Goal: Information Seeking & Learning: Learn about a topic

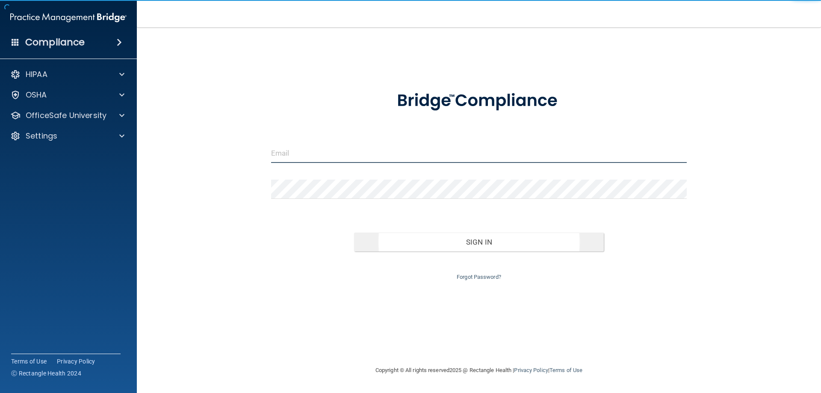
type input "[EMAIL_ADDRESS][DOMAIN_NAME]"
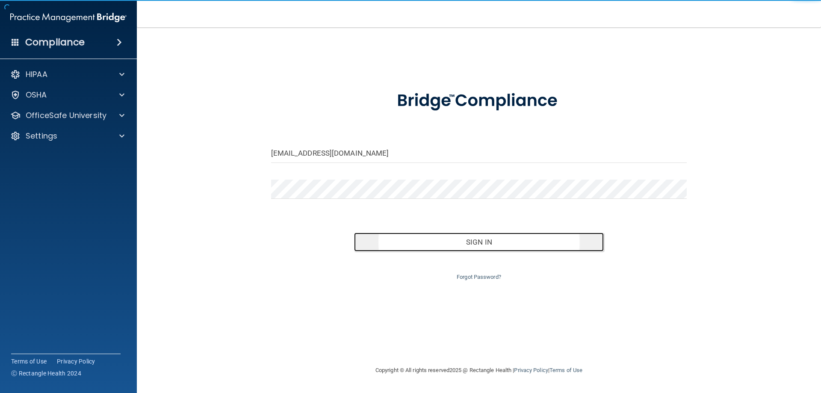
click at [425, 245] on button "Sign In" at bounding box center [479, 242] width 250 height 19
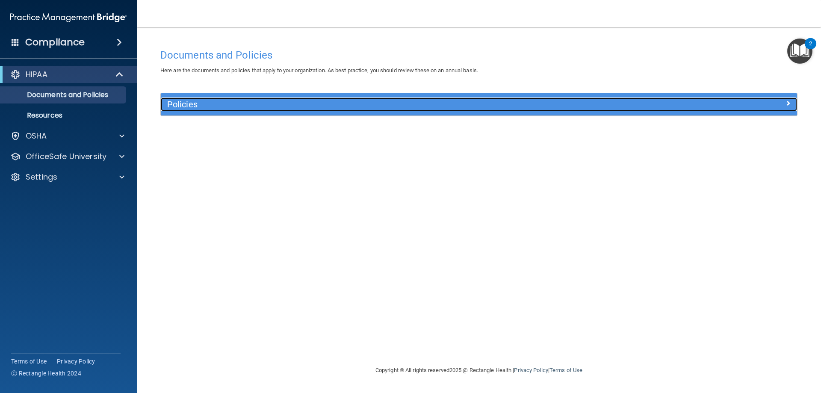
click at [177, 109] on h5 "Policies" at bounding box center [399, 104] width 464 height 9
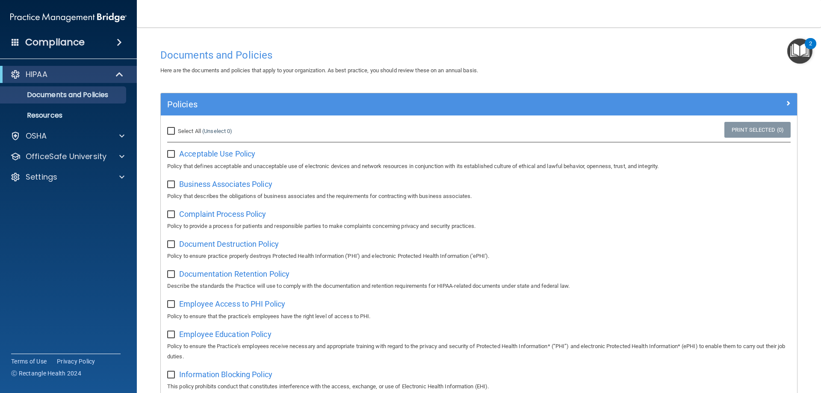
click at [172, 132] on input "Select All (Unselect 0) Unselect All" at bounding box center [172, 131] width 10 height 7
checkbox input "true"
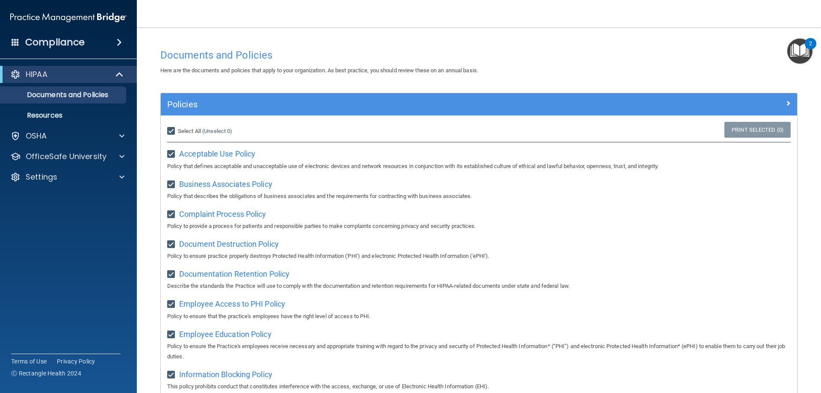
checkbox input "true"
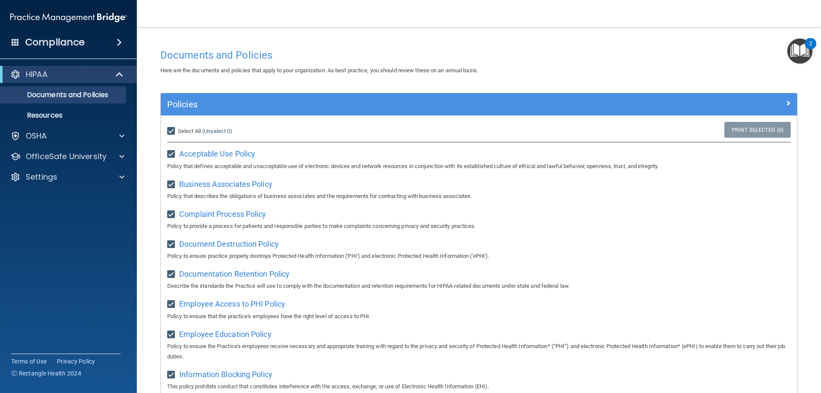
checkbox input "true"
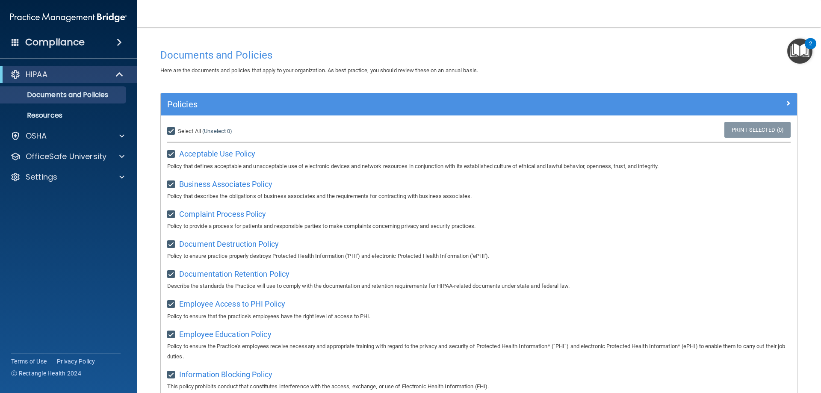
checkbox input "true"
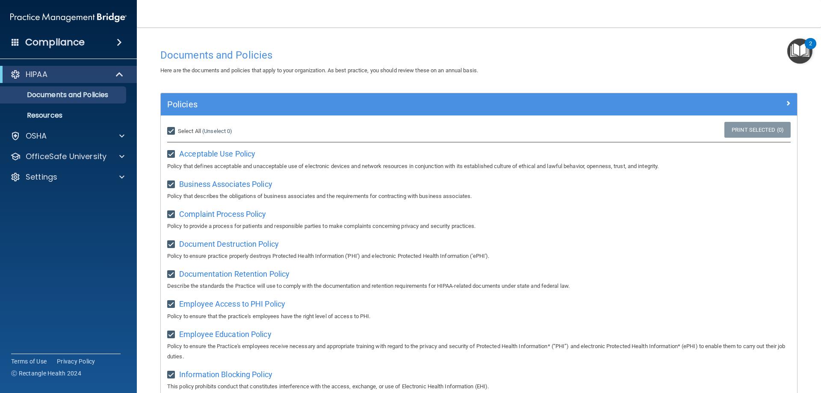
checkbox input "true"
click at [744, 127] on link "Print Selected (21)" at bounding box center [755, 130] width 69 height 16
click at [86, 107] on link "Resources" at bounding box center [58, 115] width 135 height 17
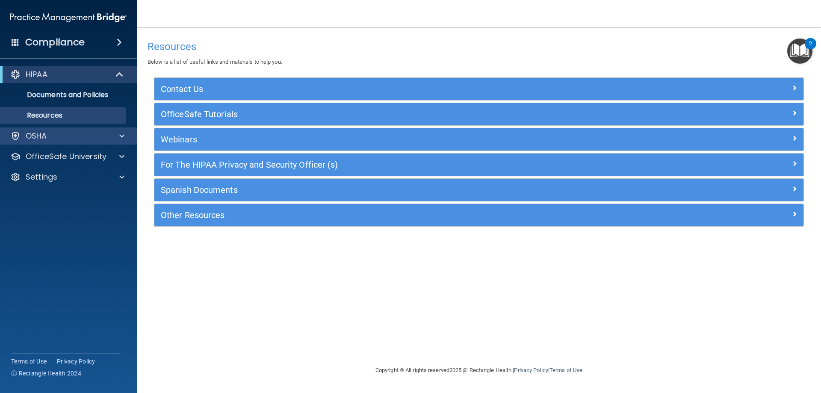
click at [70, 142] on div "OSHA" at bounding box center [68, 135] width 137 height 17
click at [123, 132] on span at bounding box center [121, 136] width 5 height 10
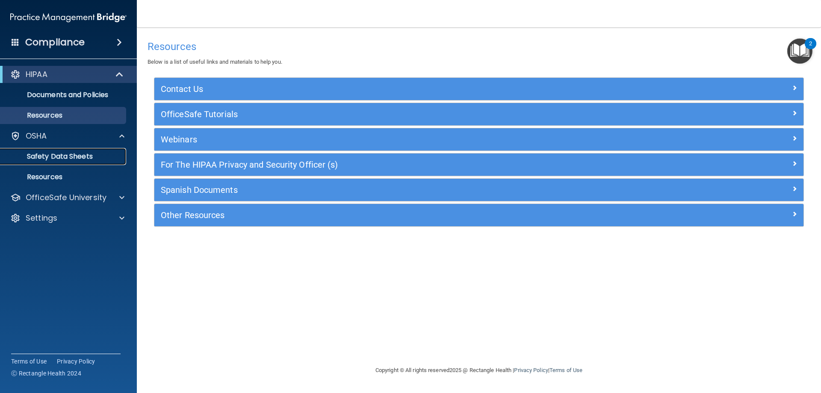
click at [105, 152] on link "Safety Data Sheets" at bounding box center [58, 156] width 135 height 17
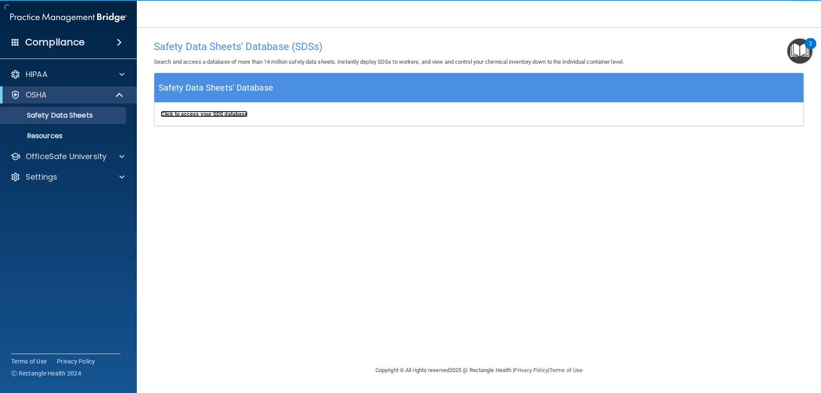
click at [193, 112] on b "Click to access your SDS database" at bounding box center [204, 114] width 87 height 6
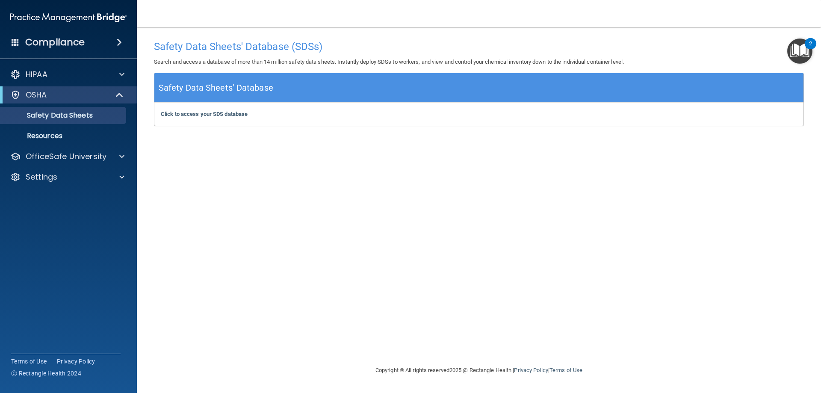
click at [62, 52] on div "Compliance HIPAA Documents and Policies Report an Incident Business Associates …" at bounding box center [68, 196] width 137 height 393
click at [122, 41] on span at bounding box center [119, 42] width 5 height 10
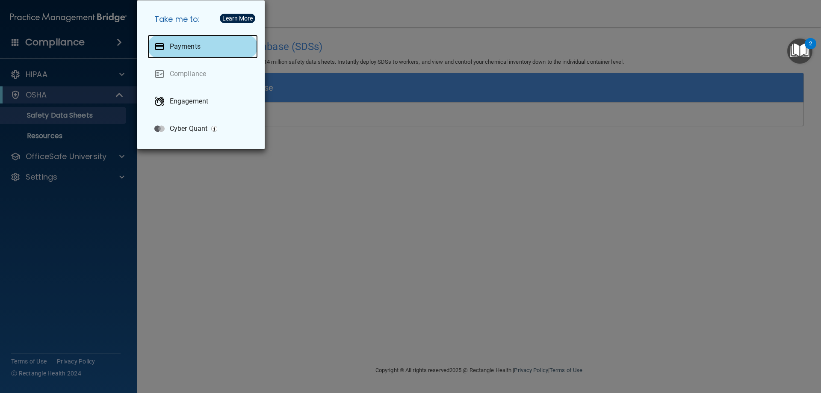
click at [175, 45] on p "Payments" at bounding box center [185, 46] width 31 height 9
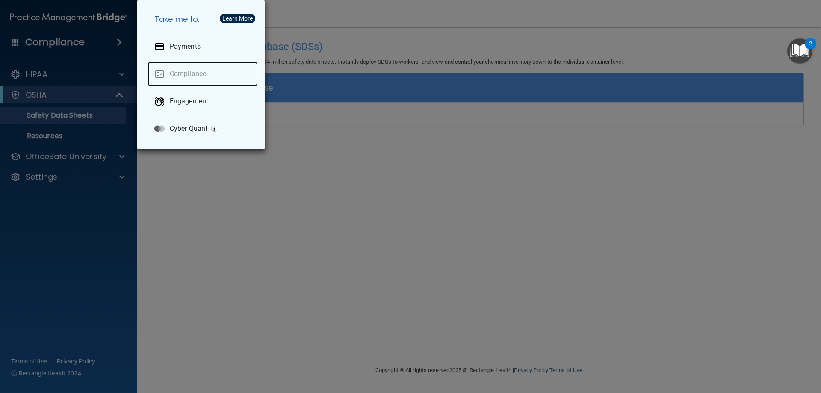
click at [201, 80] on link "Compliance" at bounding box center [203, 74] width 110 height 24
click at [275, 246] on div "Take me to: Payments Compliance Engagement Cyber Quant" at bounding box center [410, 196] width 821 height 393
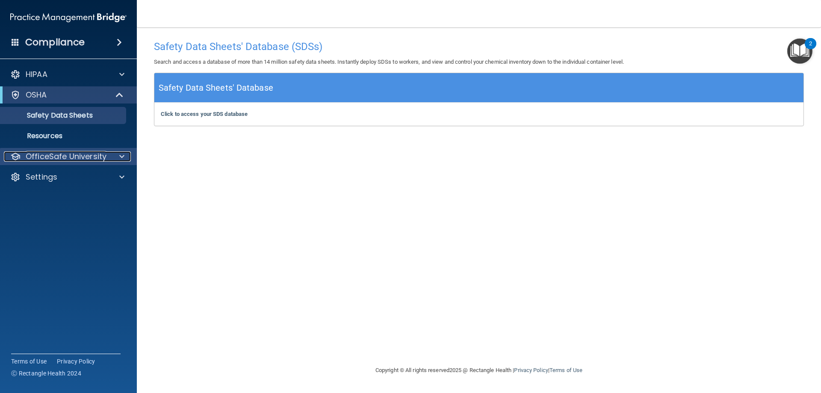
click at [82, 156] on p "OfficeSafe University" at bounding box center [66, 156] width 81 height 10
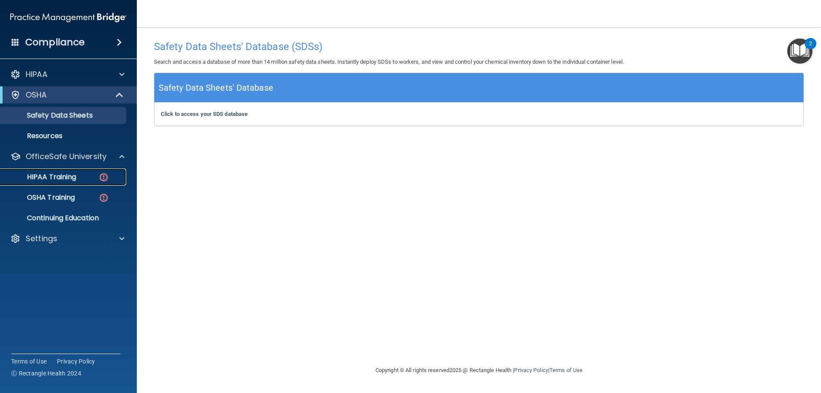
click at [77, 175] on div "HIPAA Training" at bounding box center [64, 177] width 117 height 9
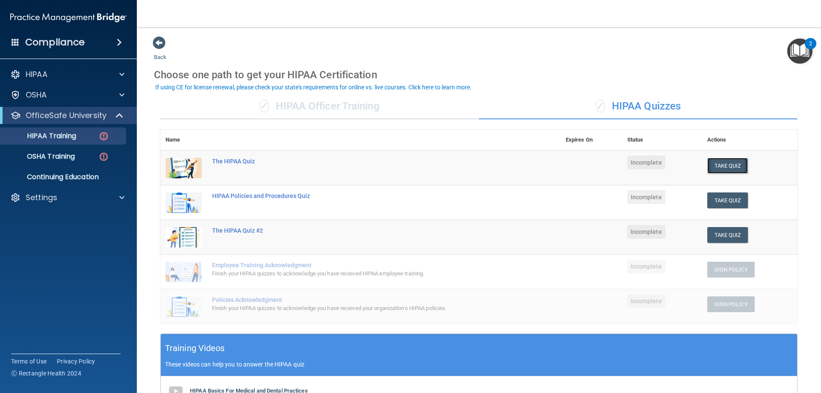
click at [717, 161] on button "Take Quiz" at bounding box center [727, 166] width 41 height 16
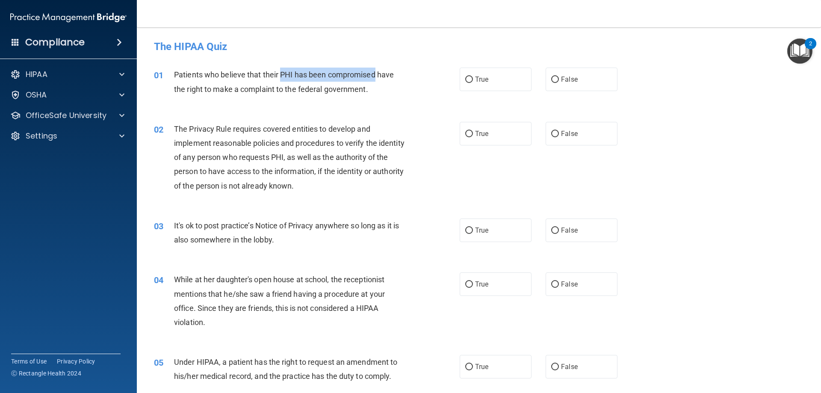
drag, startPoint x: 280, startPoint y: 76, endPoint x: 373, endPoint y: 74, distance: 93.2
click at [373, 74] on span "Patients who believe that their PHI has been compromised have the right to make…" at bounding box center [284, 81] width 220 height 23
copy span "PHI has been compromised"
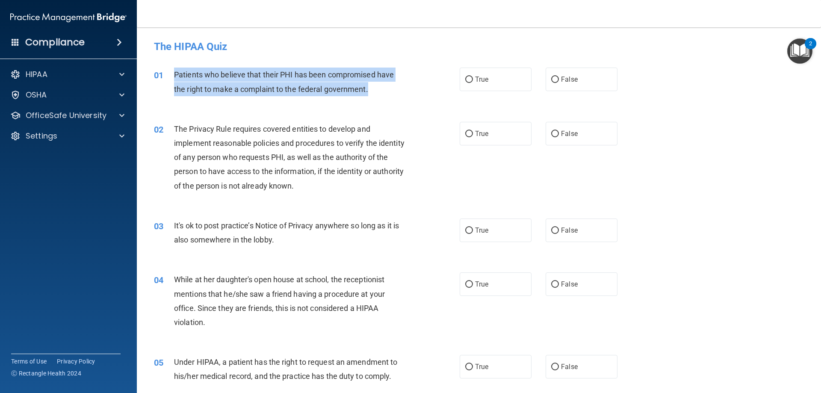
drag, startPoint x: 174, startPoint y: 72, endPoint x: 400, endPoint y: 97, distance: 227.1
click at [400, 97] on div "01 Patients who believe that their PHI has been compromised have the right to m…" at bounding box center [306, 84] width 331 height 32
copy span "Patients who believe that their PHI has been compromised have the right to make…"
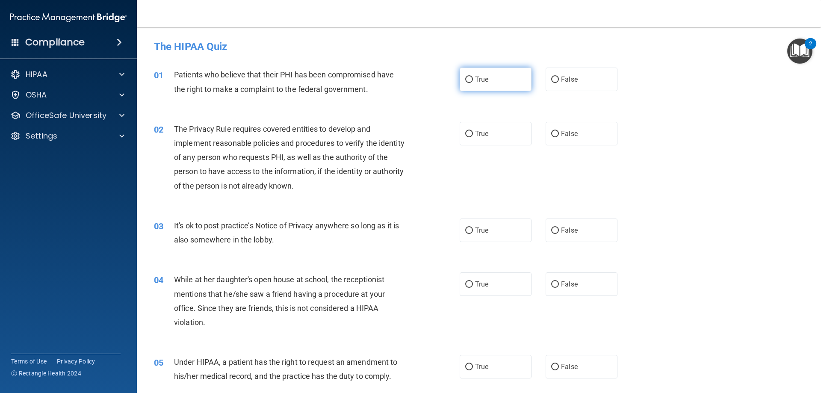
click at [475, 77] on span "True" at bounding box center [481, 79] width 13 height 8
click at [472, 77] on input "True" at bounding box center [469, 80] width 8 height 6
radio input "true"
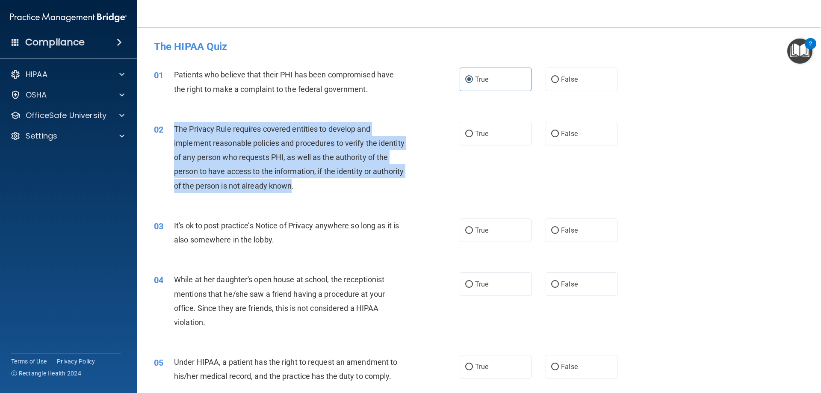
drag, startPoint x: 173, startPoint y: 127, endPoint x: 324, endPoint y: 184, distance: 162.0
click at [324, 184] on div "02 The Privacy Rule requires covered entities to develop and implement reasonab…" at bounding box center [306, 159] width 331 height 75
copy div "The Privacy Rule requires covered entities to develop and implement reasonable …"
click at [454, 141] on div "02 The Privacy Rule requires covered entities to develop and implement reasonab…" at bounding box center [306, 159] width 331 height 75
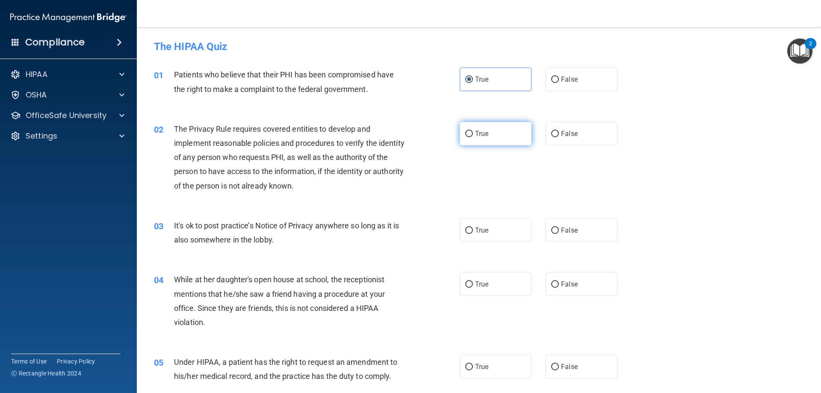
click at [462, 137] on label "True" at bounding box center [496, 134] width 72 height 24
click at [486, 124] on label "True" at bounding box center [496, 134] width 72 height 24
click at [473, 131] on input "True" at bounding box center [469, 134] width 8 height 6
radio input "true"
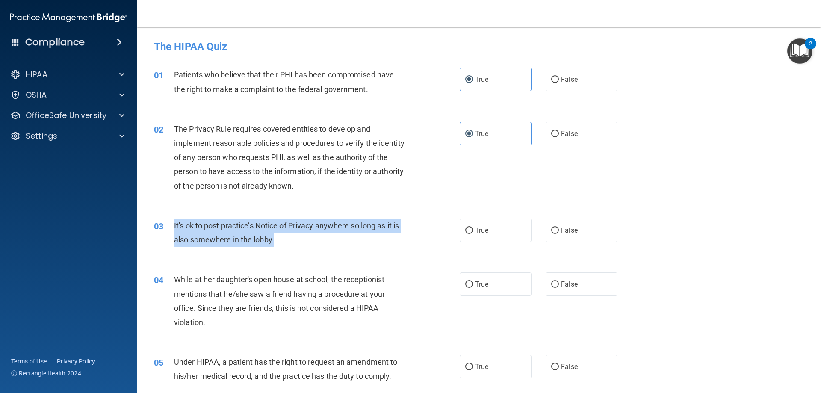
drag, startPoint x: 195, startPoint y: 230, endPoint x: 278, endPoint y: 242, distance: 83.9
click at [278, 242] on div "03 It's ok to post practice’s Notice of Privacy anywhere so long as it is also …" at bounding box center [306, 235] width 331 height 32
copy div "It's ok to post practice’s Notice of Privacy anywhere so long as it is also som…"
click at [555, 233] on input "False" at bounding box center [555, 230] width 8 height 6
radio input "true"
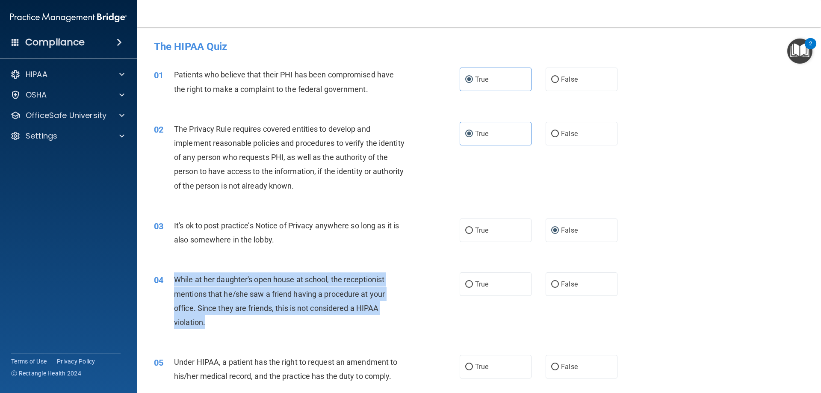
drag, startPoint x: 174, startPoint y: 280, endPoint x: 232, endPoint y: 323, distance: 73.0
click at [232, 323] on div "While at her daughter's open house at school, the receptionist mentions that he…" at bounding box center [293, 300] width 239 height 57
copy span "While at her daughter's open house at school, the receptionist mentions that he…"
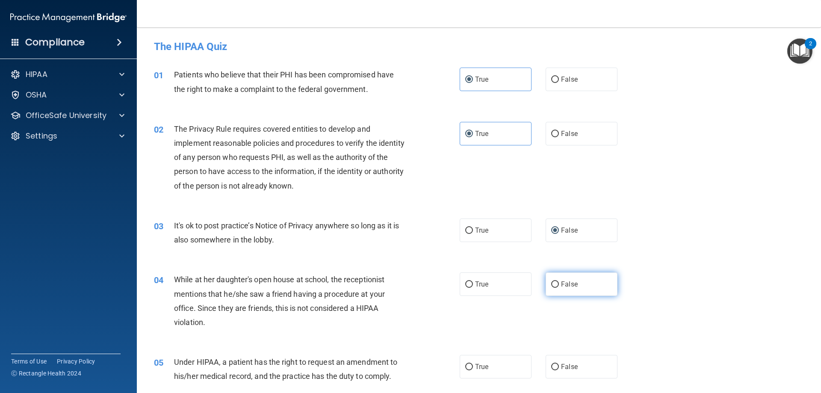
click at [562, 293] on label "False" at bounding box center [582, 284] width 72 height 24
click at [559, 288] on input "False" at bounding box center [555, 284] width 8 height 6
radio input "true"
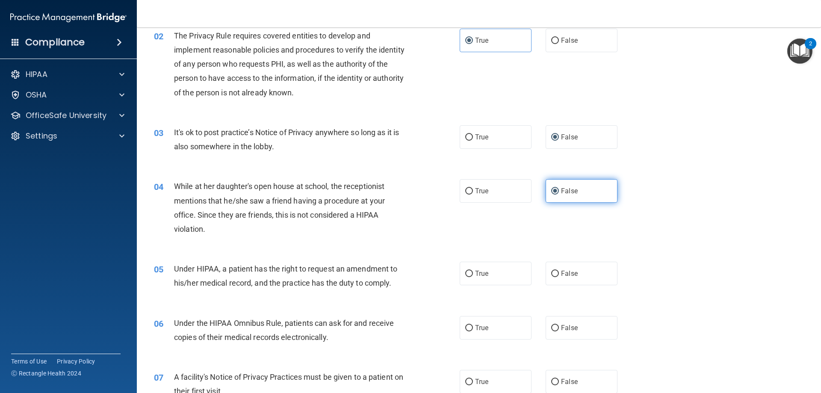
scroll to position [119, 0]
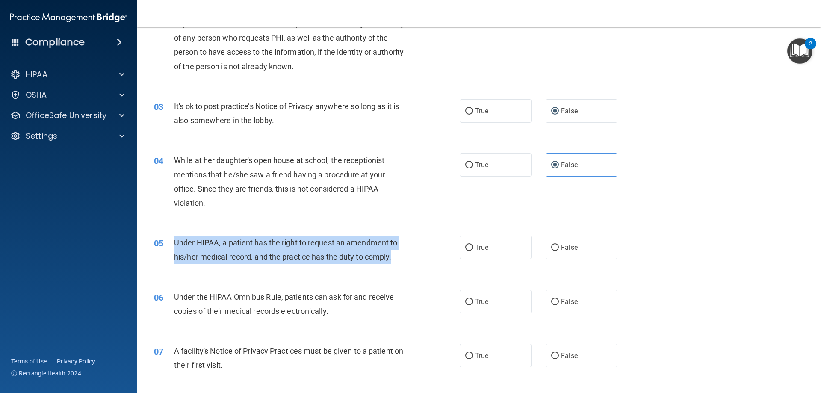
drag, startPoint x: 177, startPoint y: 241, endPoint x: 393, endPoint y: 265, distance: 217.3
click at [393, 265] on div "05 Under HIPAA, a patient has the right to request an amendment to his/her medi…" at bounding box center [306, 252] width 331 height 32
copy div "Under HIPAA, a patient has the right to request an amendment to his/her medical…"
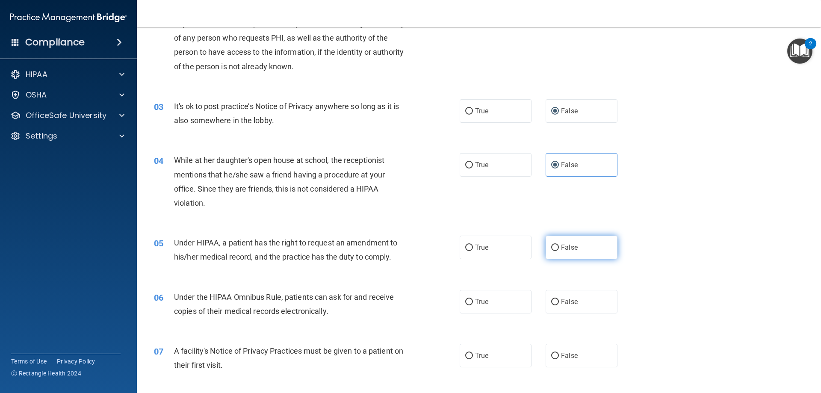
click at [558, 243] on label "False" at bounding box center [582, 248] width 72 height 24
click at [558, 245] on input "False" at bounding box center [555, 248] width 8 height 6
radio input "true"
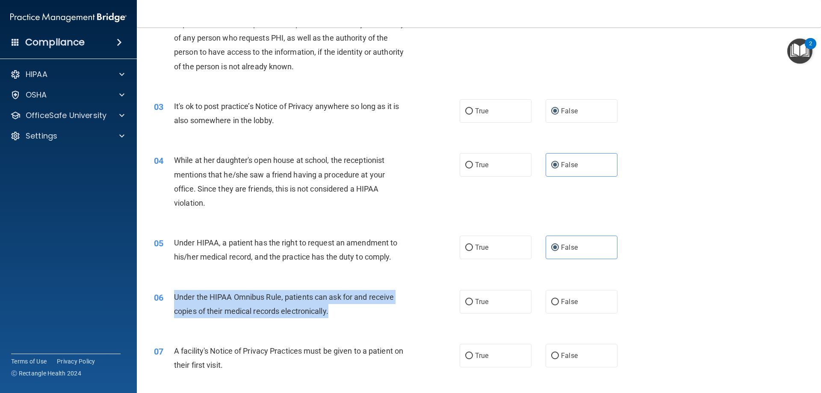
drag, startPoint x: 177, startPoint y: 298, endPoint x: 335, endPoint y: 321, distance: 160.3
click at [335, 321] on div "06 Under the HIPAA Omnibus Rule, patients can ask for and receive copies of the…" at bounding box center [306, 306] width 331 height 32
copy div "Under the HIPAA Omnibus Rule, patients can ask for and receive copies of their …"
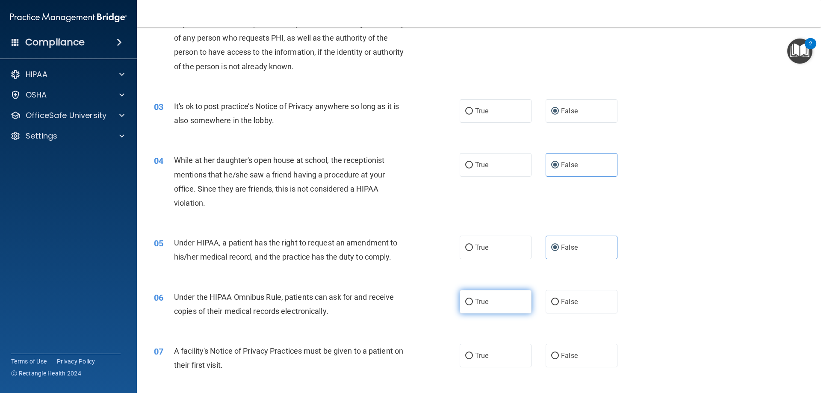
click at [460, 307] on label "True" at bounding box center [496, 302] width 72 height 24
click at [465, 305] on input "True" at bounding box center [469, 302] width 8 height 6
radio input "true"
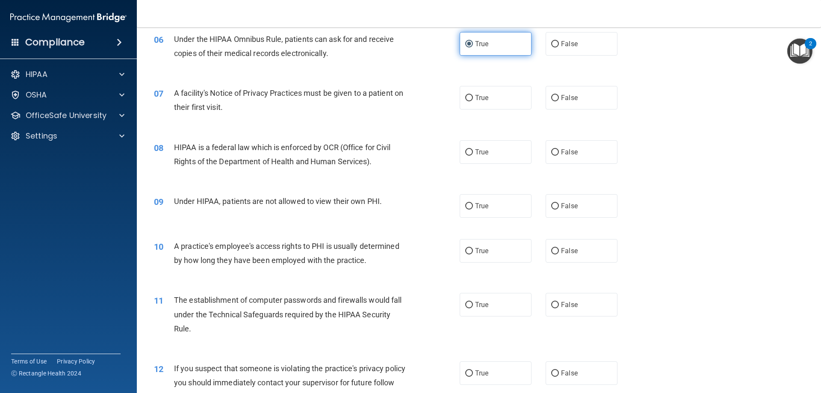
scroll to position [378, 0]
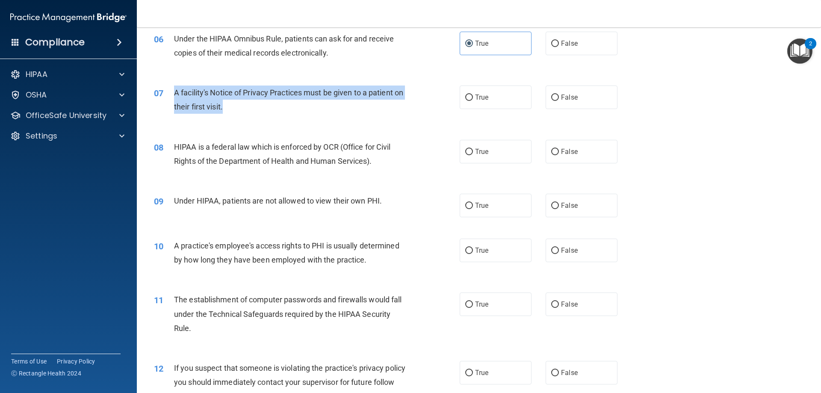
drag, startPoint x: 180, startPoint y: 93, endPoint x: 224, endPoint y: 110, distance: 46.7
click at [224, 110] on div "07 A facility's Notice of Privacy Practices must be given to a patient on their…" at bounding box center [306, 102] width 331 height 32
copy div "A facility's Notice of Privacy Practices must be given to a patient on their fi…"
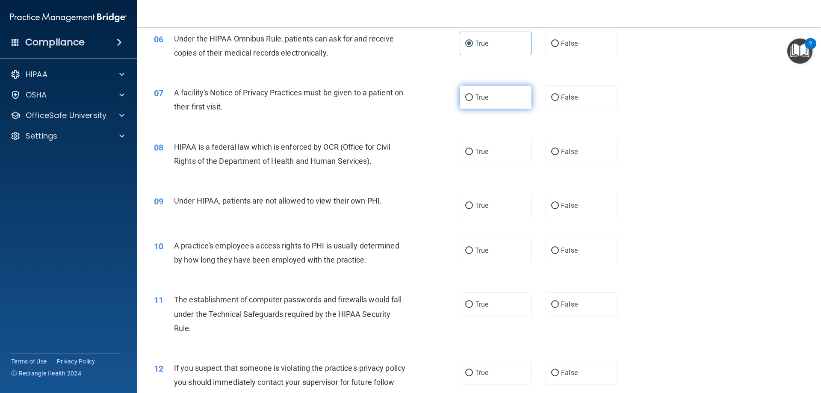
click at [463, 86] on label "True" at bounding box center [496, 98] width 72 height 24
click at [465, 94] on input "True" at bounding box center [469, 97] width 8 height 6
radio input "true"
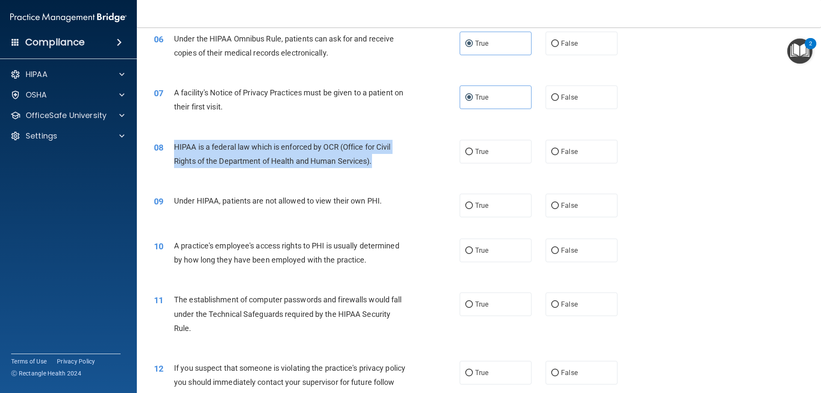
drag, startPoint x: 170, startPoint y: 142, endPoint x: 376, endPoint y: 164, distance: 207.3
click at [376, 164] on div "08 HIPAA is a federal law which is enforced by OCR (Office for Civil Rights of …" at bounding box center [306, 156] width 331 height 32
copy div "HIPAA is a federal law which is enforced by OCR (Office for Civil Rights of the…"
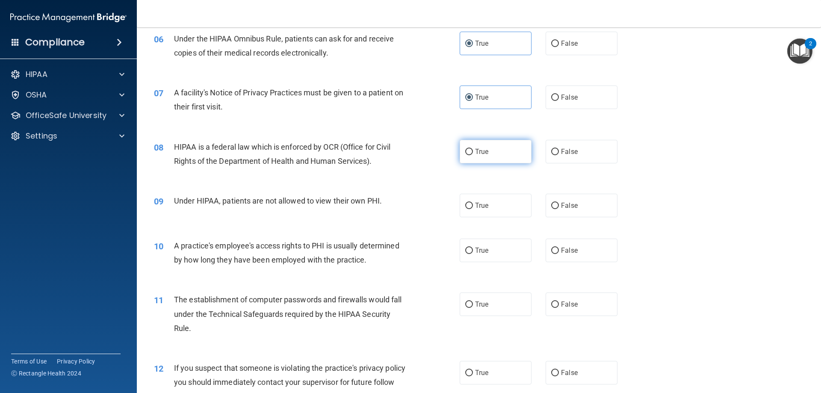
click at [463, 145] on label "True" at bounding box center [496, 152] width 72 height 24
click at [465, 149] on input "True" at bounding box center [469, 152] width 8 height 6
radio input "true"
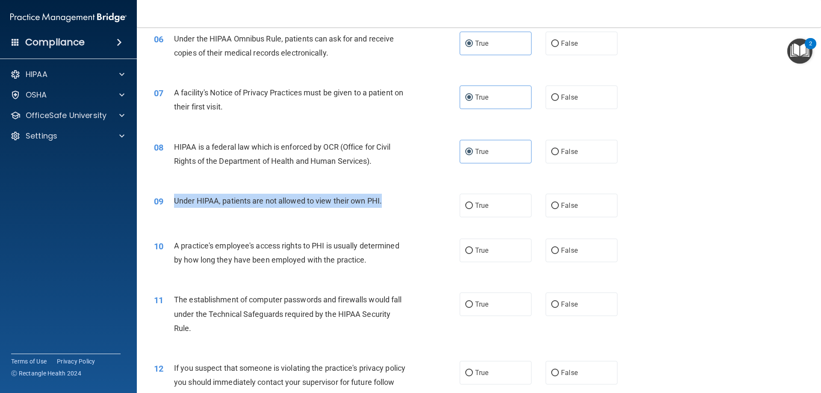
drag, startPoint x: 174, startPoint y: 195, endPoint x: 384, endPoint y: 194, distance: 210.4
click at [384, 194] on div "Under HIPAA, patients are not allowed to view their own PHI." at bounding box center [293, 201] width 239 height 14
copy span "Under HIPAA, patients are not allowed to view their own PHI."
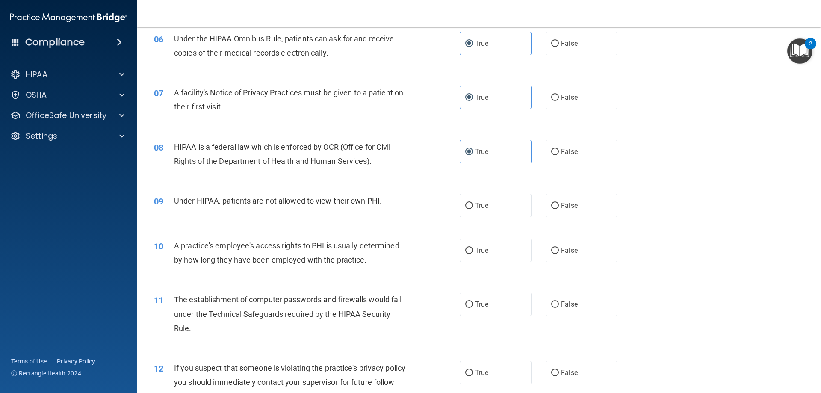
drag, startPoint x: 550, startPoint y: 201, endPoint x: 421, endPoint y: 230, distance: 132.0
click at [550, 201] on label "False" at bounding box center [582, 206] width 72 height 24
click at [551, 203] on input "False" at bounding box center [555, 206] width 8 height 6
radio input "true"
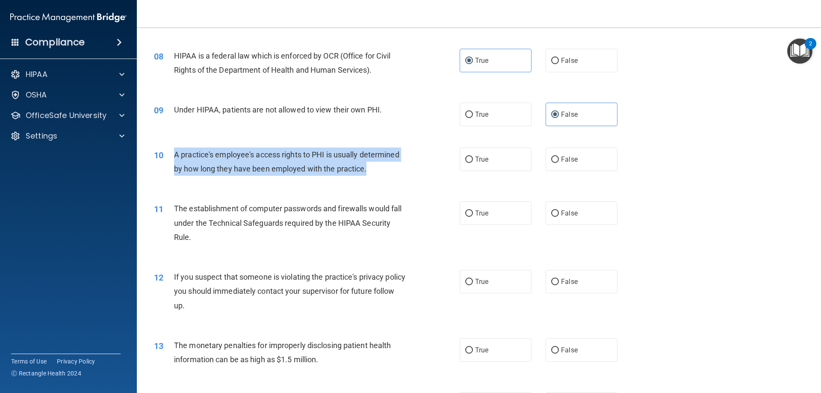
drag, startPoint x: 172, startPoint y: 152, endPoint x: 368, endPoint y: 176, distance: 196.8
click at [368, 176] on div "10 A practice's employee's access rights to PHI is usually determined by how lo…" at bounding box center [306, 164] width 331 height 32
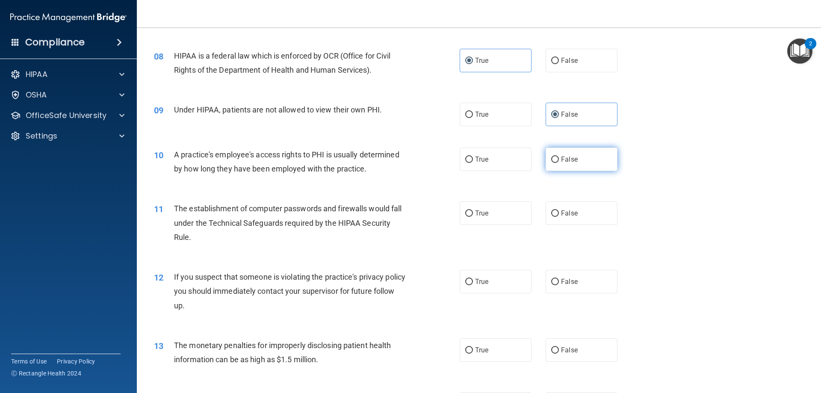
click at [547, 160] on label "False" at bounding box center [582, 160] width 72 height 24
click at [540, 162] on div "True False" at bounding box center [546, 160] width 172 height 24
click at [546, 161] on label "False" at bounding box center [582, 160] width 72 height 24
click at [551, 161] on input "False" at bounding box center [555, 160] width 8 height 6
radio input "true"
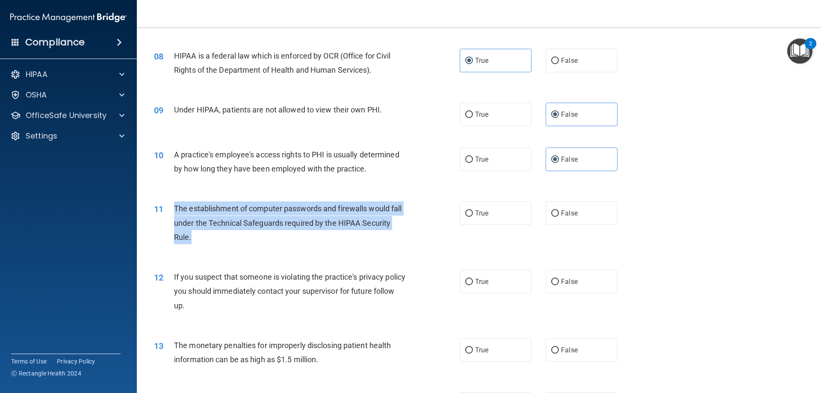
drag, startPoint x: 175, startPoint y: 206, endPoint x: 206, endPoint y: 233, distance: 41.8
click at [206, 233] on div "The establishment of computer passwords and firewalls would fall under the Tech…" at bounding box center [293, 222] width 239 height 43
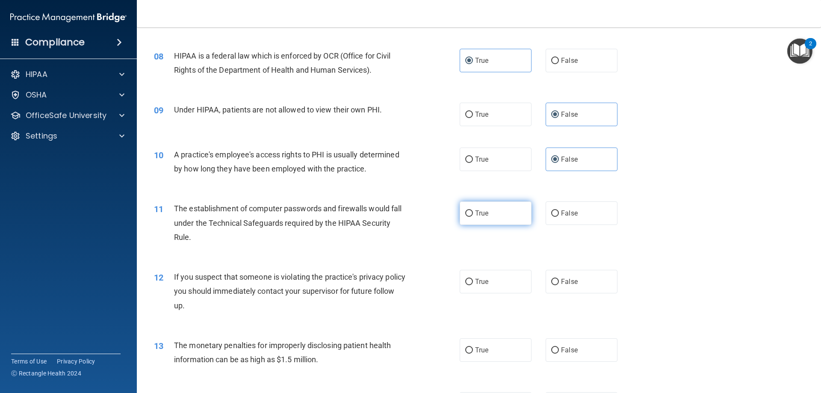
click at [490, 216] on label "True" at bounding box center [496, 213] width 72 height 24
click at [473, 216] on input "True" at bounding box center [469, 213] width 8 height 6
radio input "true"
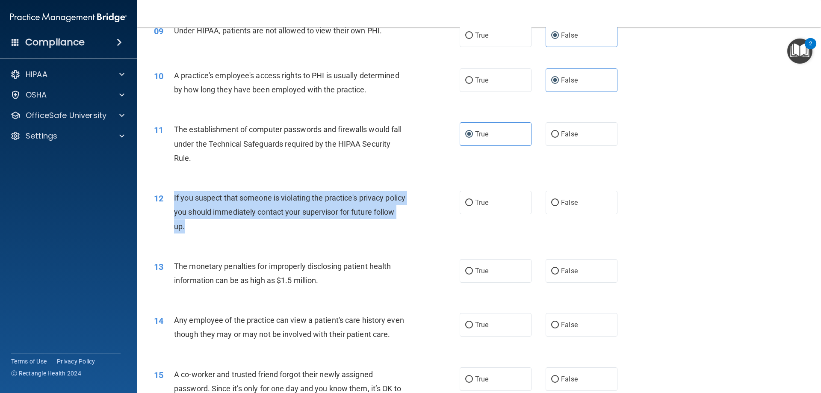
drag, startPoint x: 173, startPoint y: 195, endPoint x: 224, endPoint y: 235, distance: 64.6
click at [224, 235] on div "12 If you suspect that someone is violating the practice's privacy policy you s…" at bounding box center [306, 214] width 331 height 47
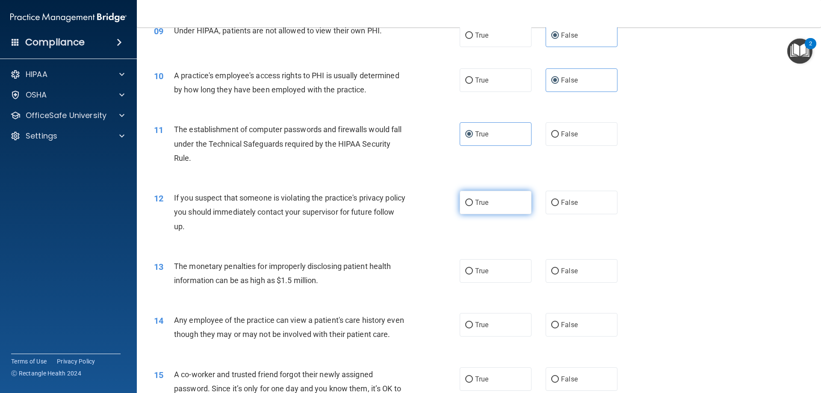
click at [468, 195] on label "True" at bounding box center [496, 203] width 72 height 24
click at [468, 200] on input "True" at bounding box center [469, 203] width 8 height 6
radio input "true"
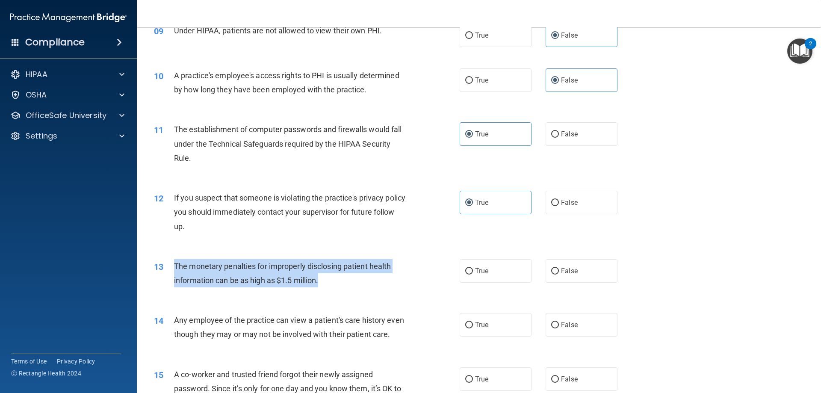
drag, startPoint x: 173, startPoint y: 262, endPoint x: 341, endPoint y: 284, distance: 169.5
click at [341, 284] on div "13 The monetary penalties for improperly disclosing patient health information …" at bounding box center [306, 275] width 331 height 32
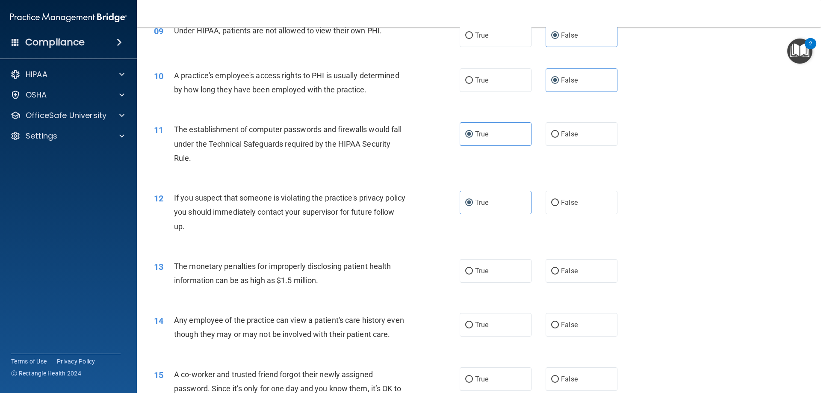
click at [481, 253] on div "13 The monetary penalties for improperly disclosing patient health information …" at bounding box center [479, 275] width 663 height 54
click at [481, 277] on label "True" at bounding box center [496, 271] width 72 height 24
click at [473, 275] on input "True" at bounding box center [469, 271] width 8 height 6
radio input "true"
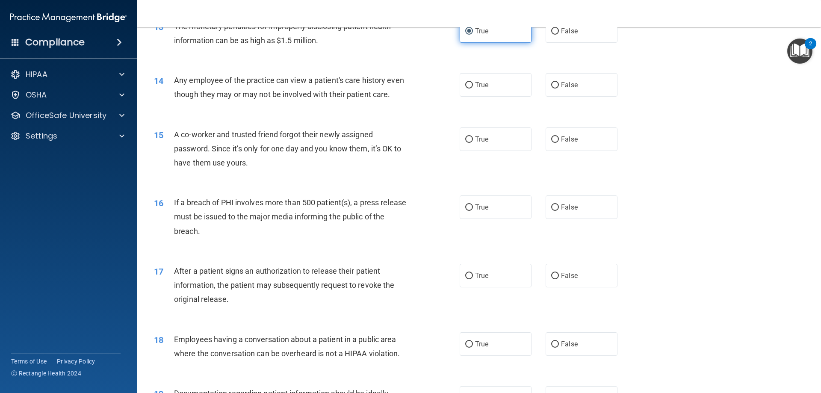
scroll to position [788, 0]
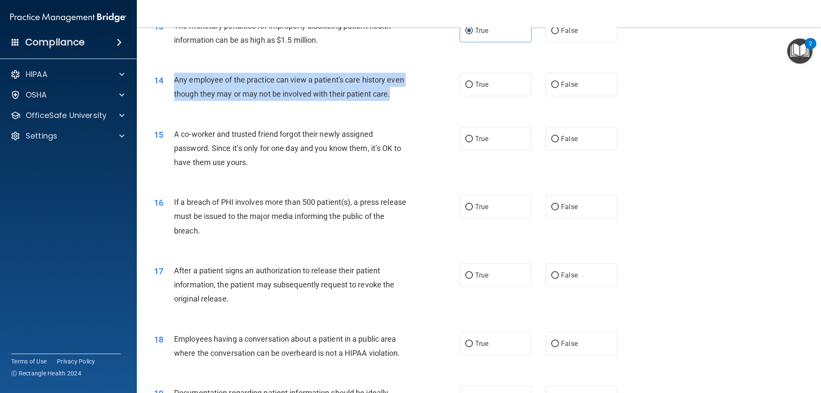
drag, startPoint x: 174, startPoint y: 80, endPoint x: 392, endPoint y: 102, distance: 219.2
click at [392, 102] on div "14 Any employee of the practice can view a patient's care history even though t…" at bounding box center [306, 89] width 331 height 32
drag, startPoint x: 552, startPoint y: 85, endPoint x: 483, endPoint y: 103, distance: 70.7
click at [552, 84] on input "False" at bounding box center [555, 85] width 8 height 6
radio input "true"
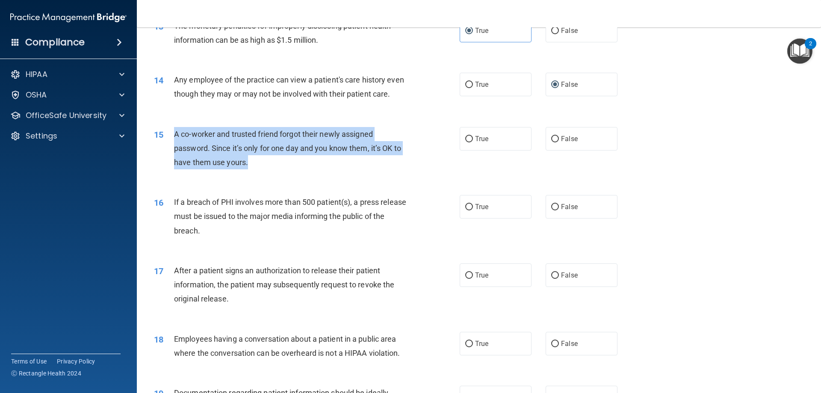
drag, startPoint x: 174, startPoint y: 133, endPoint x: 256, endPoint y: 163, distance: 87.0
click at [256, 163] on div "A co-worker and trusted friend forgot their newly assigned password. Since it’s…" at bounding box center [293, 148] width 239 height 43
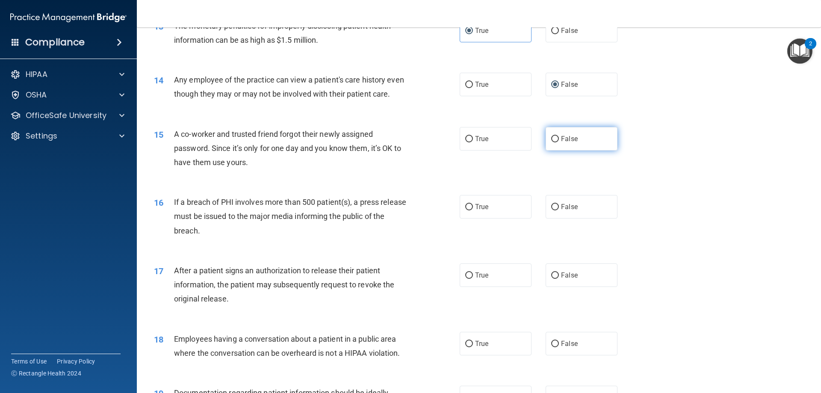
click at [546, 133] on label "False" at bounding box center [582, 139] width 72 height 24
click at [551, 136] on input "False" at bounding box center [555, 139] width 8 height 6
radio input "true"
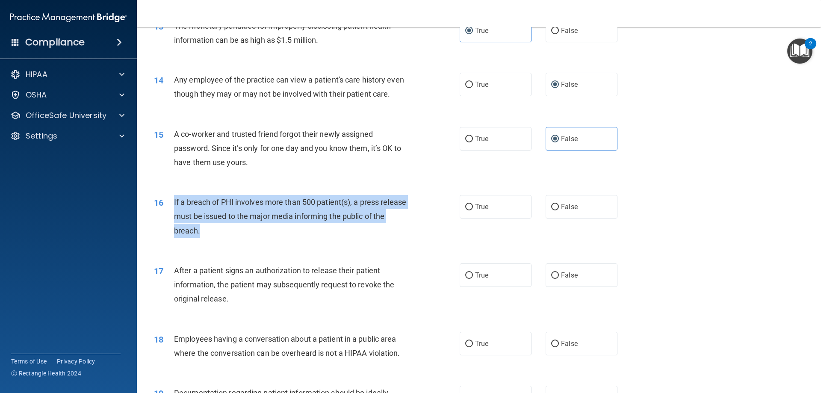
drag, startPoint x: 170, startPoint y: 199, endPoint x: 216, endPoint y: 231, distance: 56.6
click at [216, 231] on div "16 If a breach of PHI involves more than 500 patient(s), a press release must b…" at bounding box center [306, 218] width 331 height 47
click at [465, 208] on input "True" at bounding box center [469, 207] width 8 height 6
radio input "true"
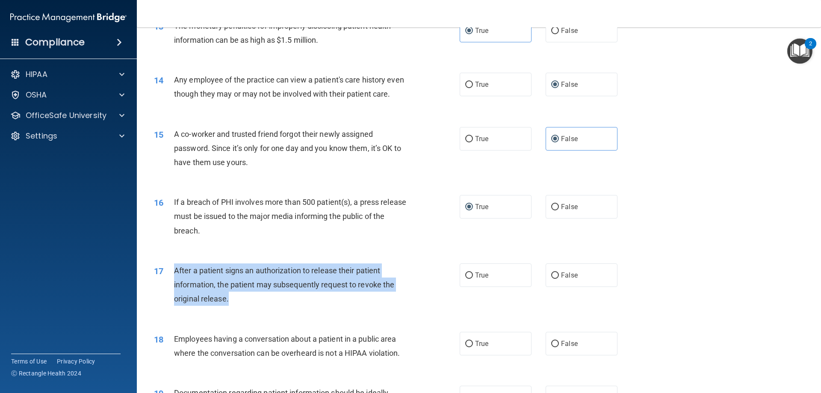
drag, startPoint x: 172, startPoint y: 272, endPoint x: 232, endPoint y: 310, distance: 70.5
click at [232, 310] on div "17 After a patient signs an authorization to release their patient information,…" at bounding box center [306, 286] width 331 height 47
click at [466, 273] on input "True" at bounding box center [469, 275] width 8 height 6
radio input "true"
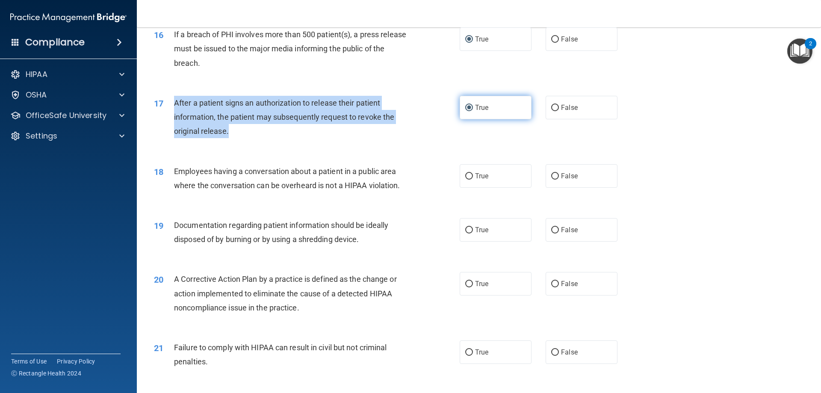
scroll to position [983, 0]
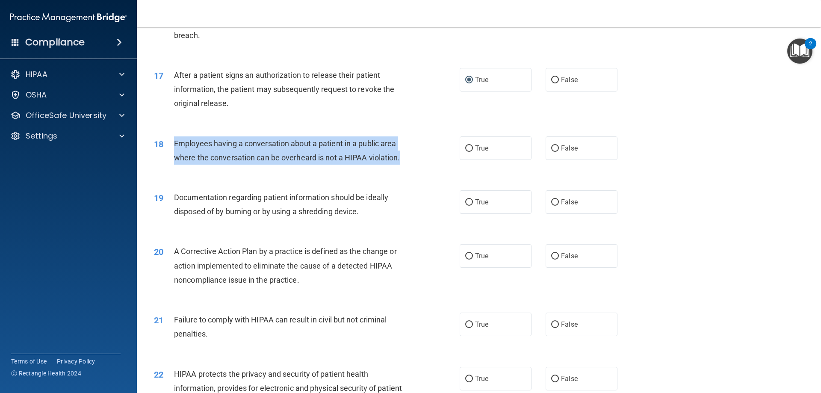
drag, startPoint x: 174, startPoint y: 139, endPoint x: 403, endPoint y: 163, distance: 229.6
click at [403, 163] on div "Employees having a conversation about a patient in a public area where the conv…" at bounding box center [293, 150] width 239 height 28
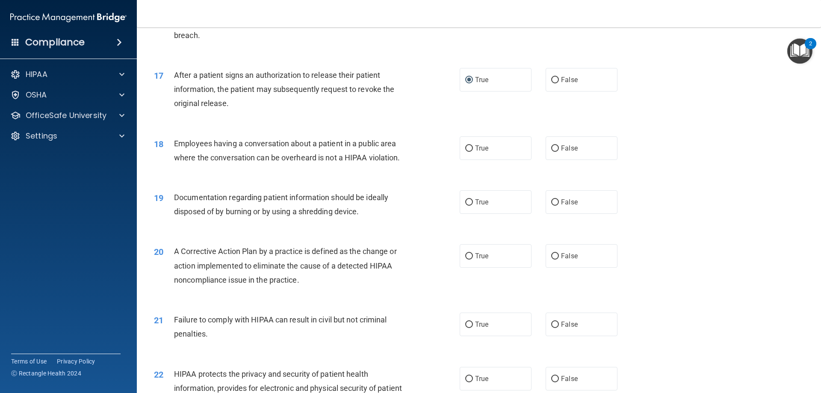
drag, startPoint x: 546, startPoint y: 121, endPoint x: 549, endPoint y: 125, distance: 4.6
click at [546, 121] on div "17 After a patient signs an authorization to release their patient information,…" at bounding box center [479, 91] width 663 height 68
click at [554, 149] on input "False" at bounding box center [555, 148] width 8 height 6
radio input "true"
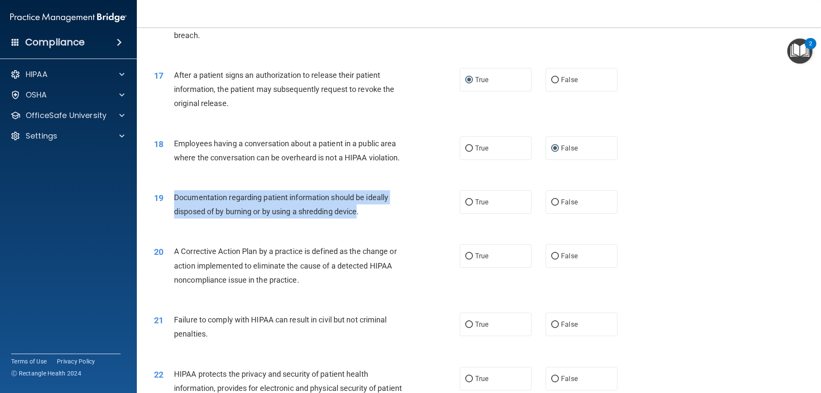
drag, startPoint x: 174, startPoint y: 195, endPoint x: 357, endPoint y: 219, distance: 184.6
click at [357, 219] on div "19 Documentation regarding patient information should be ideally disposed of by…" at bounding box center [306, 206] width 331 height 32
drag, startPoint x: 366, startPoint y: 216, endPoint x: 174, endPoint y: 195, distance: 192.3
click at [174, 195] on div "Documentation regarding patient information should be ideally disposed of by bu…" at bounding box center [293, 204] width 239 height 28
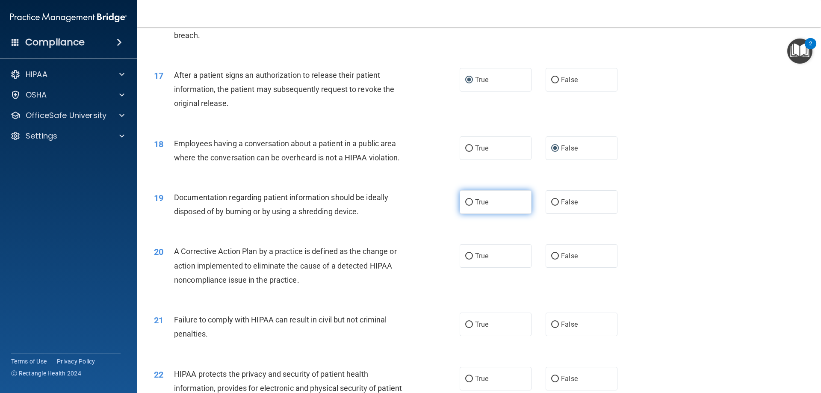
click at [480, 196] on label "True" at bounding box center [496, 202] width 72 height 24
click at [473, 199] on input "True" at bounding box center [469, 202] width 8 height 6
radio input "true"
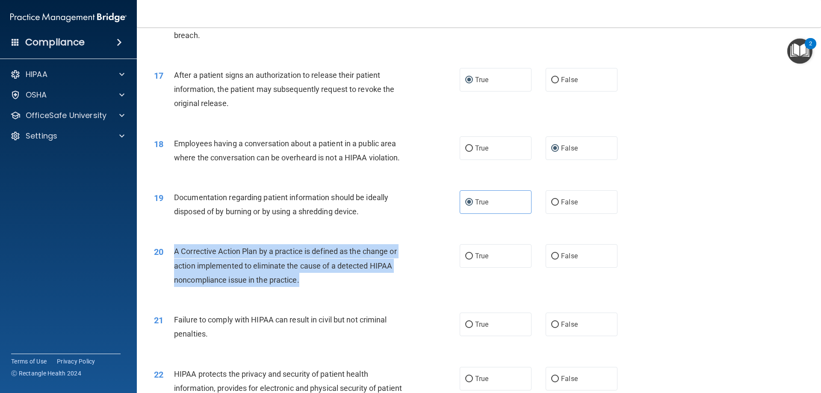
drag, startPoint x: 175, startPoint y: 248, endPoint x: 317, endPoint y: 282, distance: 145.5
click at [317, 282] on div "A Corrective Action Plan by a practice is defined as the change or action imple…" at bounding box center [293, 265] width 239 height 43
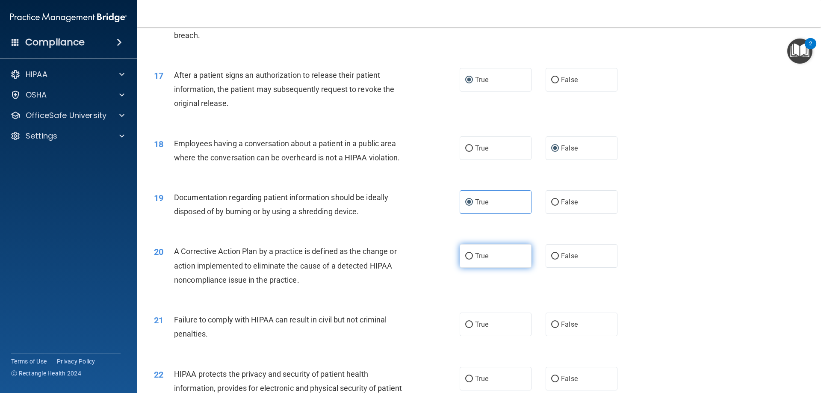
click at [476, 247] on label "True" at bounding box center [496, 256] width 72 height 24
click at [473, 253] on input "True" at bounding box center [469, 256] width 8 height 6
radio input "true"
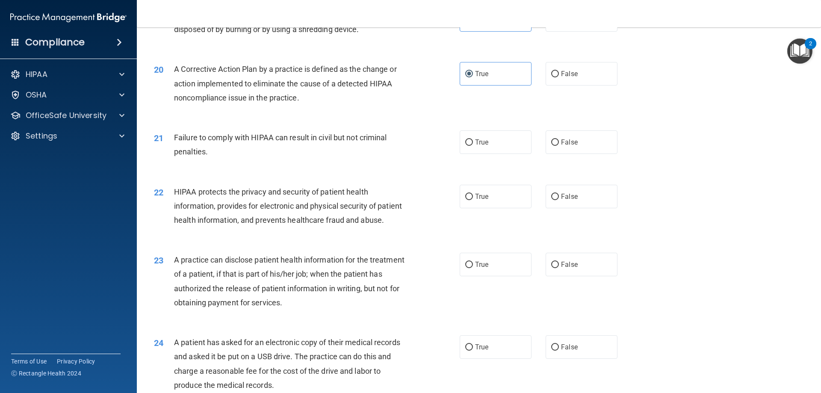
scroll to position [1192, 0]
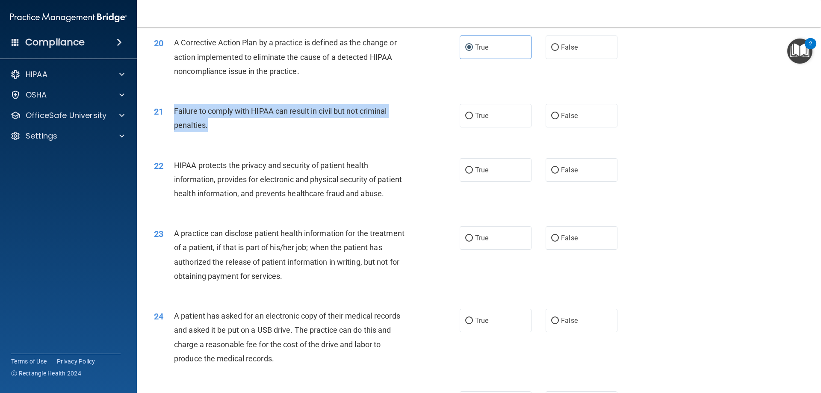
drag, startPoint x: 174, startPoint y: 109, endPoint x: 229, endPoint y: 126, distance: 57.3
click at [229, 126] on div "Failure to comply with HIPAA can result in civil but not criminal penalties." at bounding box center [293, 118] width 239 height 28
click at [551, 116] on input "False" at bounding box center [555, 116] width 8 height 6
radio input "true"
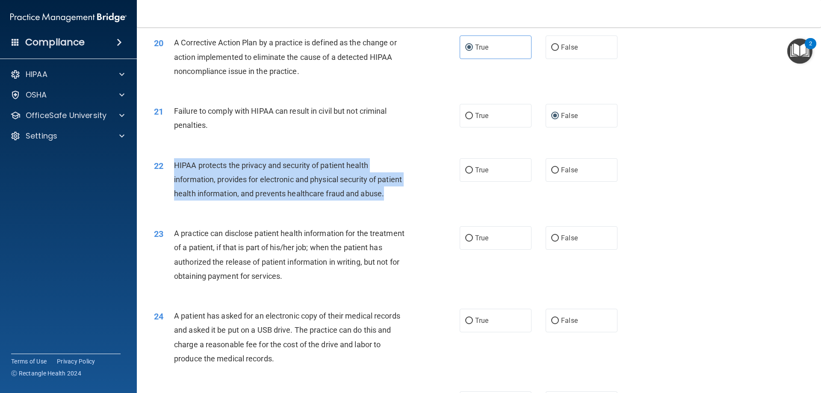
drag, startPoint x: 172, startPoint y: 164, endPoint x: 400, endPoint y: 195, distance: 230.0
click at [400, 195] on div "22 HIPAA protects the privacy and security of patient health information, provi…" at bounding box center [306, 181] width 331 height 47
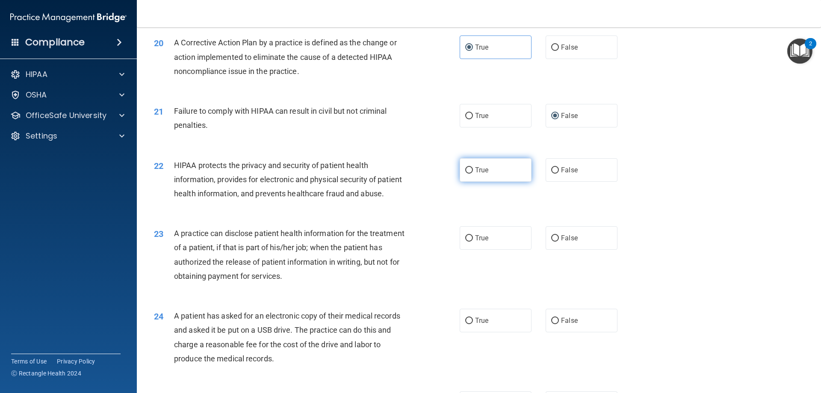
click at [482, 165] on label "True" at bounding box center [496, 170] width 72 height 24
click at [473, 167] on input "True" at bounding box center [469, 170] width 8 height 6
radio input "true"
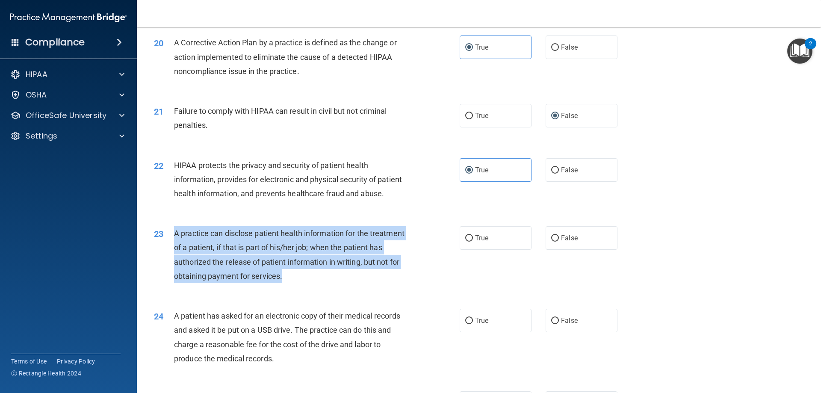
drag, startPoint x: 174, startPoint y: 233, endPoint x: 332, endPoint y: 275, distance: 163.8
click at [332, 275] on div "A practice can disclose patient health information for the treatment of a patie…" at bounding box center [293, 254] width 239 height 57
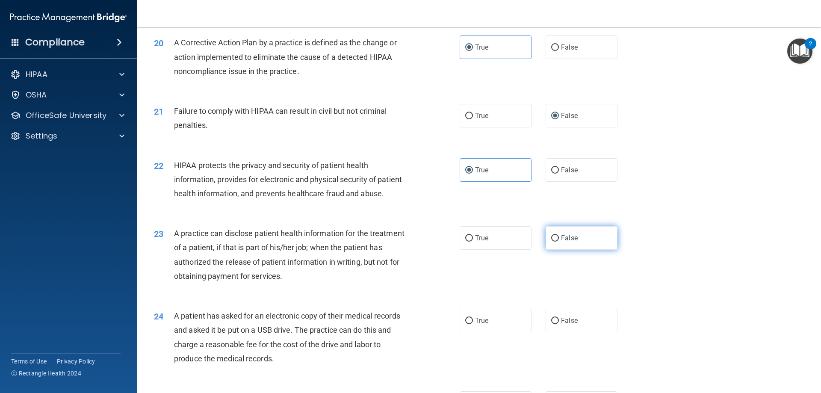
click at [588, 236] on label "False" at bounding box center [582, 238] width 72 height 24
click at [559, 236] on input "False" at bounding box center [555, 238] width 8 height 6
radio input "true"
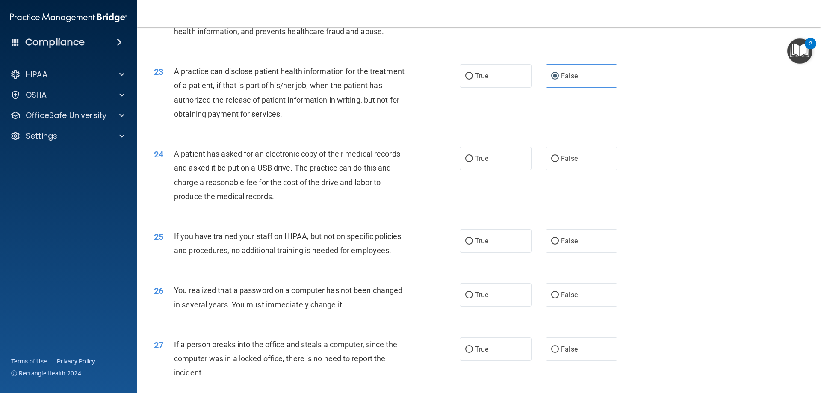
scroll to position [1418, 0]
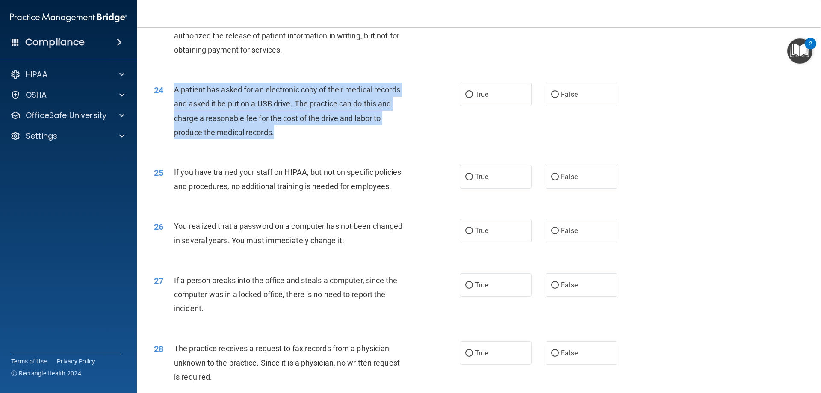
drag, startPoint x: 175, startPoint y: 89, endPoint x: 289, endPoint y: 127, distance: 120.2
click at [289, 127] on div "A patient has asked for an electronic copy of their medical records and asked i…" at bounding box center [293, 111] width 239 height 57
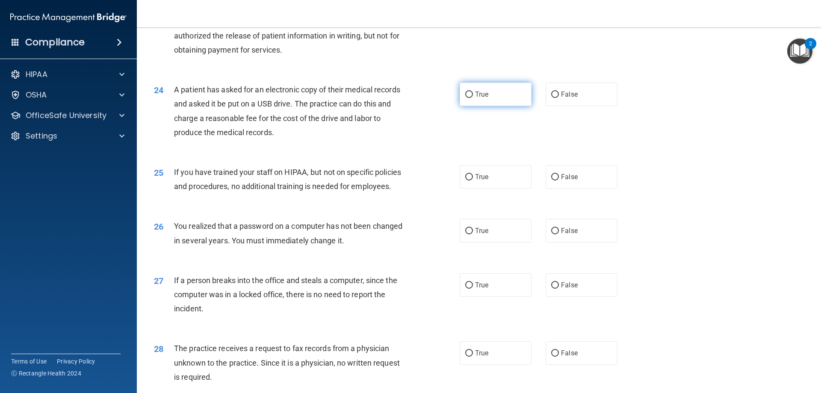
click at [463, 91] on label "True" at bounding box center [496, 95] width 72 height 24
click at [465, 92] on input "True" at bounding box center [469, 95] width 8 height 6
radio input "true"
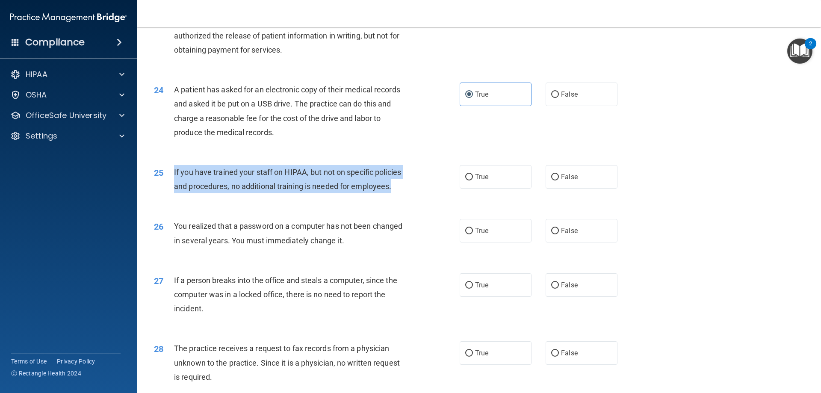
drag, startPoint x: 175, startPoint y: 171, endPoint x: 402, endPoint y: 189, distance: 227.8
click at [402, 189] on div "If you have trained your staff on HIPAA, but not on specific policies and proce…" at bounding box center [293, 179] width 239 height 28
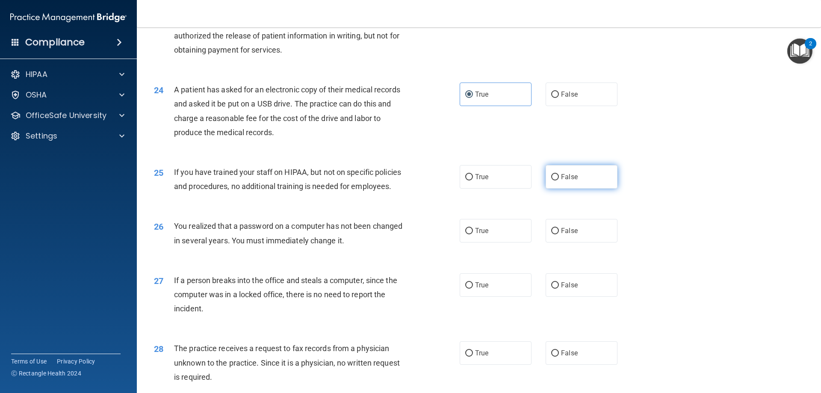
click at [553, 171] on label "False" at bounding box center [582, 177] width 72 height 24
click at [553, 174] on input "False" at bounding box center [555, 177] width 8 height 6
radio input "true"
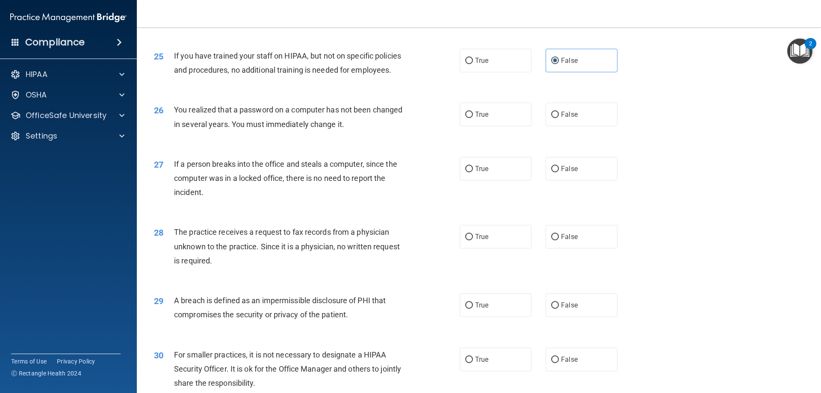
scroll to position [1598, 0]
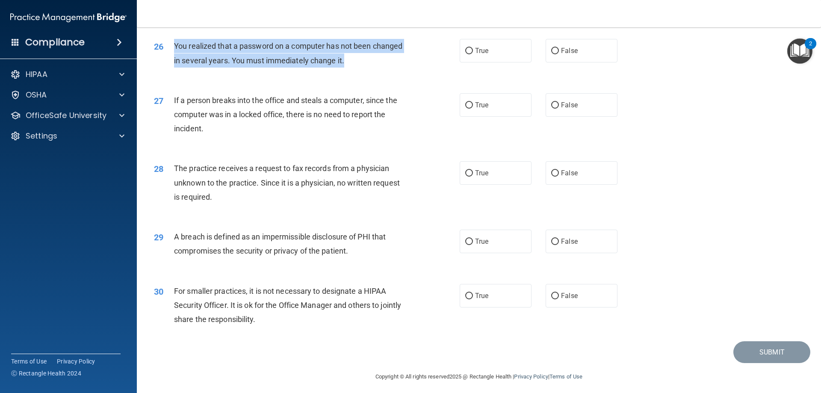
drag, startPoint x: 174, startPoint y: 46, endPoint x: 350, endPoint y: 67, distance: 177.5
click at [350, 67] on div "You realized that a password on a computer has not been changed in several year…" at bounding box center [293, 53] width 239 height 28
click at [465, 52] on input "True" at bounding box center [469, 51] width 8 height 6
radio input "true"
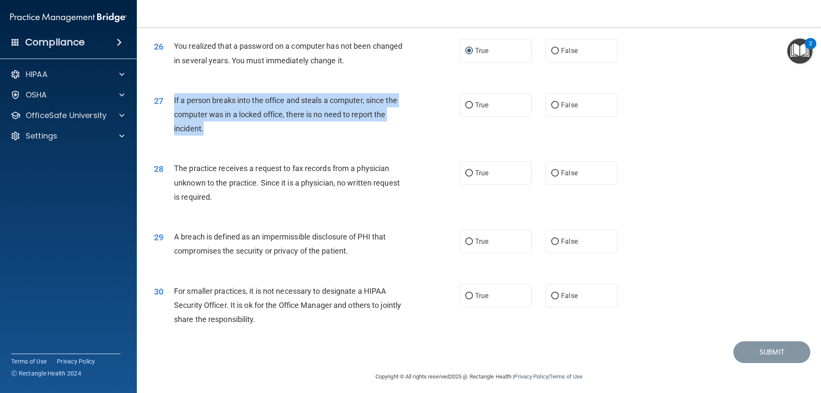
drag, startPoint x: 179, startPoint y: 101, endPoint x: 214, endPoint y: 128, distance: 44.6
click at [214, 128] on div "If a person breaks into the office and steals a computer, since the computer wa…" at bounding box center [293, 114] width 239 height 43
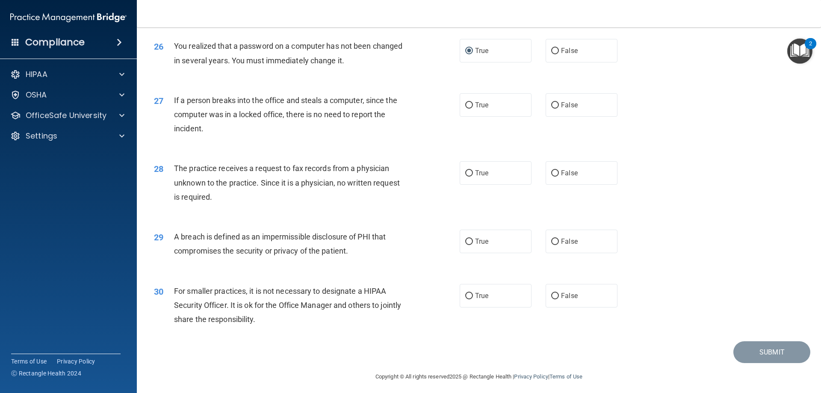
click at [560, 78] on div "26 You realized that a password on a computer has not been changed in several y…" at bounding box center [479, 55] width 663 height 54
click at [561, 101] on span "False" at bounding box center [569, 105] width 17 height 8
click at [559, 102] on input "False" at bounding box center [555, 105] width 8 height 6
radio input "true"
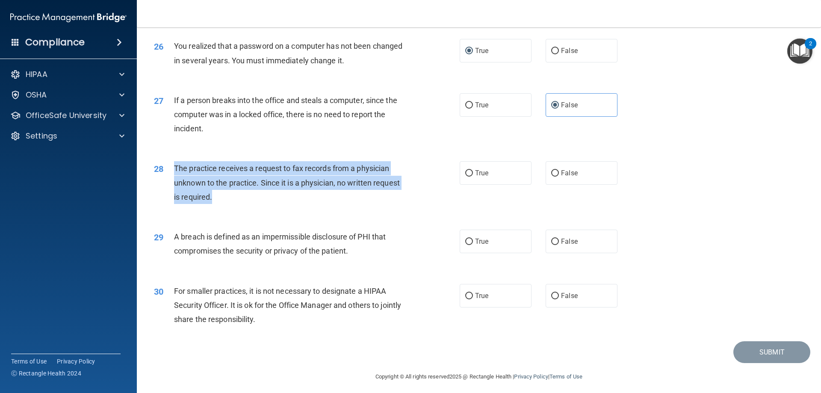
drag, startPoint x: 176, startPoint y: 166, endPoint x: 222, endPoint y: 197, distance: 55.9
click at [222, 197] on div "The practice receives a request to fax records from a physician unknown to the …" at bounding box center [293, 182] width 239 height 43
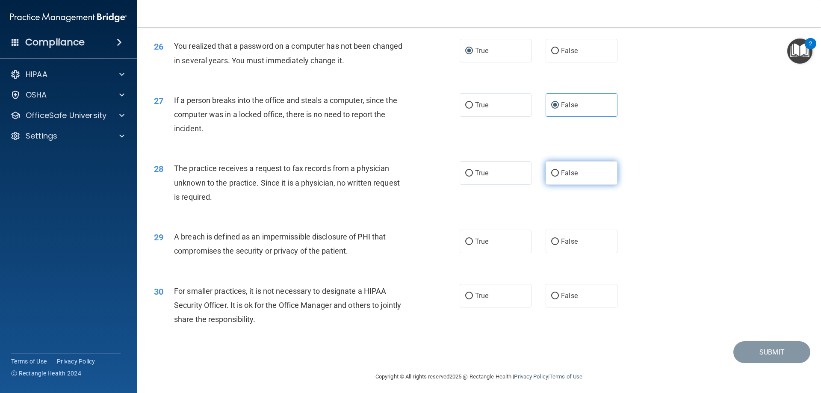
click at [561, 175] on span "False" at bounding box center [569, 173] width 17 height 8
click at [559, 175] on input "False" at bounding box center [555, 173] width 8 height 6
radio input "true"
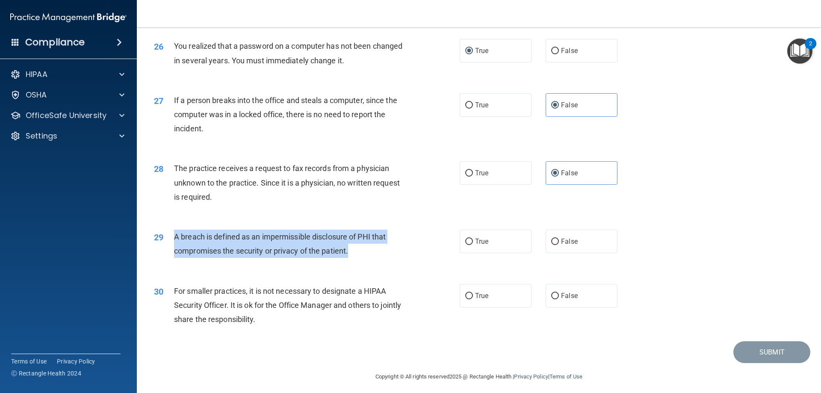
drag, startPoint x: 175, startPoint y: 235, endPoint x: 363, endPoint y: 253, distance: 189.0
click at [363, 253] on div "A breach is defined as an impermissible disclosure of PHI that compromises the …" at bounding box center [293, 244] width 239 height 28
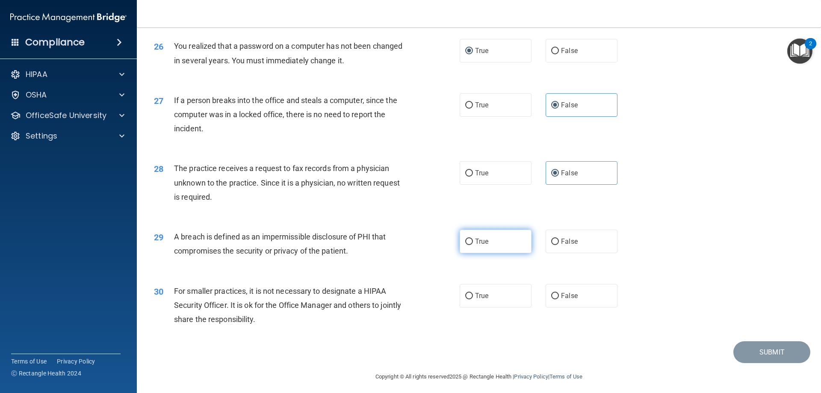
click at [475, 243] on span "True" at bounding box center [481, 241] width 13 height 8
click at [473, 243] on input "True" at bounding box center [469, 242] width 8 height 6
radio input "true"
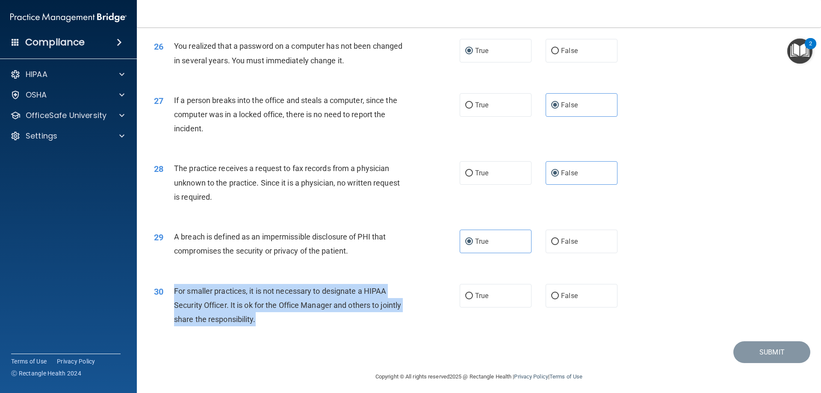
drag, startPoint x: 172, startPoint y: 290, endPoint x: 276, endPoint y: 324, distance: 109.0
click at [276, 324] on div "30 For smaller practices, it is not necessary to designate a HIPAA Security Off…" at bounding box center [306, 307] width 331 height 47
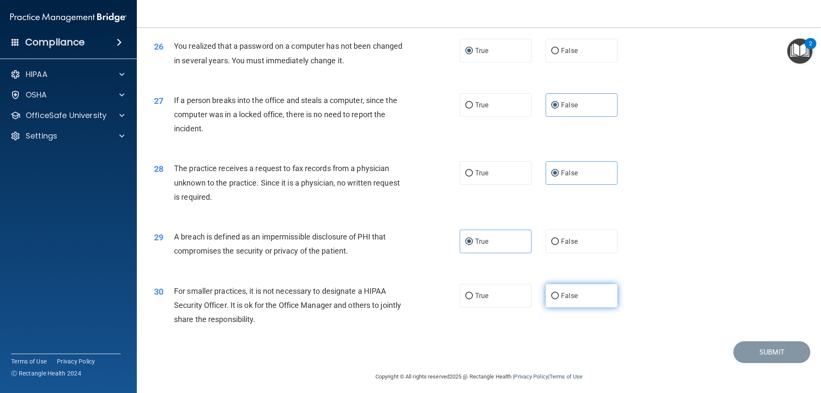
click at [561, 290] on label "False" at bounding box center [582, 296] width 72 height 24
click at [559, 293] on input "False" at bounding box center [555, 296] width 8 height 6
radio input "true"
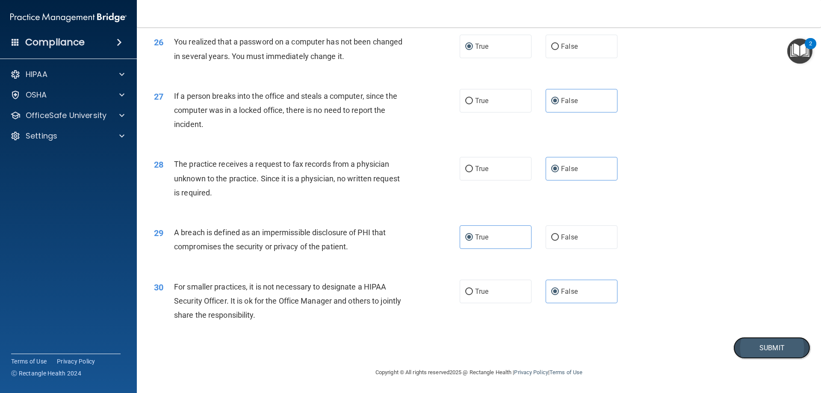
click at [752, 343] on button "Submit" at bounding box center [771, 348] width 77 height 22
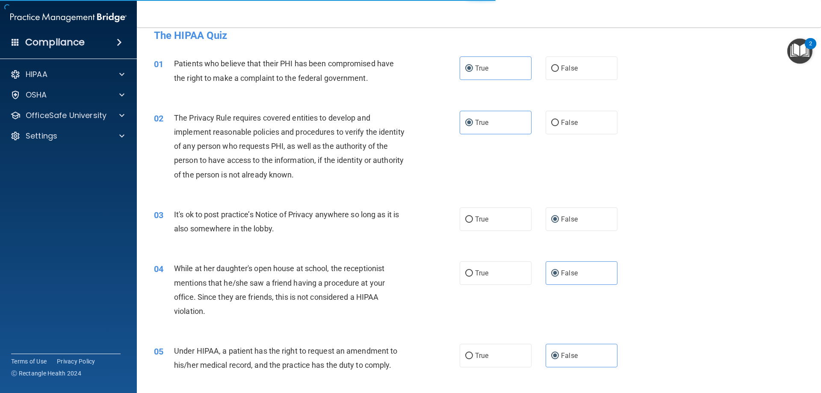
scroll to position [0, 0]
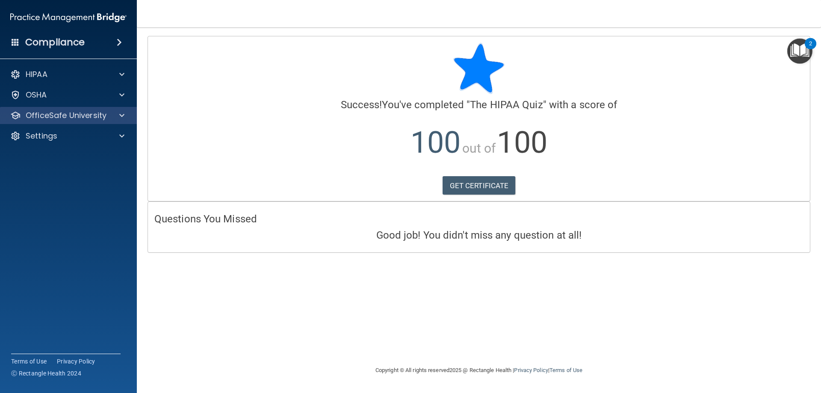
click at [73, 121] on div "OfficeSafe University" at bounding box center [68, 115] width 137 height 17
click at [114, 120] on div at bounding box center [120, 115] width 21 height 10
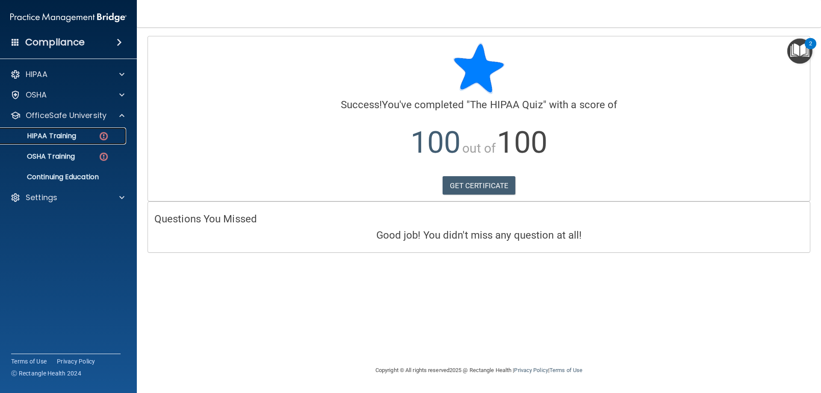
click at [105, 136] on img at bounding box center [103, 136] width 11 height 11
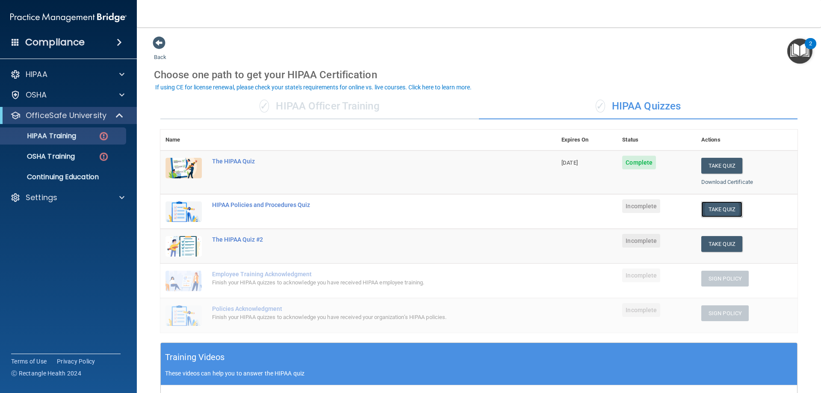
click at [706, 212] on button "Take Quiz" at bounding box center [721, 209] width 41 height 16
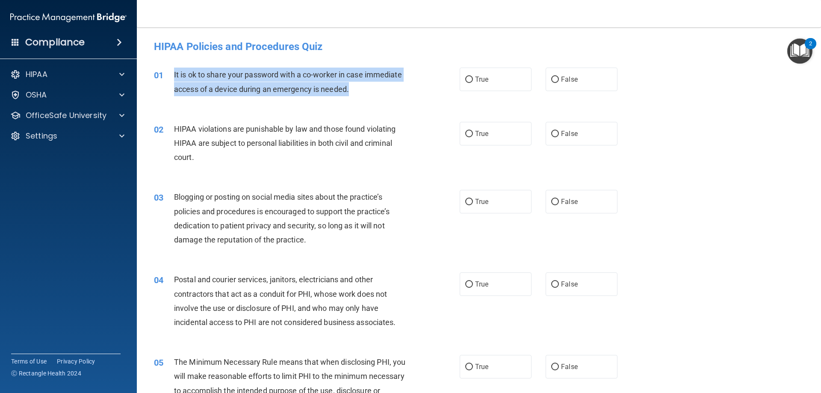
drag, startPoint x: 175, startPoint y: 71, endPoint x: 360, endPoint y: 99, distance: 186.9
click at [360, 99] on div "01 It is ok to share your password with a co-worker in case immediate access of…" at bounding box center [306, 84] width 331 height 32
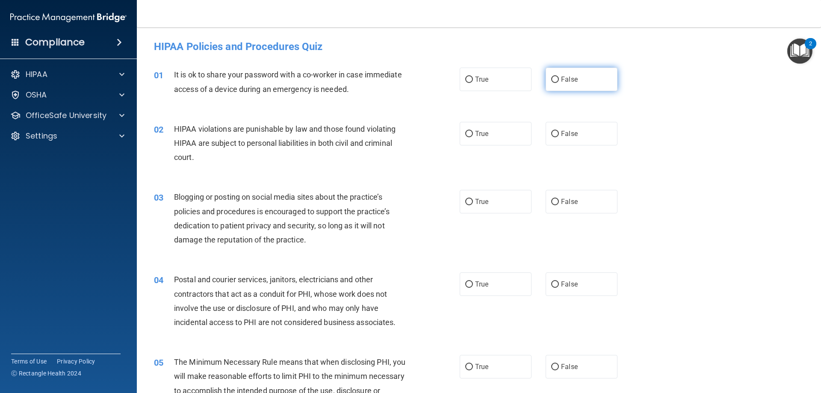
click at [581, 71] on label "False" at bounding box center [582, 80] width 72 height 24
click at [559, 77] on input "False" at bounding box center [555, 80] width 8 height 6
radio input "true"
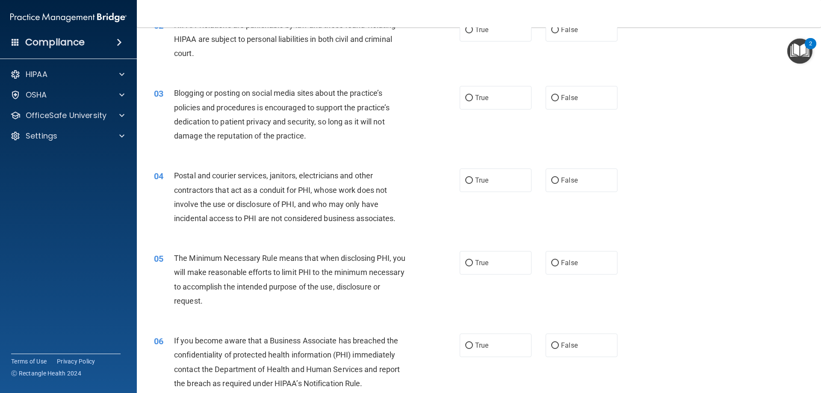
scroll to position [38, 0]
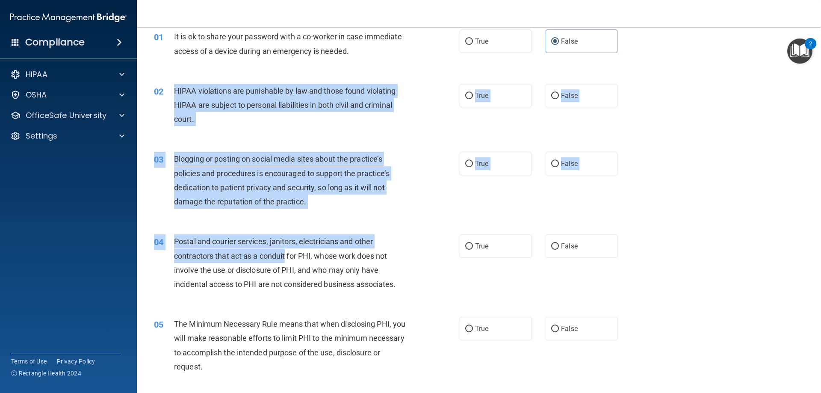
drag, startPoint x: 173, startPoint y: 86, endPoint x: 285, endPoint y: 251, distance: 199.7
click at [351, 220] on div "03 Blogging or posting on social media sites about the practice’s policies and …" at bounding box center [479, 182] width 663 height 83
click at [413, 214] on div "03 Blogging or posting on social media sites about the practice’s policies and …" at bounding box center [479, 182] width 663 height 83
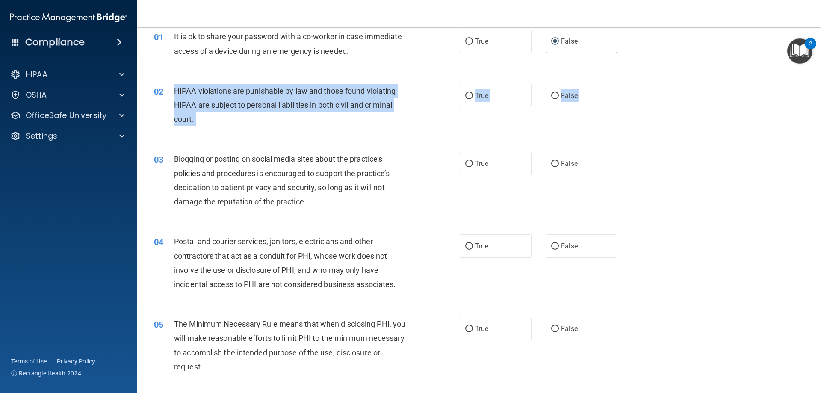
click at [413, 214] on div "03 Blogging or posting on social media sites about the practice’s policies and …" at bounding box center [479, 182] width 663 height 83
click at [412, 216] on div "03 Blogging or posting on social media sites about the practice’s policies and …" at bounding box center [479, 182] width 663 height 83
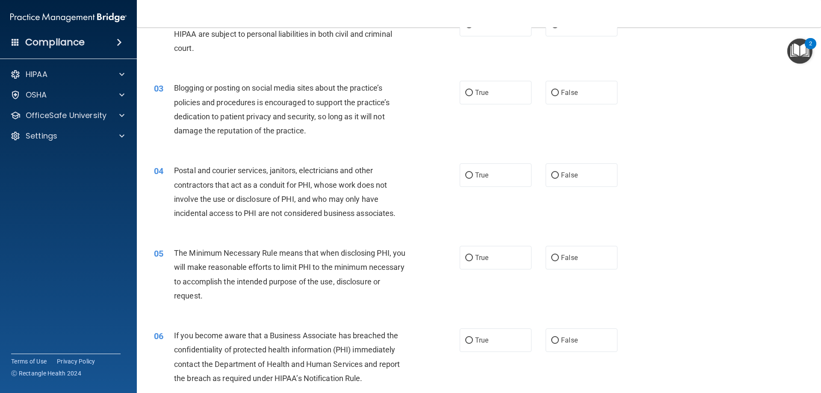
scroll to position [2, 0]
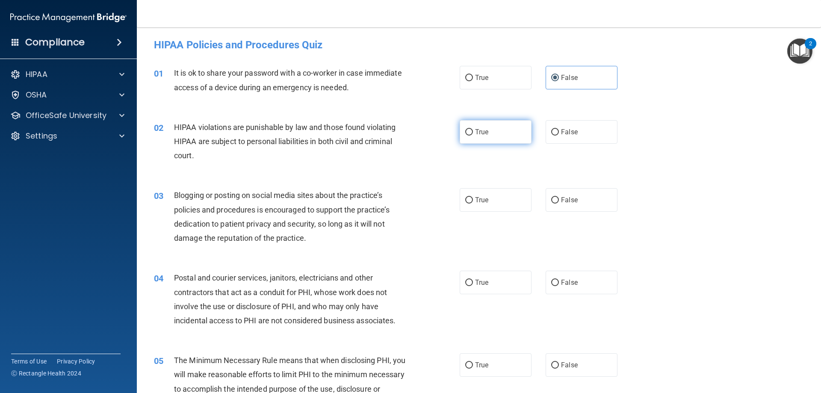
click at [487, 134] on label "True" at bounding box center [496, 132] width 72 height 24
click at [473, 134] on input "True" at bounding box center [469, 132] width 8 height 6
radio input "true"
click at [556, 196] on label "False" at bounding box center [582, 200] width 72 height 24
click at [556, 197] on input "False" at bounding box center [555, 200] width 8 height 6
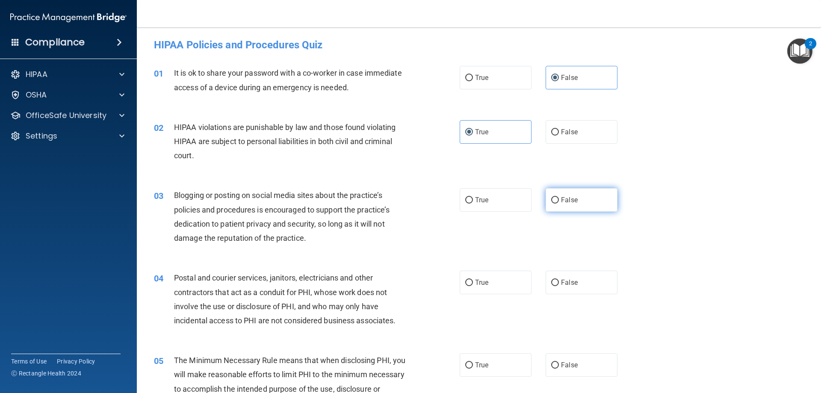
radio input "true"
click at [491, 278] on label "True" at bounding box center [496, 283] width 72 height 24
click at [473, 280] on input "True" at bounding box center [469, 283] width 8 height 6
radio input "true"
click at [474, 371] on label "True" at bounding box center [496, 365] width 72 height 24
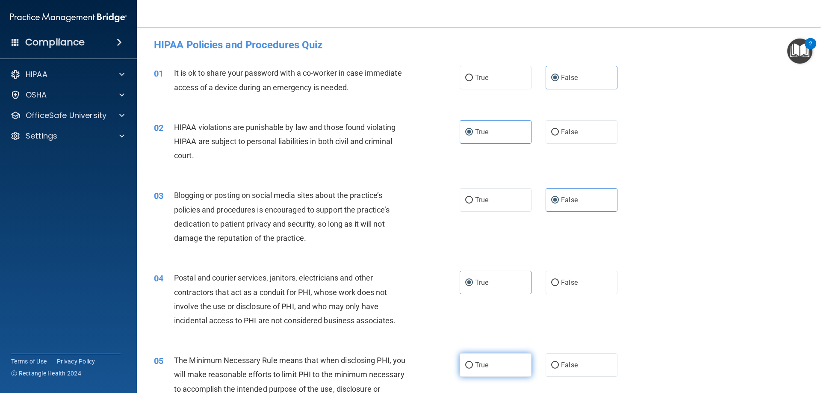
click at [473, 369] on input "True" at bounding box center [469, 365] width 8 height 6
radio input "true"
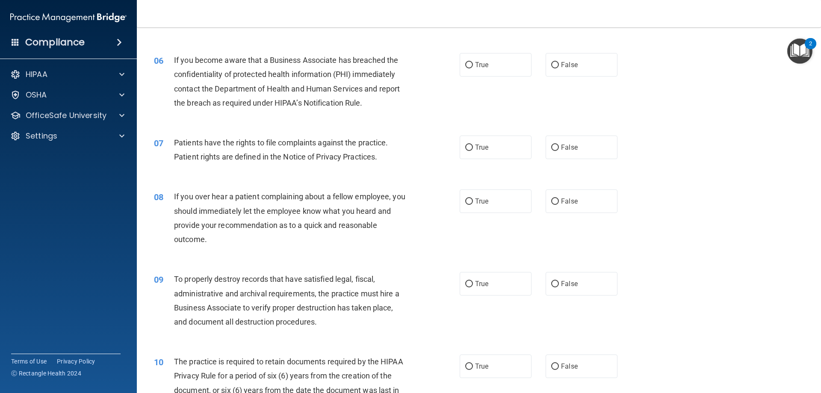
scroll to position [385, 0]
click at [573, 61] on span "False" at bounding box center [569, 64] width 17 height 8
click at [559, 61] on input "False" at bounding box center [555, 64] width 8 height 6
radio input "true"
click at [488, 149] on label "True" at bounding box center [496, 147] width 72 height 24
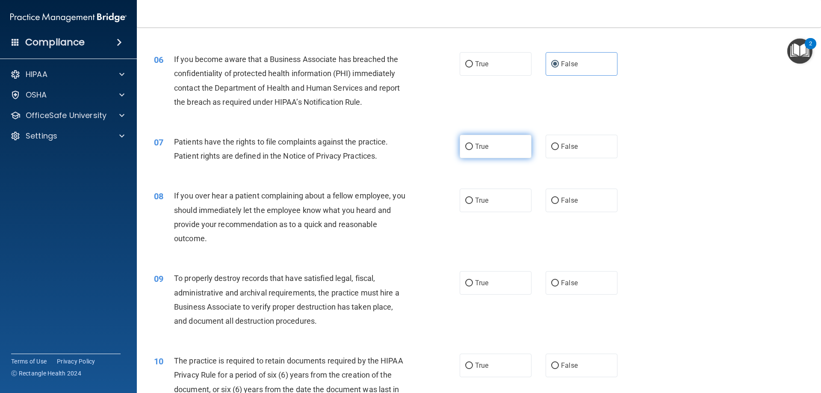
click at [473, 149] on input "True" at bounding box center [469, 147] width 8 height 6
radio input "true"
click at [563, 203] on span "False" at bounding box center [569, 200] width 17 height 8
click at [551, 293] on label "False" at bounding box center [582, 283] width 72 height 24
click at [551, 286] on input "False" at bounding box center [555, 283] width 8 height 6
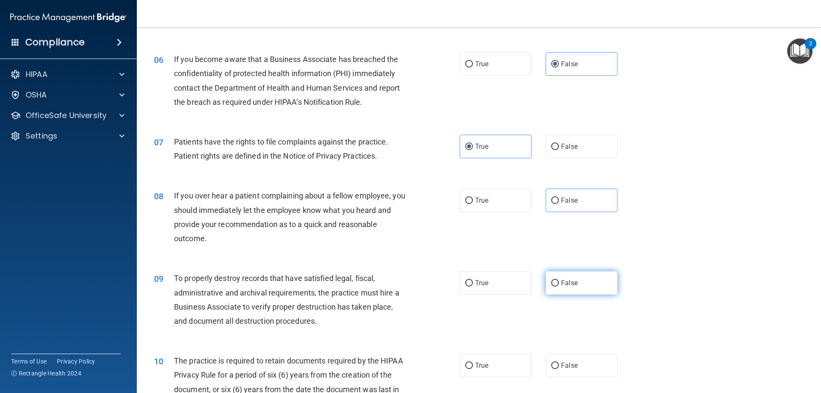
radio input "true"
click at [489, 352] on div "10 The practice is required to retain documents required by the HIPAA Privacy R…" at bounding box center [479, 384] width 663 height 83
click at [488, 359] on label "True" at bounding box center [496, 366] width 72 height 24
click at [473, 363] on input "True" at bounding box center [469, 366] width 8 height 6
radio input "true"
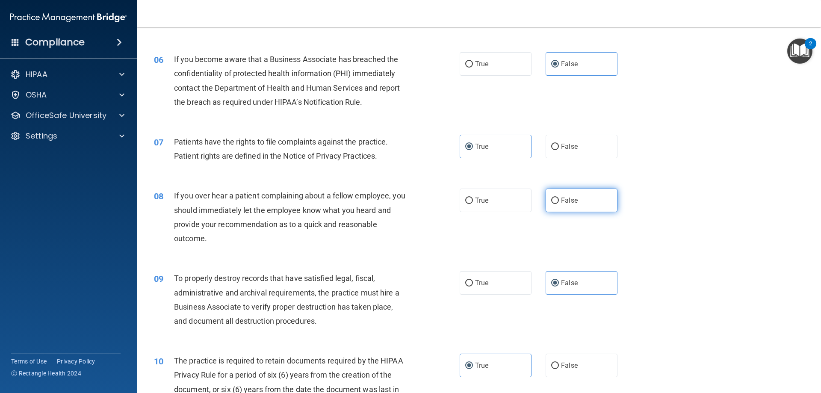
click at [554, 207] on label "False" at bounding box center [582, 201] width 72 height 24
click at [554, 204] on input "False" at bounding box center [555, 201] width 8 height 6
radio input "true"
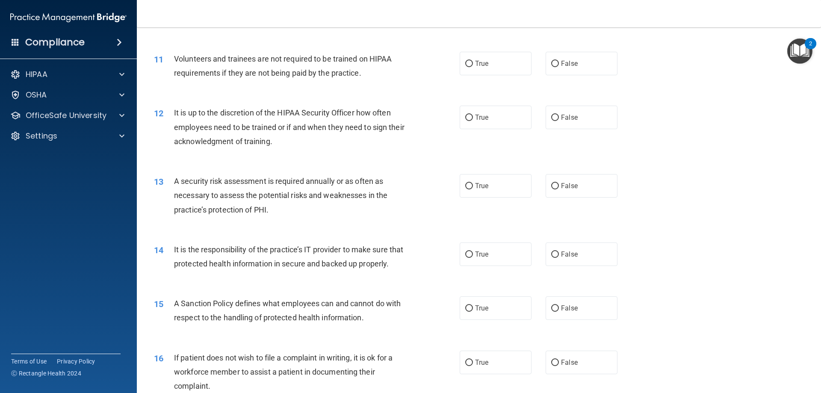
scroll to position [778, 0]
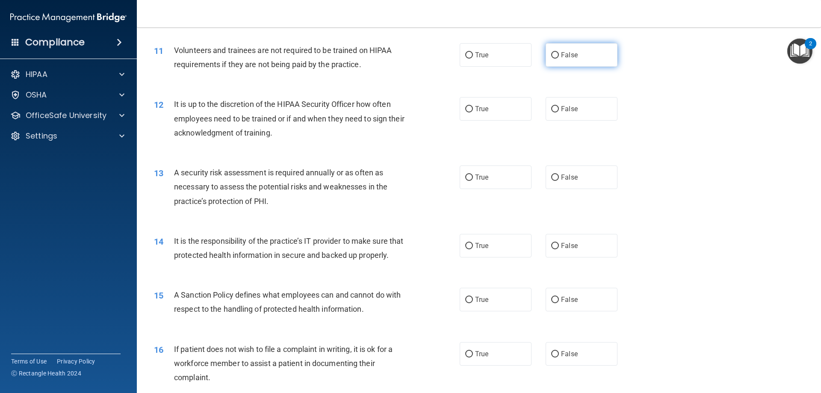
click at [547, 59] on label "False" at bounding box center [582, 55] width 72 height 24
click at [557, 120] on label "False" at bounding box center [582, 109] width 72 height 24
click at [557, 112] on input "False" at bounding box center [555, 109] width 8 height 6
radio input "true"
click at [546, 65] on label "False" at bounding box center [582, 55] width 72 height 24
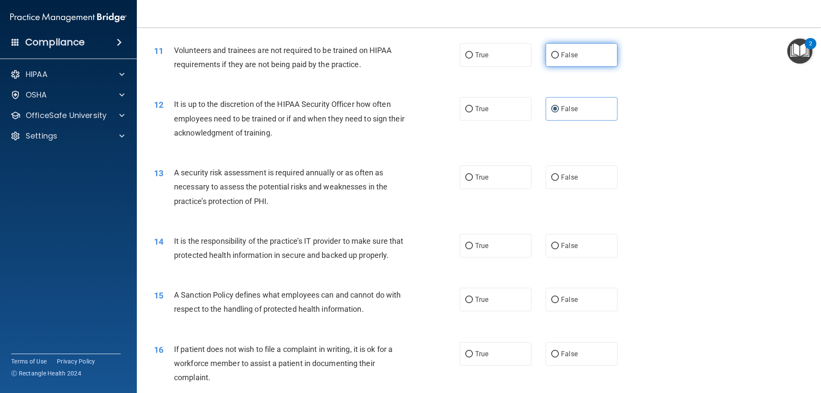
click at [551, 59] on input "False" at bounding box center [555, 55] width 8 height 6
radio input "true"
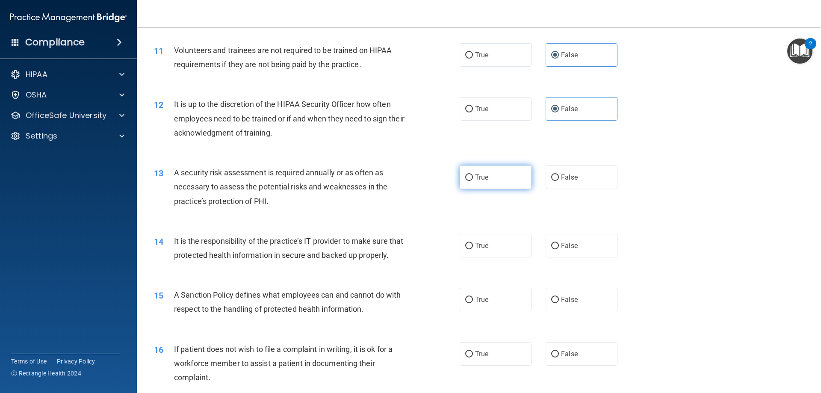
click at [484, 177] on span "True" at bounding box center [481, 177] width 13 height 8
click at [473, 177] on input "True" at bounding box center [469, 177] width 8 height 6
radio input "true"
click at [553, 251] on label "False" at bounding box center [582, 246] width 72 height 24
click at [553, 249] on input "False" at bounding box center [555, 246] width 8 height 6
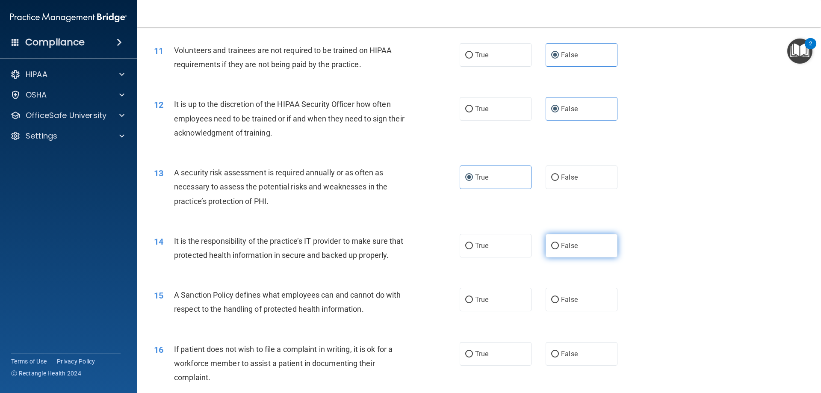
radio input "true"
click at [494, 298] on label "True" at bounding box center [496, 300] width 72 height 24
click at [473, 298] on input "True" at bounding box center [469, 300] width 8 height 6
radio input "true"
click at [478, 353] on span "True" at bounding box center [481, 354] width 13 height 8
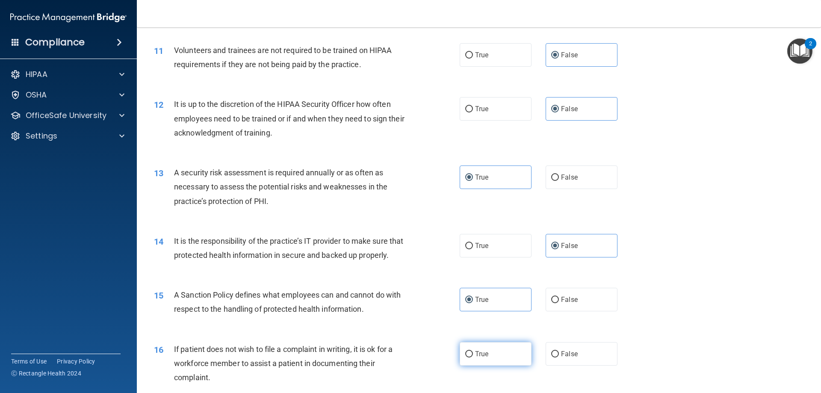
click at [473, 353] on input "True" at bounding box center [469, 354] width 8 height 6
radio input "true"
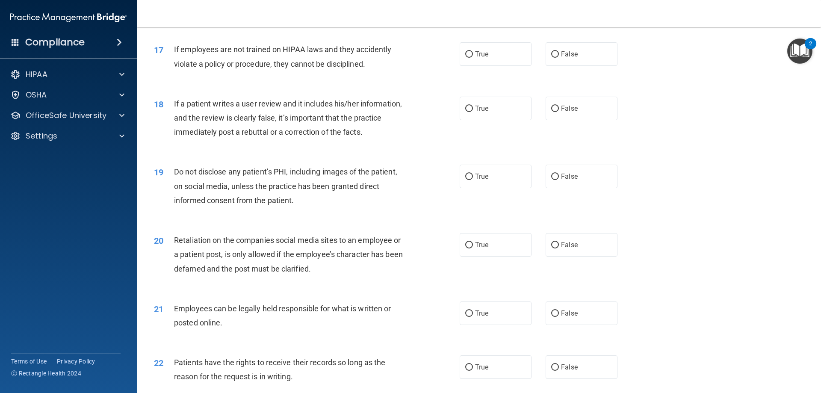
scroll to position [1147, 0]
click at [564, 49] on span "False" at bounding box center [569, 53] width 17 height 8
click at [559, 50] on input "False" at bounding box center [555, 53] width 8 height 6
radio input "true"
click at [566, 113] on label "False" at bounding box center [582, 107] width 72 height 24
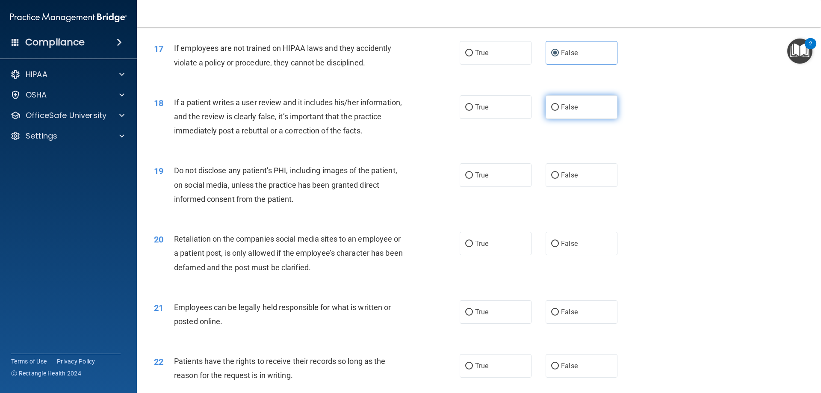
click at [559, 111] on input "False" at bounding box center [555, 107] width 8 height 6
radio input "true"
drag, startPoint x: 496, startPoint y: 166, endPoint x: 535, endPoint y: 219, distance: 66.1
click at [496, 167] on label "True" at bounding box center [496, 175] width 72 height 24
click at [473, 172] on input "True" at bounding box center [469, 175] width 8 height 6
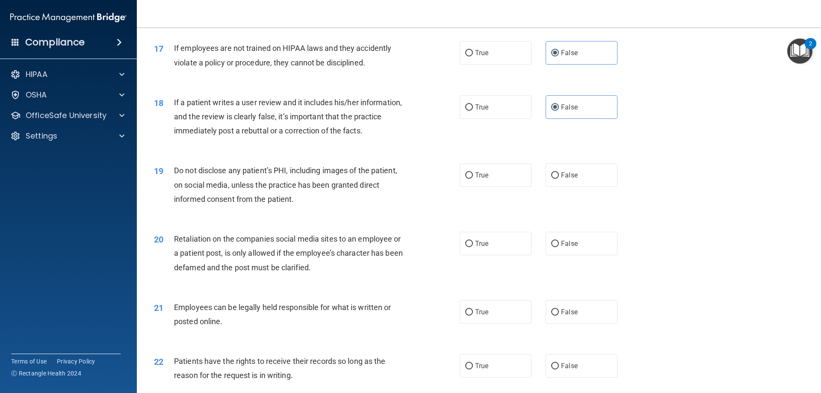
radio input "true"
click at [597, 258] on div "20 Retaliation on the companies social media sites to an employee or a patient …" at bounding box center [479, 255] width 663 height 68
click at [591, 247] on label "False" at bounding box center [582, 244] width 72 height 24
click at [559, 247] on input "False" at bounding box center [555, 244] width 8 height 6
radio input "true"
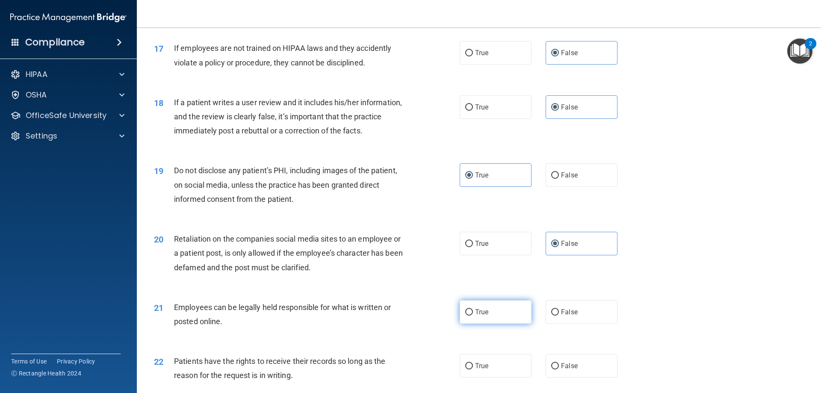
click at [495, 313] on label "True" at bounding box center [496, 312] width 72 height 24
click at [473, 313] on input "True" at bounding box center [469, 312] width 8 height 6
radio input "true"
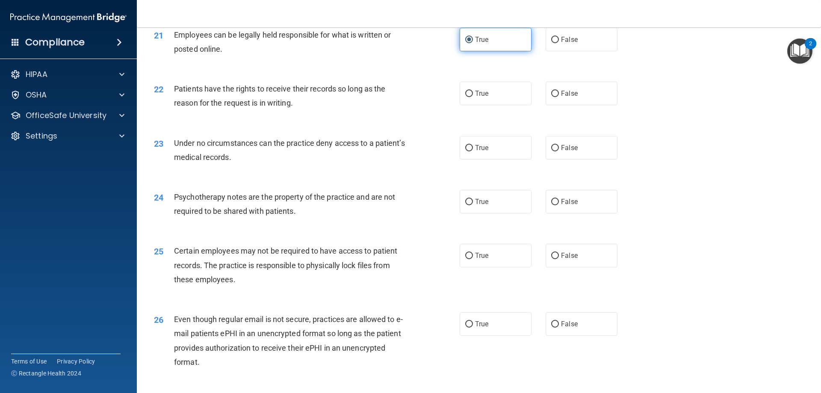
scroll to position [1420, 0]
click at [553, 96] on input "False" at bounding box center [555, 93] width 8 height 6
radio input "true"
click at [561, 136] on label "False" at bounding box center [582, 148] width 72 height 24
click at [559, 145] on input "False" at bounding box center [555, 148] width 8 height 6
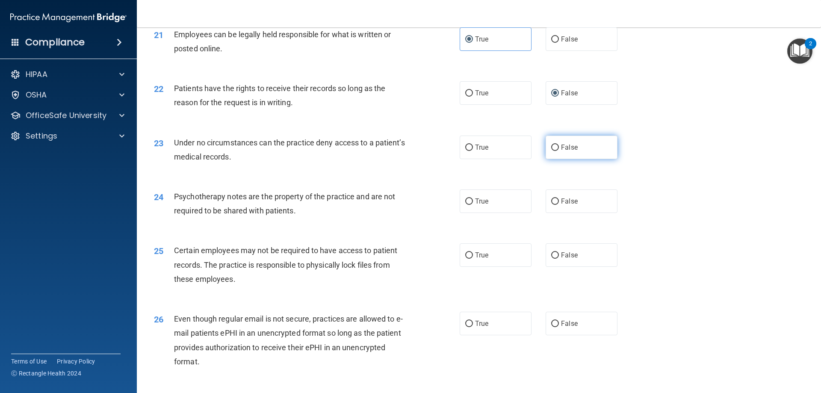
radio input "true"
click at [473, 197] on label "True" at bounding box center [496, 201] width 72 height 24
click at [473, 198] on input "True" at bounding box center [469, 201] width 8 height 6
radio input "true"
click at [476, 252] on span "True" at bounding box center [481, 255] width 13 height 8
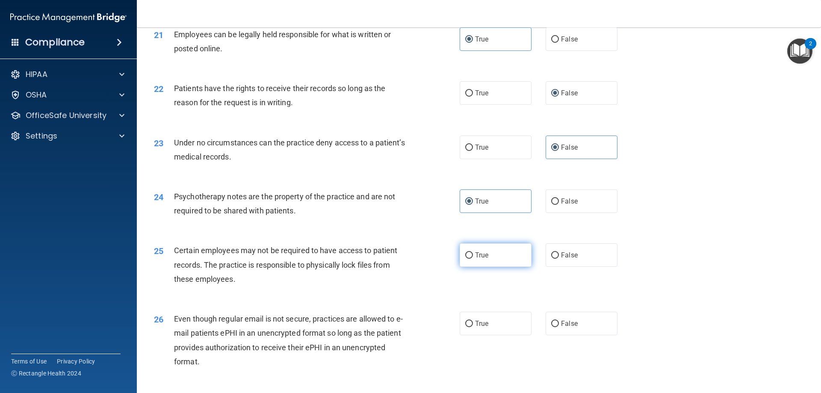
click at [473, 252] on input "True" at bounding box center [469, 255] width 8 height 6
radio input "true"
click at [478, 319] on label "True" at bounding box center [496, 324] width 72 height 24
click at [473, 321] on input "True" at bounding box center [469, 324] width 8 height 6
radio input "true"
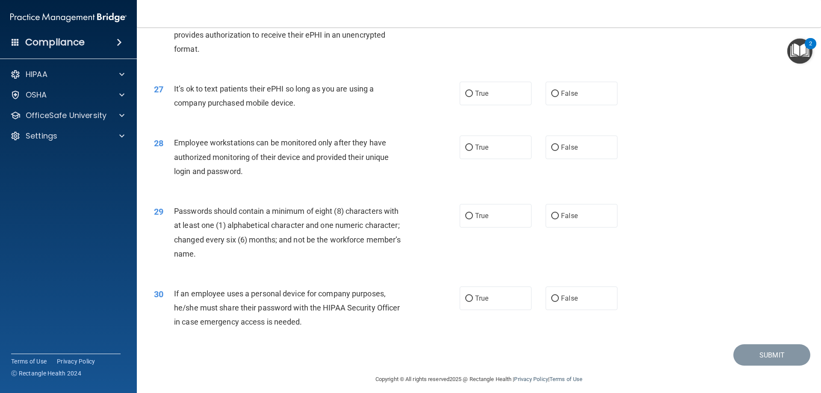
scroll to position [1739, 0]
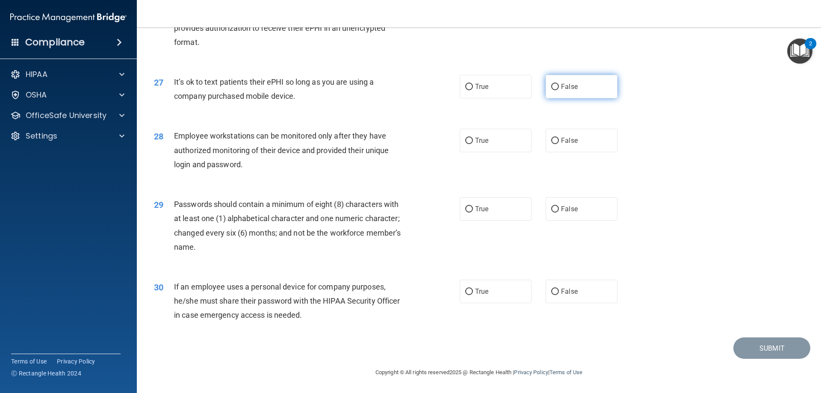
click at [546, 85] on label "False" at bounding box center [582, 87] width 72 height 24
click at [551, 85] on input "False" at bounding box center [555, 87] width 8 height 6
radio input "true"
click at [561, 142] on span "False" at bounding box center [569, 140] width 17 height 8
click at [559, 142] on input "False" at bounding box center [555, 141] width 8 height 6
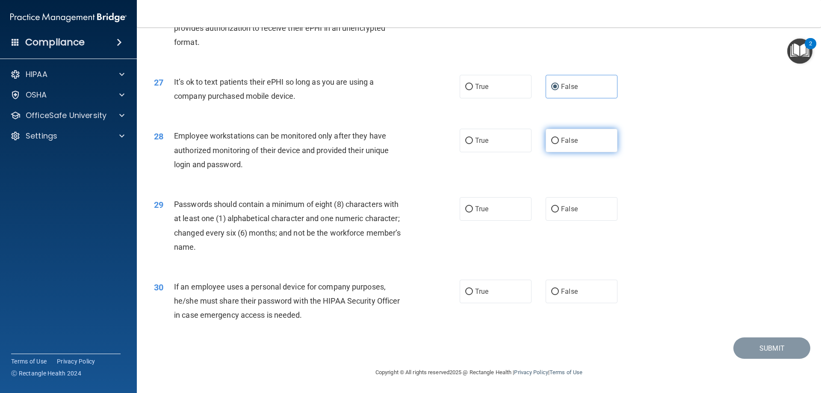
radio input "true"
drag, startPoint x: 471, startPoint y: 206, endPoint x: 476, endPoint y: 213, distance: 9.3
click at [470, 208] on label "True" at bounding box center [496, 209] width 72 height 24
click at [470, 208] on input "True" at bounding box center [469, 209] width 8 height 6
radio input "true"
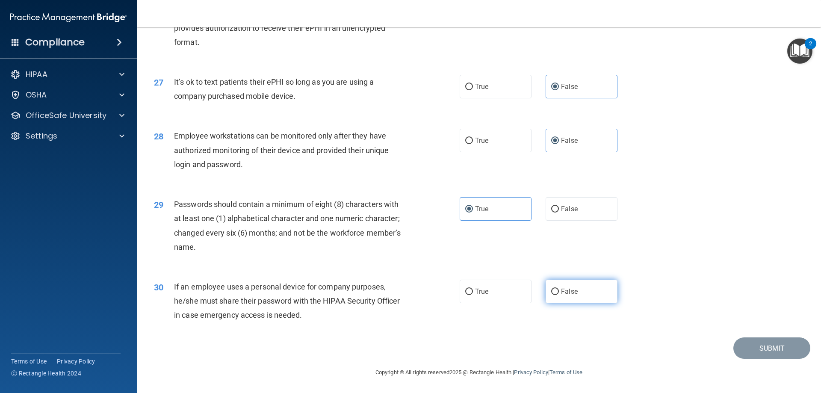
click at [570, 288] on span "False" at bounding box center [569, 291] width 17 height 8
click at [559, 289] on input "False" at bounding box center [555, 292] width 8 height 6
radio input "true"
click at [733, 351] on button "Submit" at bounding box center [771, 348] width 77 height 22
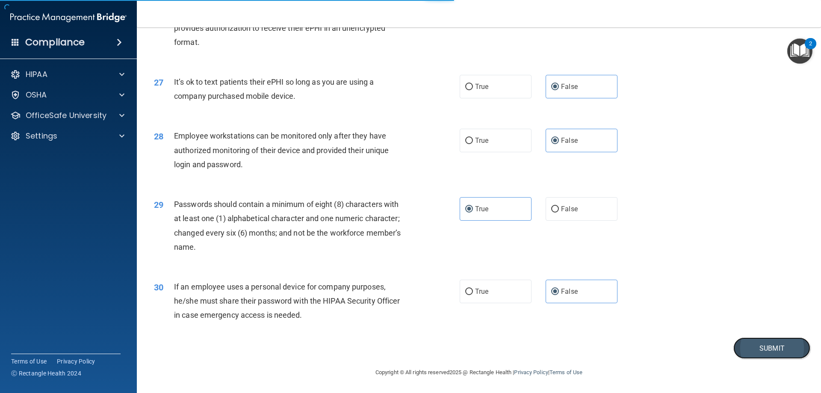
click at [737, 348] on button "Submit" at bounding box center [771, 348] width 77 height 22
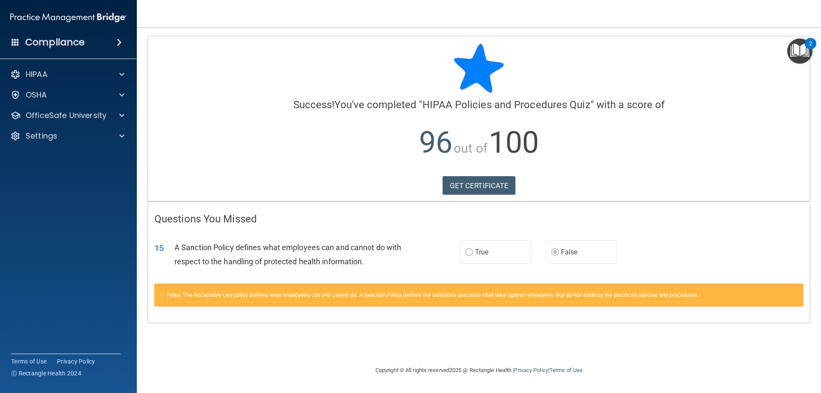
click at [478, 260] on label "True" at bounding box center [496, 252] width 72 height 24
click at [124, 116] on span at bounding box center [121, 115] width 5 height 10
click at [105, 138] on img at bounding box center [103, 136] width 11 height 11
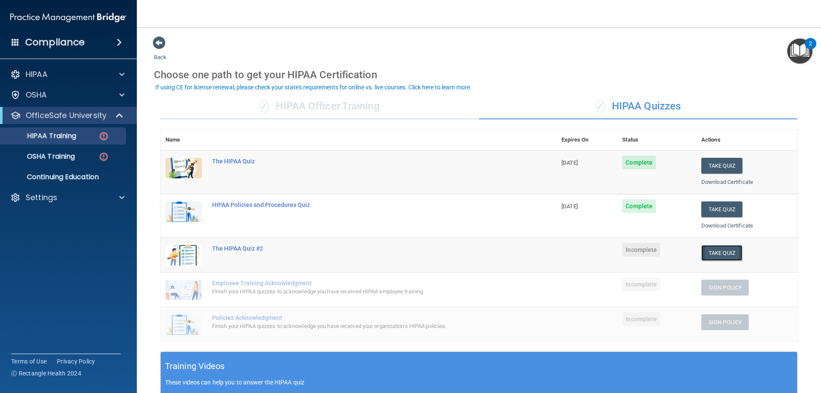
click at [719, 258] on button "Take Quiz" at bounding box center [721, 253] width 41 height 16
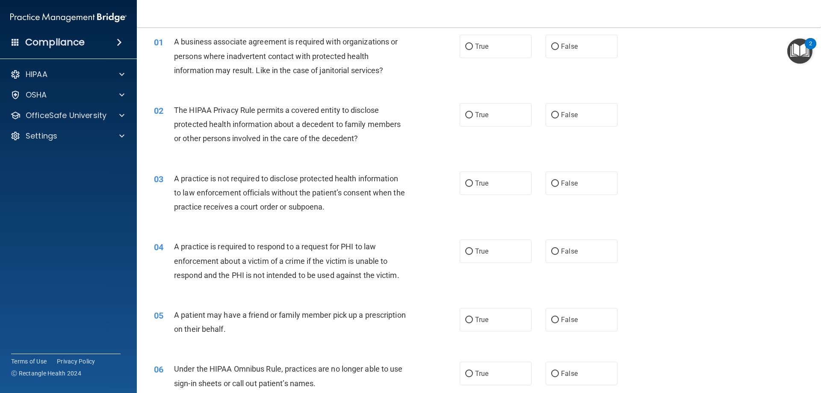
scroll to position [33, 0]
click at [717, 65] on div "01 A business associate agreement is required with organizations or persons whe…" at bounding box center [479, 58] width 663 height 68
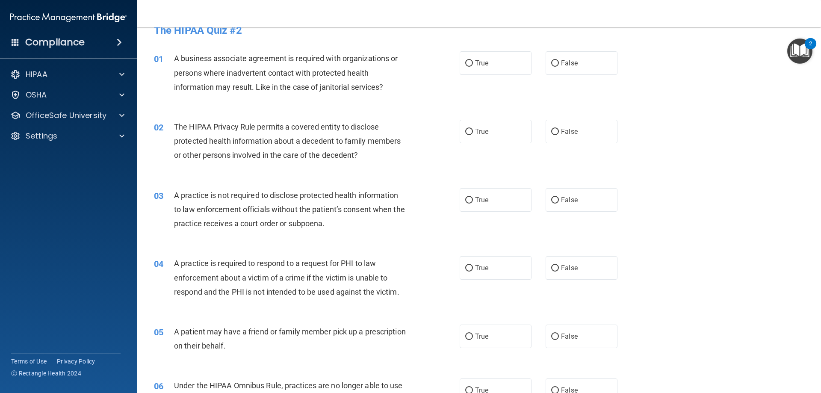
scroll to position [0, 0]
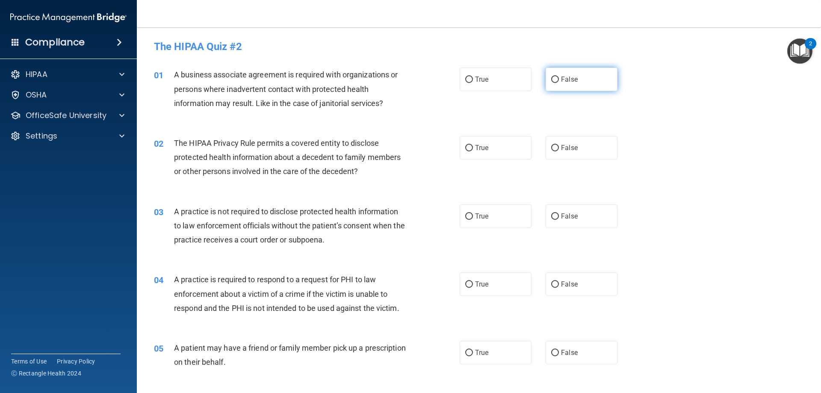
click at [546, 83] on label "False" at bounding box center [582, 80] width 72 height 24
click at [551, 83] on input "False" at bounding box center [555, 80] width 8 height 6
radio input "true"
click at [500, 142] on label "True" at bounding box center [496, 148] width 72 height 24
click at [473, 145] on input "True" at bounding box center [469, 148] width 8 height 6
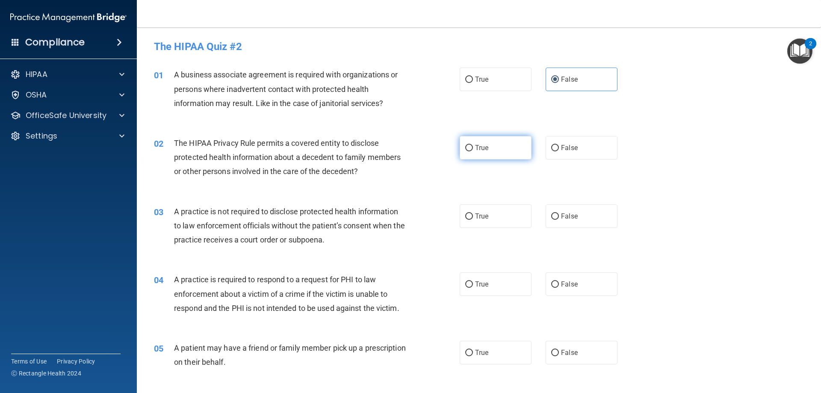
radio input "true"
click at [477, 226] on label "True" at bounding box center [496, 216] width 72 height 24
click at [473, 220] on input "True" at bounding box center [469, 216] width 8 height 6
radio input "true"
click at [476, 287] on span "True" at bounding box center [481, 284] width 13 height 8
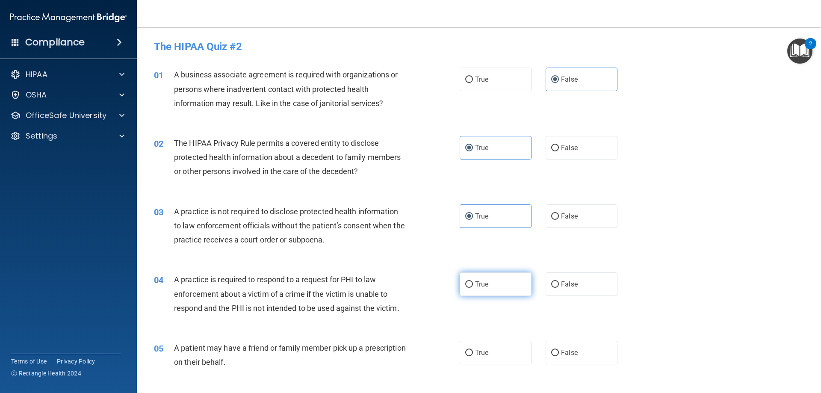
click at [473, 287] on input "True" at bounding box center [469, 284] width 8 height 6
radio input "true"
click at [476, 362] on label "True" at bounding box center [496, 353] width 72 height 24
click at [473, 356] on input "True" at bounding box center [469, 353] width 8 height 6
radio input "true"
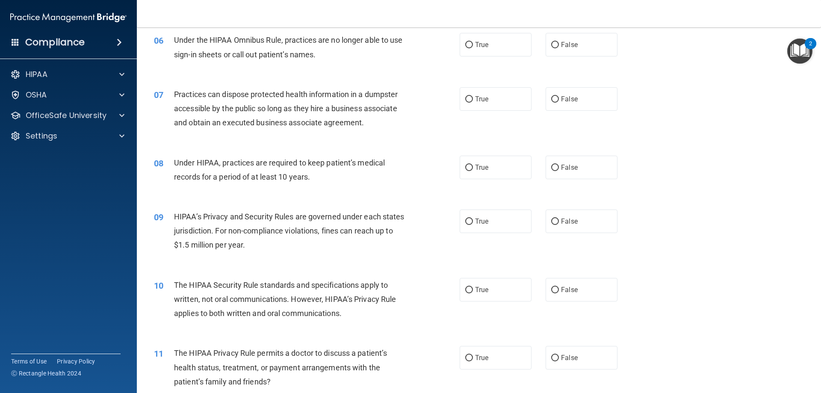
scroll to position [361, 0]
click at [585, 49] on label "False" at bounding box center [582, 45] width 72 height 24
click at [559, 49] on input "False" at bounding box center [555, 45] width 8 height 6
radio input "true"
click at [579, 91] on label "False" at bounding box center [582, 100] width 72 height 24
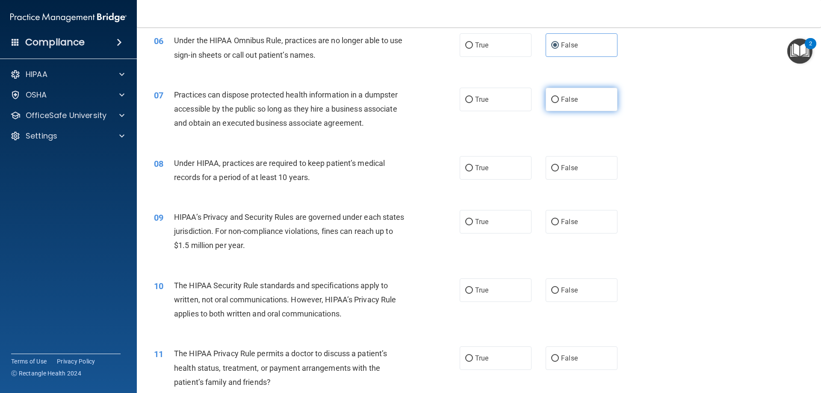
click at [559, 97] on input "False" at bounding box center [555, 100] width 8 height 6
radio input "true"
click at [569, 185] on div "08 Under HIPAA, practices are required to keep patient’s medical records for a …" at bounding box center [479, 172] width 663 height 54
click at [564, 171] on span "False" at bounding box center [569, 168] width 17 height 8
click at [559, 171] on input "False" at bounding box center [555, 168] width 8 height 6
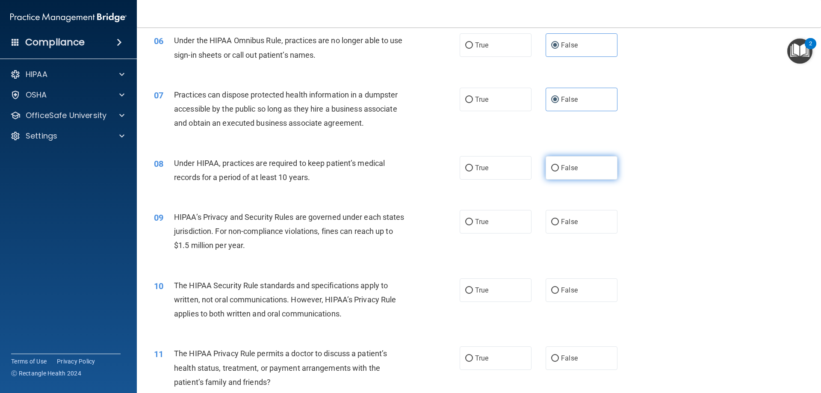
radio input "true"
click at [564, 230] on label "False" at bounding box center [582, 222] width 72 height 24
click at [559, 225] on input "False" at bounding box center [555, 222] width 8 height 6
radio input "true"
click at [561, 292] on span "False" at bounding box center [569, 290] width 17 height 8
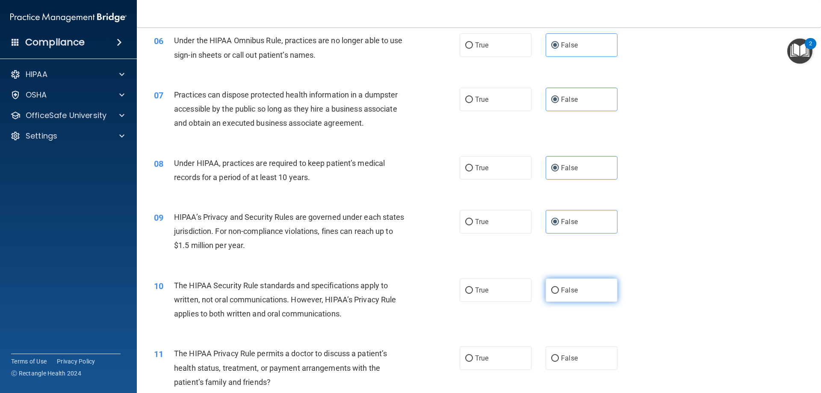
click at [559, 292] on input "False" at bounding box center [555, 290] width 8 height 6
radio input "true"
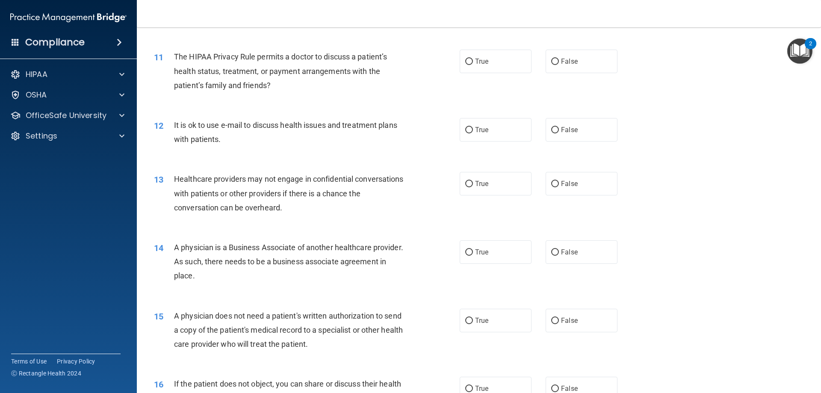
scroll to position [659, 0]
click at [471, 68] on label "True" at bounding box center [496, 61] width 72 height 24
click at [471, 64] on input "True" at bounding box center [469, 61] width 8 height 6
radio input "true"
click at [475, 122] on label "True" at bounding box center [496, 129] width 72 height 24
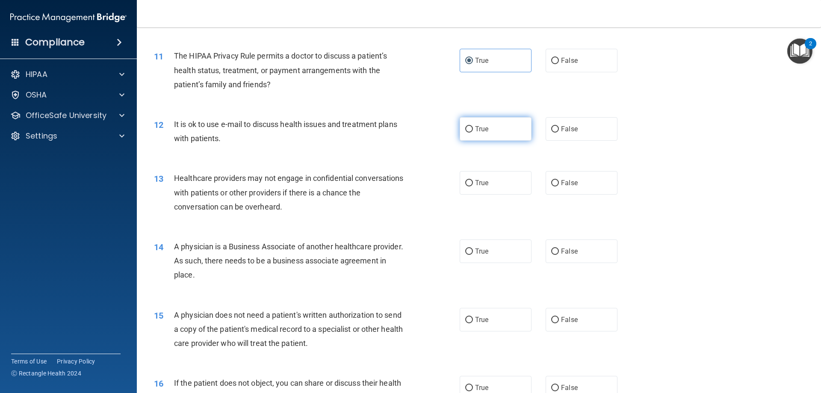
click at [473, 126] on input "True" at bounding box center [469, 129] width 8 height 6
radio input "true"
click at [471, 181] on label "True" at bounding box center [496, 183] width 72 height 24
click at [471, 181] on input "True" at bounding box center [469, 183] width 8 height 6
radio input "true"
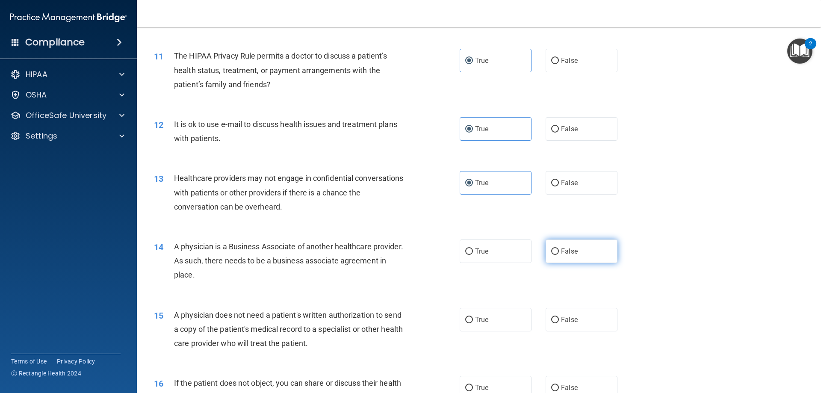
click at [566, 254] on span "False" at bounding box center [569, 251] width 17 height 8
click at [559, 254] on input "False" at bounding box center [555, 251] width 8 height 6
radio input "true"
click at [488, 297] on div "01 A business associate agreement is required with organizations or persons whe…" at bounding box center [479, 337] width 663 height 1878
click at [488, 314] on label "True" at bounding box center [496, 320] width 72 height 24
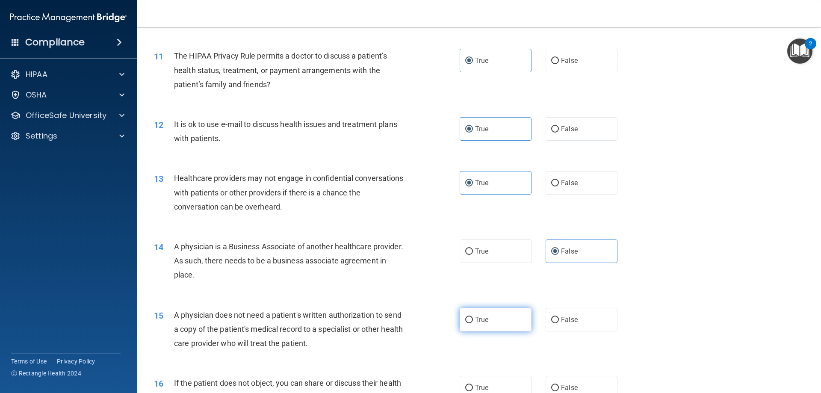
click at [473, 317] on input "True" at bounding box center [469, 320] width 8 height 6
radio input "true"
click at [476, 388] on span "True" at bounding box center [481, 388] width 13 height 8
click at [473, 388] on input "True" at bounding box center [469, 388] width 8 height 6
radio input "true"
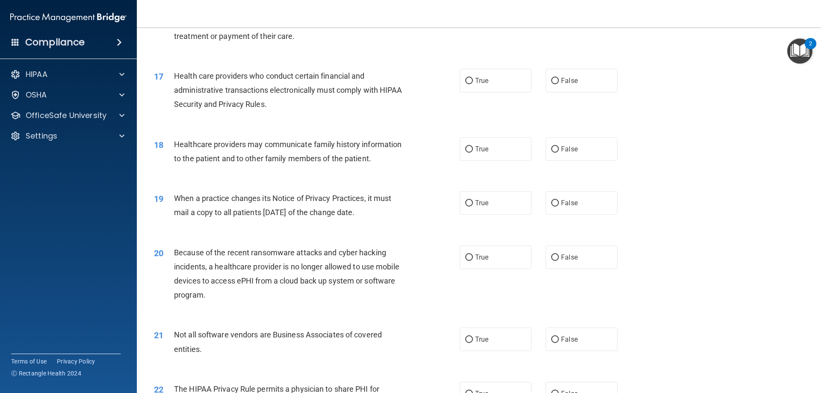
scroll to position [1040, 0]
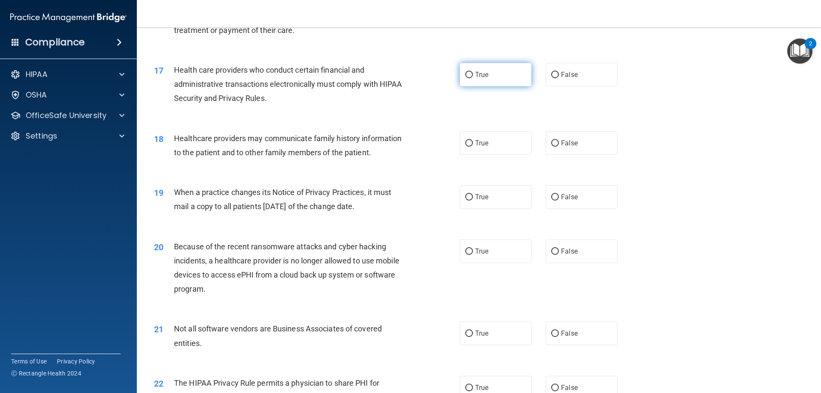
click at [467, 81] on label "True" at bounding box center [496, 75] width 72 height 24
click at [467, 78] on input "True" at bounding box center [469, 75] width 8 height 6
radio input "true"
click at [475, 156] on div "18 Healthcare providers may communicate family history information to the patie…" at bounding box center [479, 148] width 663 height 54
click at [488, 146] on label "True" at bounding box center [496, 143] width 72 height 24
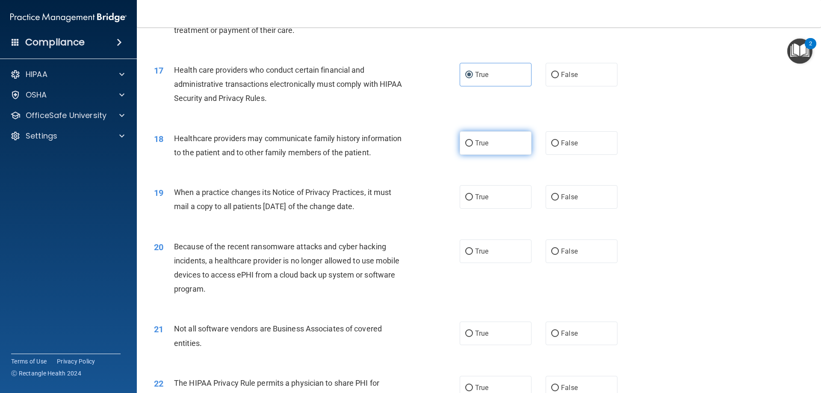
click at [473, 146] on input "True" at bounding box center [469, 143] width 8 height 6
radio input "true"
click at [551, 194] on input "False" at bounding box center [555, 197] width 8 height 6
radio input "true"
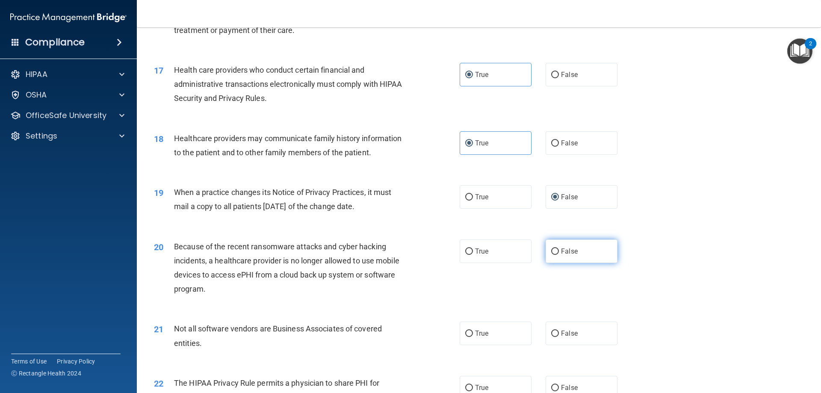
click at [555, 257] on label "False" at bounding box center [582, 251] width 72 height 24
click at [555, 255] on input "False" at bounding box center [555, 251] width 8 height 6
radio input "true"
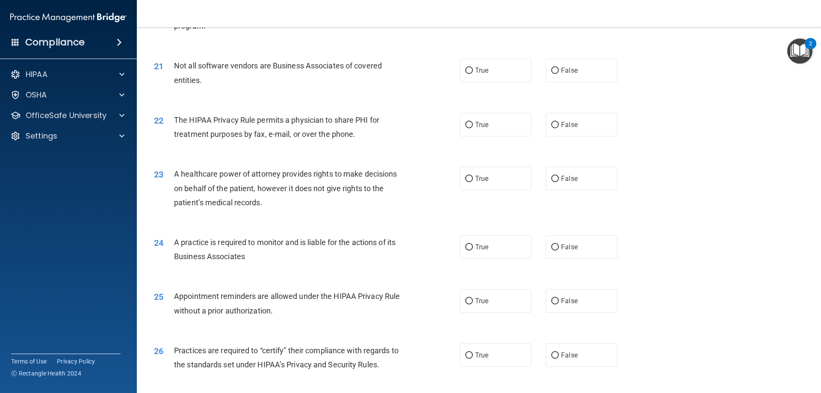
scroll to position [1305, 0]
click at [475, 70] on span "True" at bounding box center [481, 68] width 13 height 8
click at [473, 70] on input "True" at bounding box center [469, 68] width 8 height 6
radio input "true"
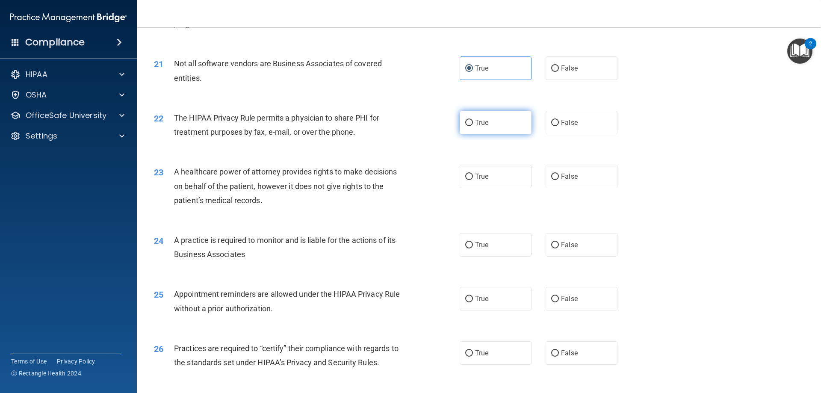
click at [479, 132] on label "True" at bounding box center [496, 123] width 72 height 24
click at [473, 126] on input "True" at bounding box center [469, 123] width 8 height 6
radio input "true"
click at [576, 177] on label "False" at bounding box center [582, 177] width 72 height 24
click at [559, 177] on input "False" at bounding box center [555, 177] width 8 height 6
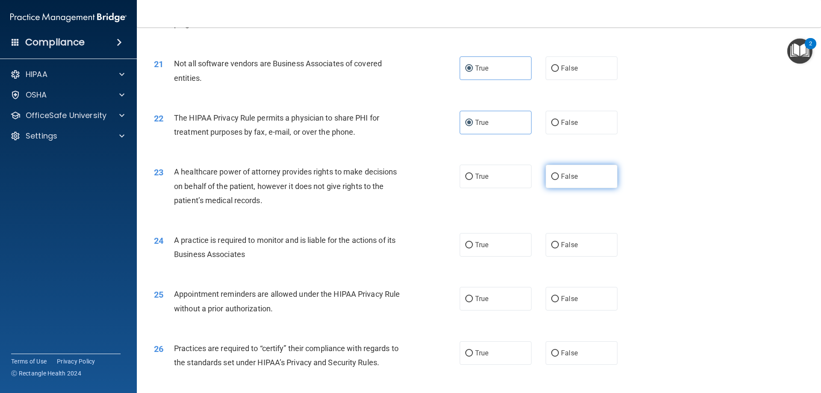
radio input "true"
click at [467, 237] on label "True" at bounding box center [496, 245] width 72 height 24
click at [467, 242] on input "True" at bounding box center [469, 245] width 8 height 6
radio input "true"
click at [471, 302] on label "True" at bounding box center [496, 299] width 72 height 24
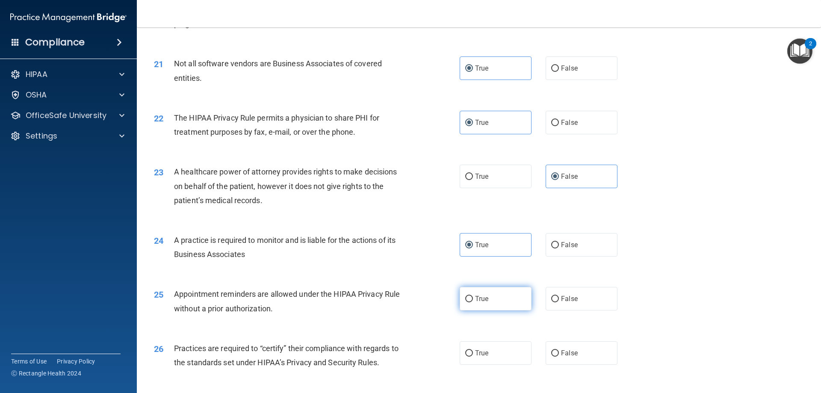
click at [471, 302] on input "True" at bounding box center [469, 299] width 8 height 6
radio input "true"
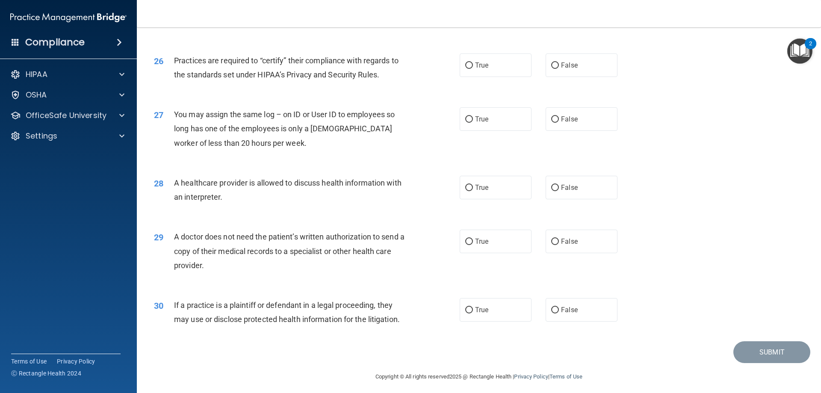
scroll to position [1594, 0]
click at [551, 59] on label "False" at bounding box center [582, 65] width 72 height 24
click at [551, 62] on input "False" at bounding box center [555, 65] width 8 height 6
radio input "true"
click at [561, 119] on span "False" at bounding box center [569, 119] width 17 height 8
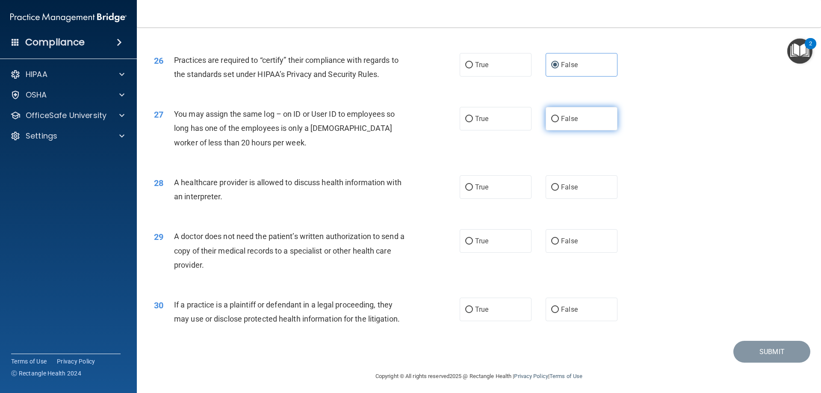
click at [559, 119] on input "False" at bounding box center [555, 119] width 8 height 6
radio input "true"
click at [493, 196] on label "True" at bounding box center [496, 187] width 72 height 24
click at [473, 191] on input "True" at bounding box center [469, 187] width 8 height 6
radio input "true"
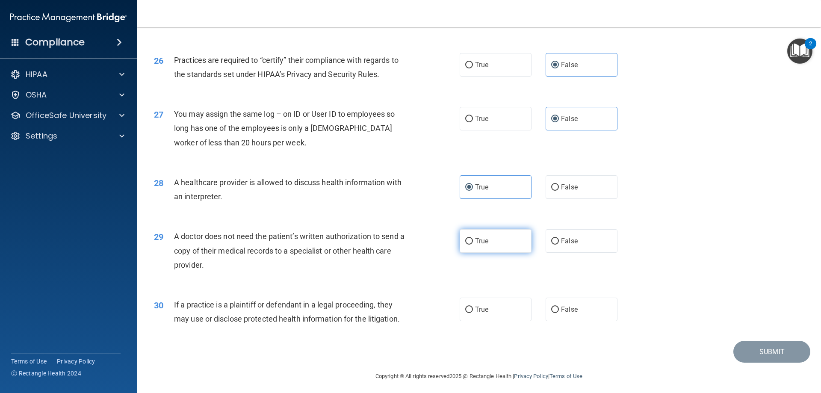
click at [488, 237] on label "True" at bounding box center [496, 241] width 72 height 24
click at [473, 238] on input "True" at bounding box center [469, 241] width 8 height 6
radio input "true"
click at [477, 311] on span "True" at bounding box center [481, 309] width 13 height 8
click at [473, 311] on input "True" at bounding box center [469, 310] width 8 height 6
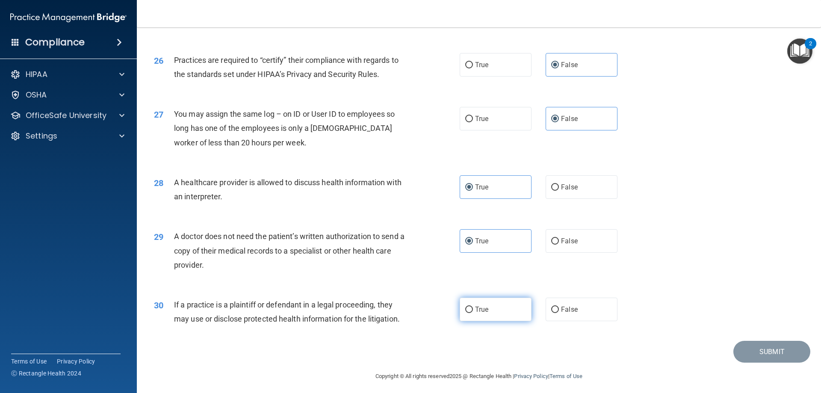
radio input "true"
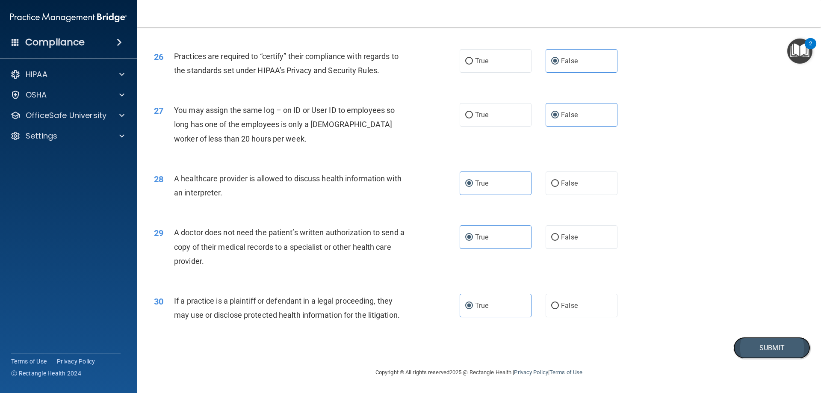
click at [733, 349] on button "Submit" at bounding box center [771, 348] width 77 height 22
click at [746, 348] on button "Submit" at bounding box center [771, 348] width 77 height 22
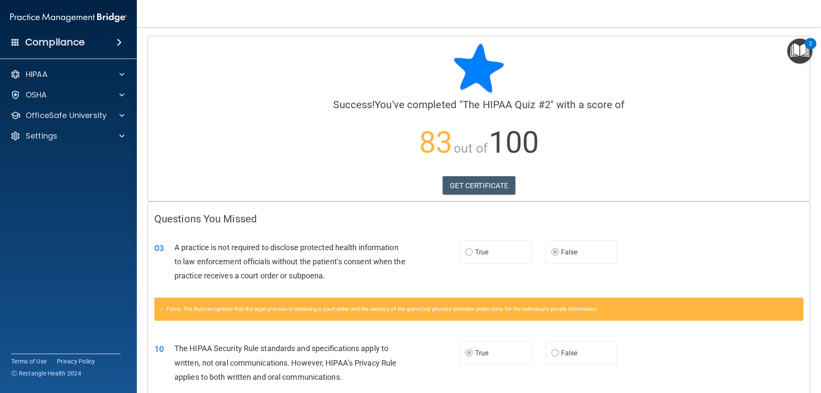
drag, startPoint x: 407, startPoint y: 53, endPoint x: 377, endPoint y: -34, distance: 92.4
click at [377, 0] on html "Compliance HIPAA Documents and Policies Report an Incident Business Associates …" at bounding box center [410, 196] width 821 height 393
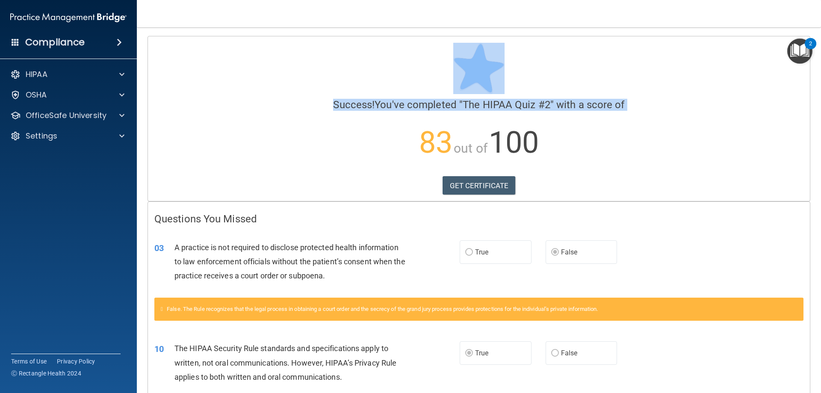
drag, startPoint x: 293, startPoint y: 117, endPoint x: 285, endPoint y: 53, distance: 64.2
click at [285, 53] on div "Success! You've completed " The HIPAA Quiz #2 " with a score of 83 out of 100 G…" at bounding box center [478, 107] width 649 height 128
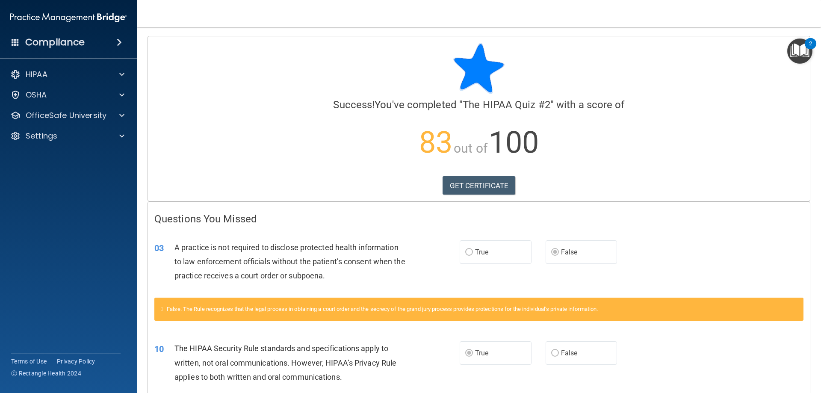
click at [307, 236] on div "03 A practice is not required to disclose protected health information to law e…" at bounding box center [479, 264] width 662 height 68
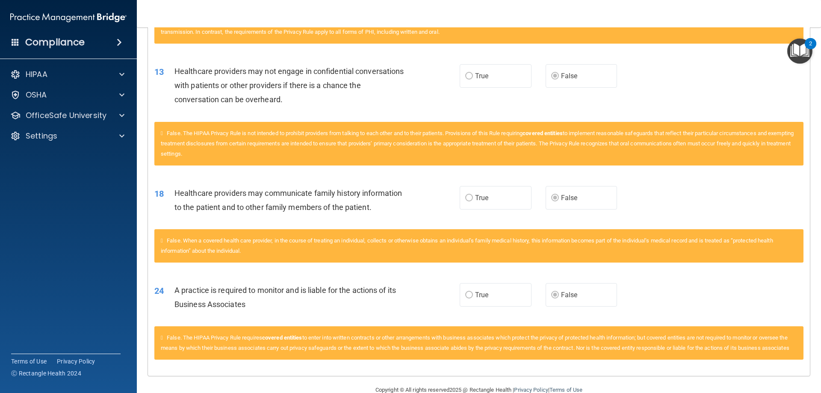
scroll to position [427, 0]
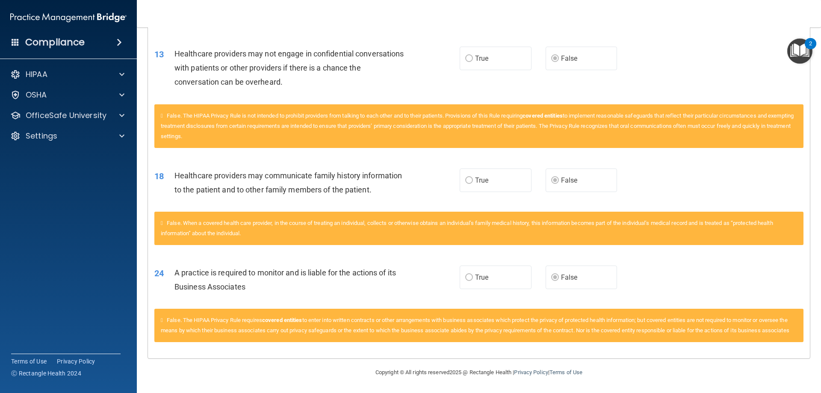
click at [79, 103] on div "HIPAA Documents and Policies Report an Incident Business Associates Emergency P…" at bounding box center [68, 106] width 137 height 89
click at [76, 97] on div "OSHA" at bounding box center [57, 95] width 106 height 10
click at [65, 145] on div "HIPAA Documents and Policies Report an Incident Business Associates Emergency P…" at bounding box center [68, 127] width 137 height 130
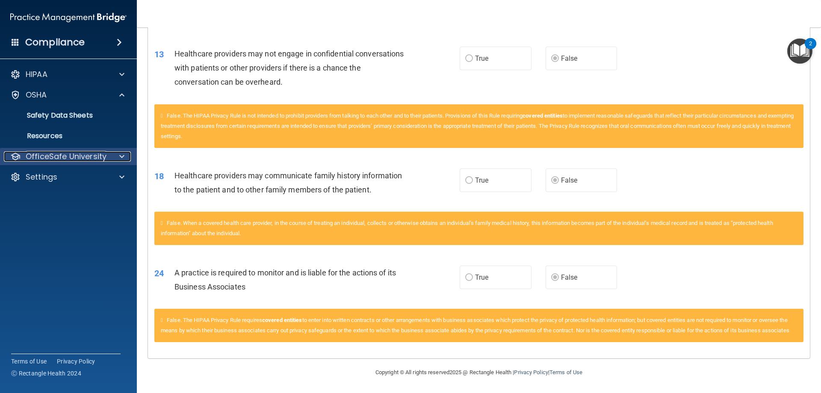
click at [68, 156] on p "OfficeSafe University" at bounding box center [66, 156] width 81 height 10
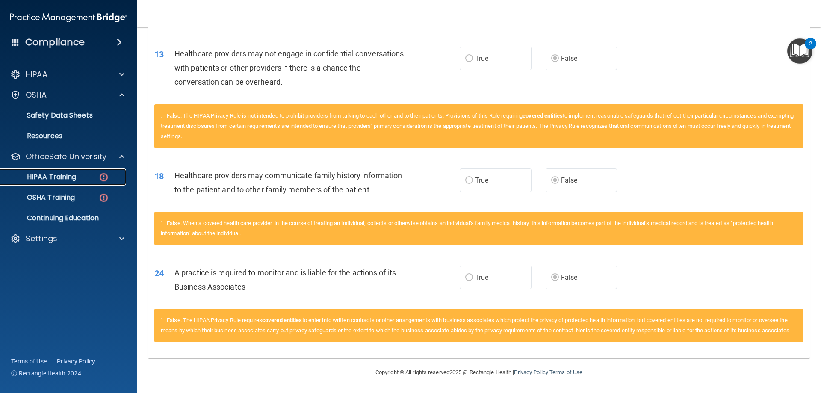
click at [69, 177] on p "HIPAA Training" at bounding box center [41, 177] width 71 height 9
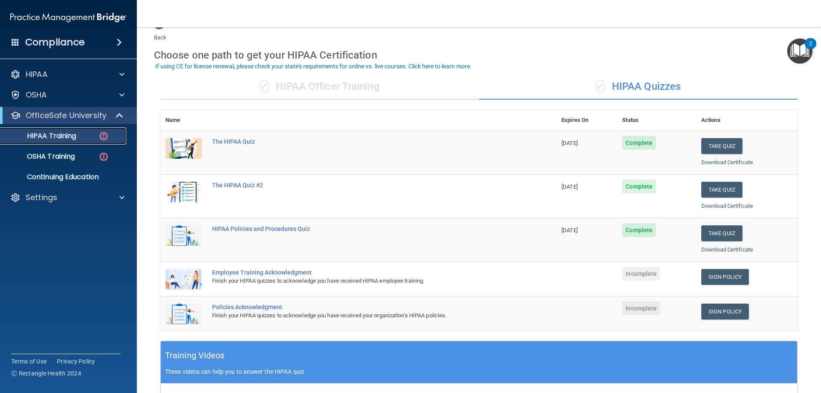
scroll to position [22, 0]
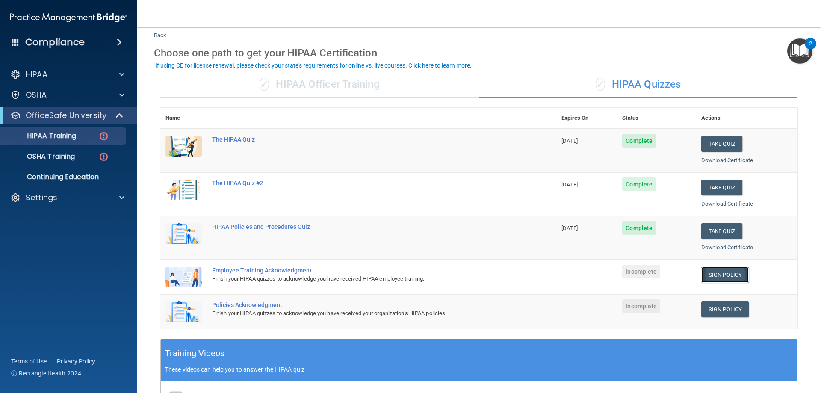
click at [730, 276] on link "Sign Policy" at bounding box center [724, 275] width 47 height 16
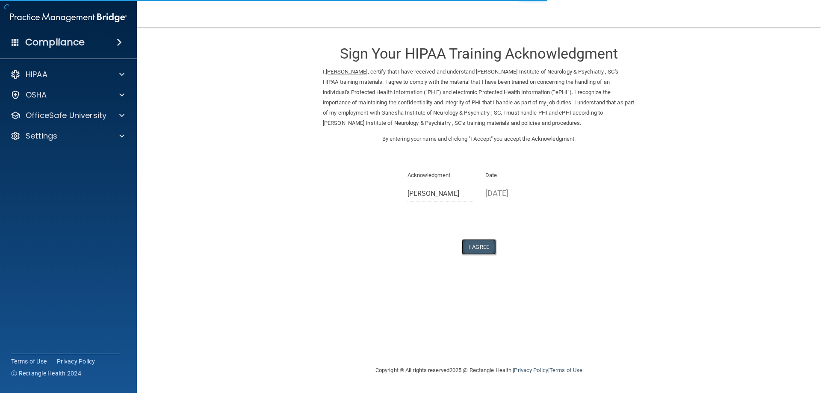
click at [471, 246] on button "I Agree" at bounding box center [479, 247] width 34 height 16
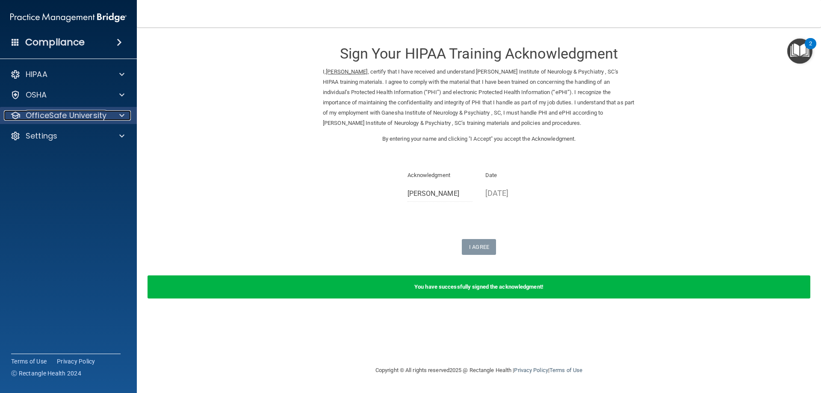
click at [127, 114] on div at bounding box center [120, 115] width 21 height 10
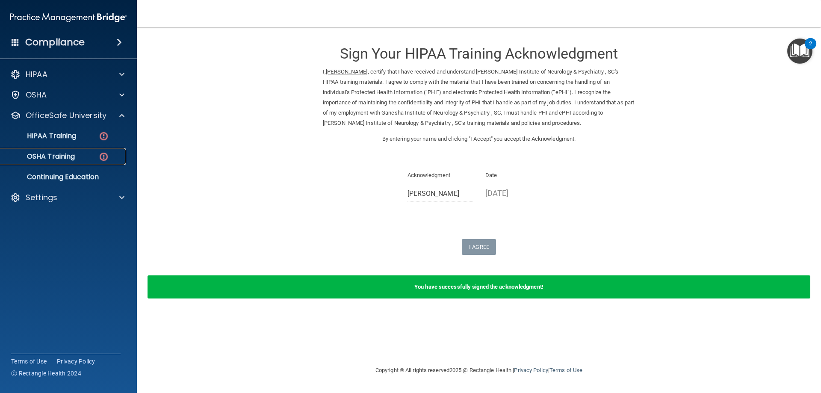
click at [76, 162] on link "OSHA Training" at bounding box center [58, 156] width 135 height 17
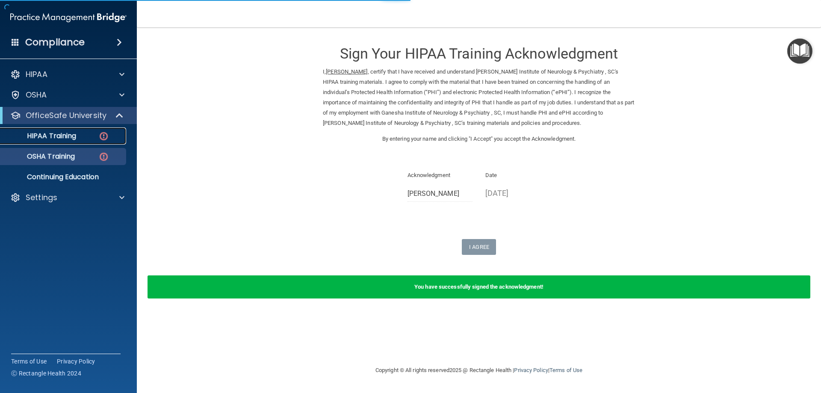
click at [71, 143] on link "HIPAA Training" at bounding box center [58, 135] width 135 height 17
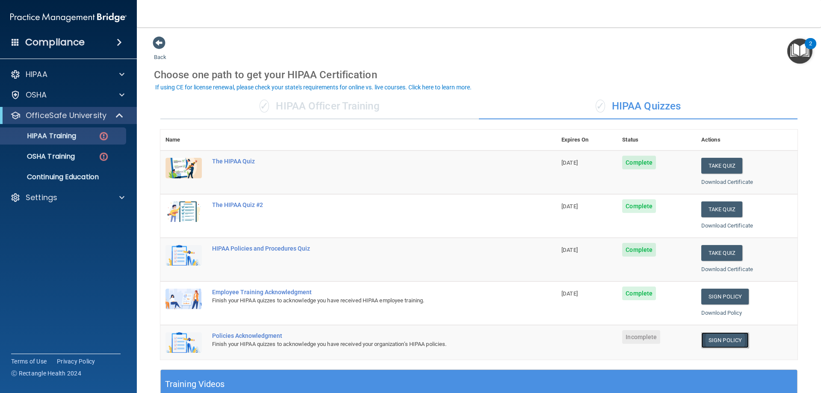
click at [714, 345] on link "Sign Policy" at bounding box center [724, 340] width 47 height 16
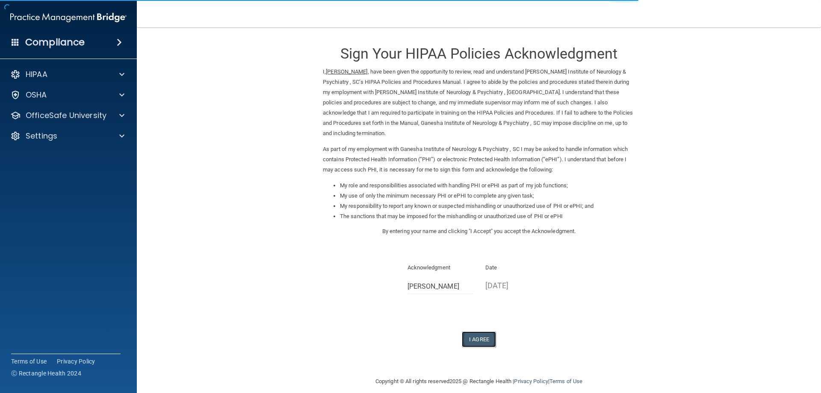
click at [480, 331] on button "I Agree" at bounding box center [479, 339] width 34 height 16
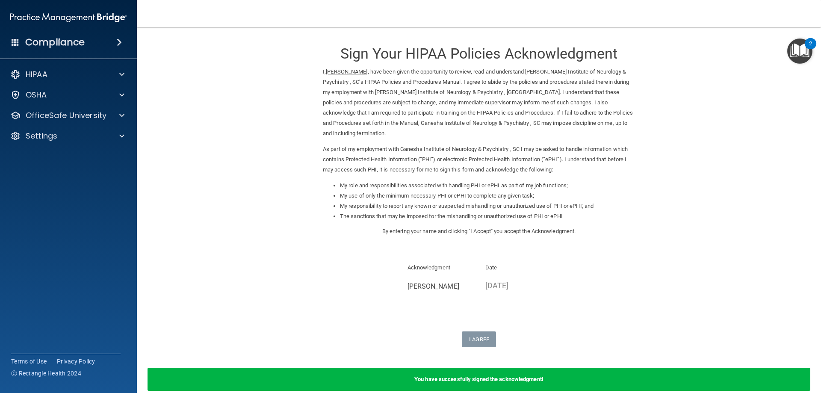
click at [55, 106] on div "HIPAA Documents and Policies Report an Incident Business Associates Emergency P…" at bounding box center [68, 106] width 137 height 89
click at [55, 124] on div "HIPAA Documents and Policies Report an Incident Business Associates Emergency P…" at bounding box center [68, 106] width 137 height 89
click at [53, 120] on p "OfficeSafe University" at bounding box center [66, 115] width 81 height 10
click at [55, 139] on p "HIPAA Training" at bounding box center [41, 136] width 71 height 9
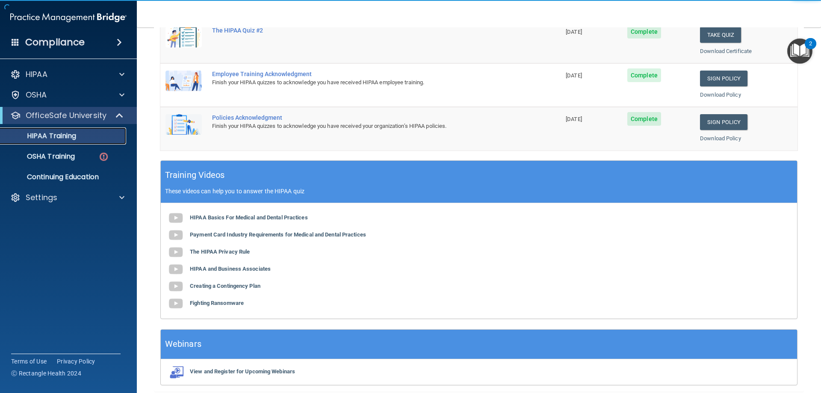
scroll to position [251, 0]
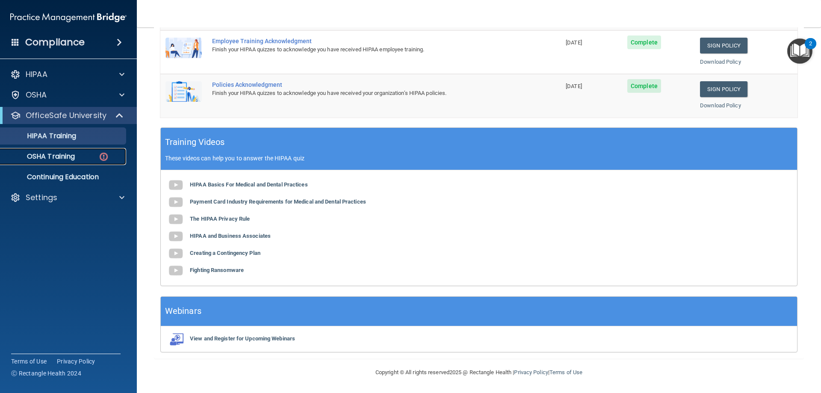
click at [91, 157] on div "OSHA Training" at bounding box center [64, 156] width 117 height 9
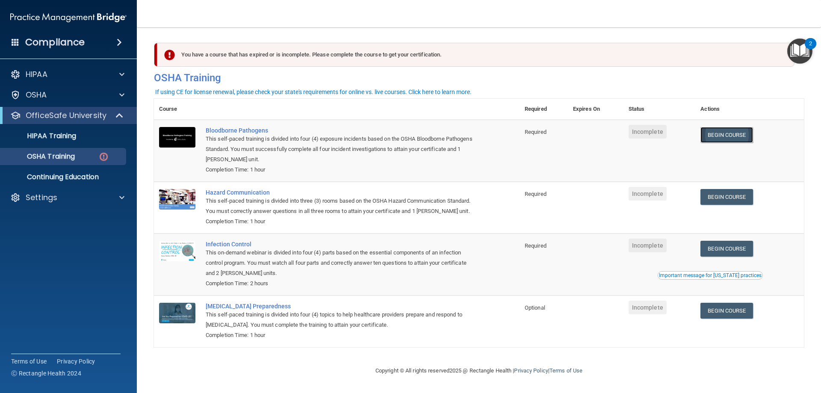
click at [711, 139] on link "Begin Course" at bounding box center [726, 135] width 52 height 16
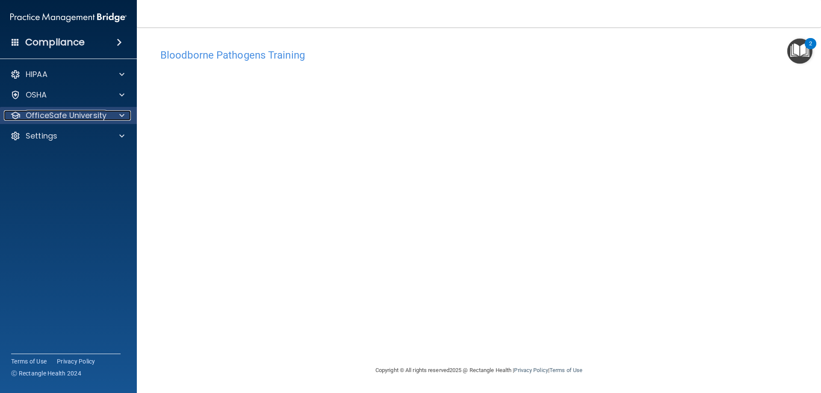
click at [89, 117] on p "OfficeSafe University" at bounding box center [66, 115] width 81 height 10
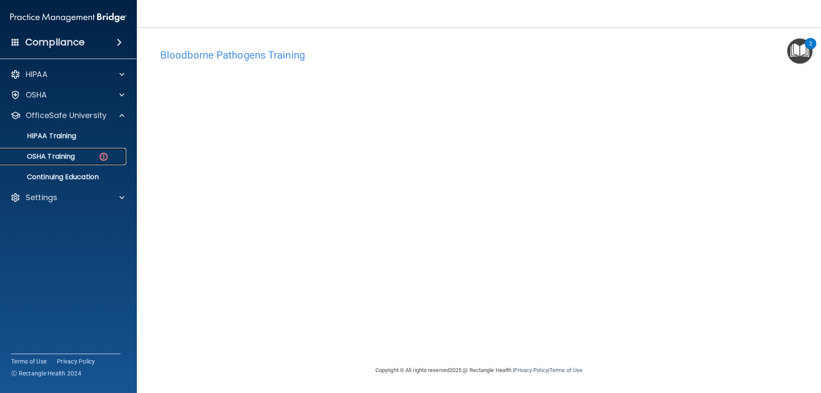
click at [94, 150] on link "OSHA Training" at bounding box center [58, 156] width 135 height 17
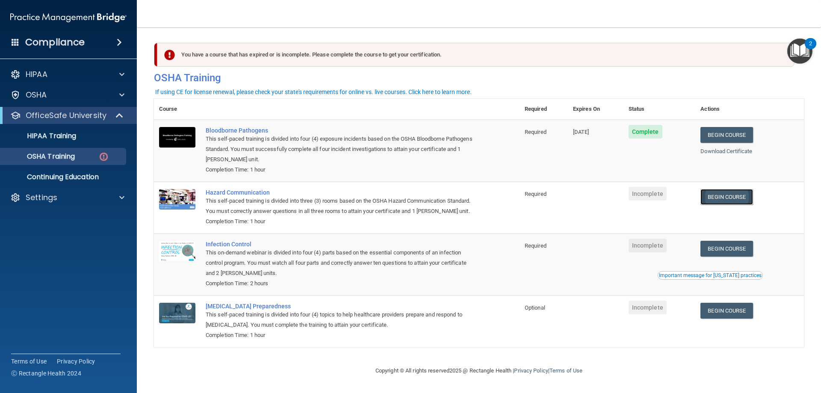
click at [717, 193] on link "Begin Course" at bounding box center [726, 197] width 52 height 16
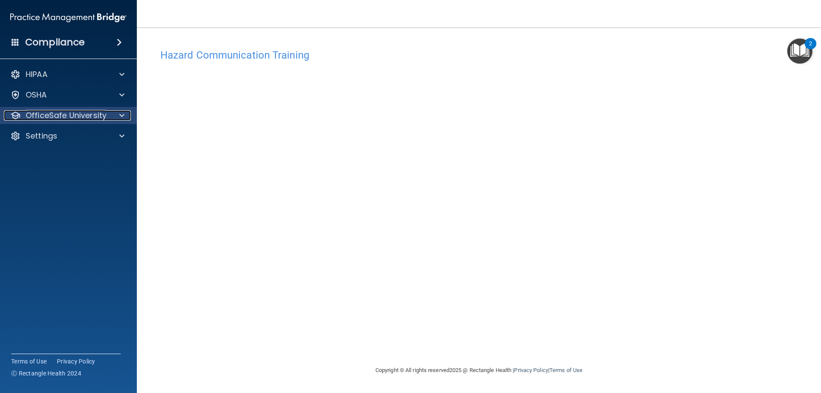
click at [114, 111] on div at bounding box center [120, 115] width 21 height 10
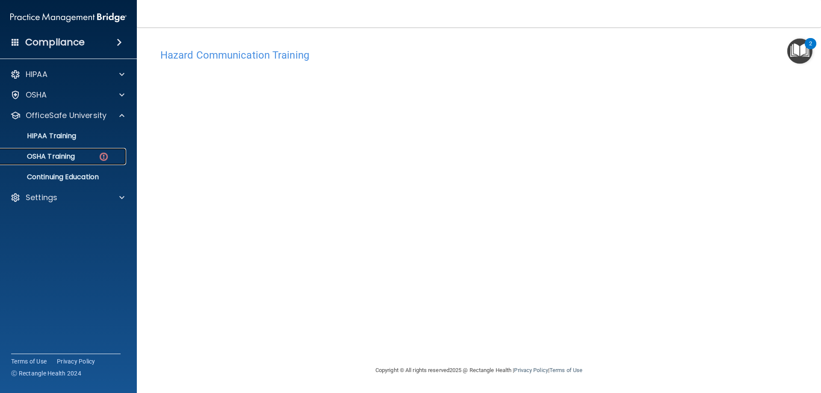
click at [99, 159] on img at bounding box center [103, 156] width 11 height 11
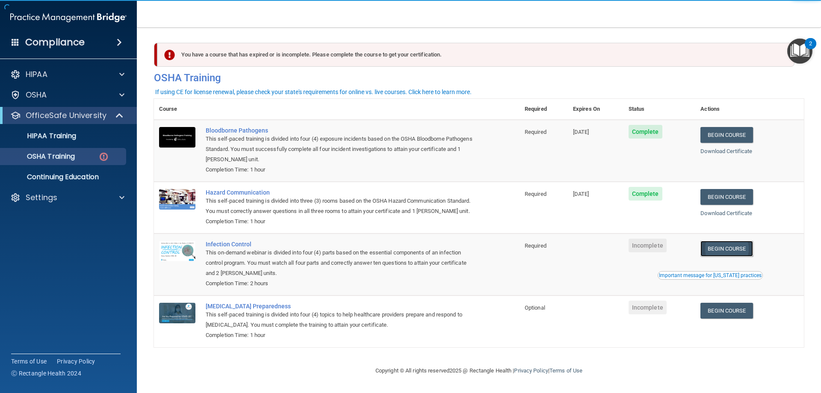
click at [740, 252] on link "Begin Course" at bounding box center [726, 249] width 52 height 16
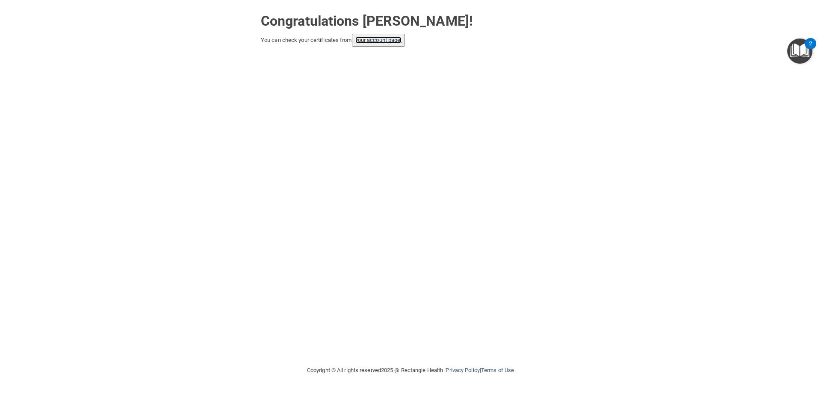
click at [372, 38] on link "your account page!" at bounding box center [378, 40] width 47 height 6
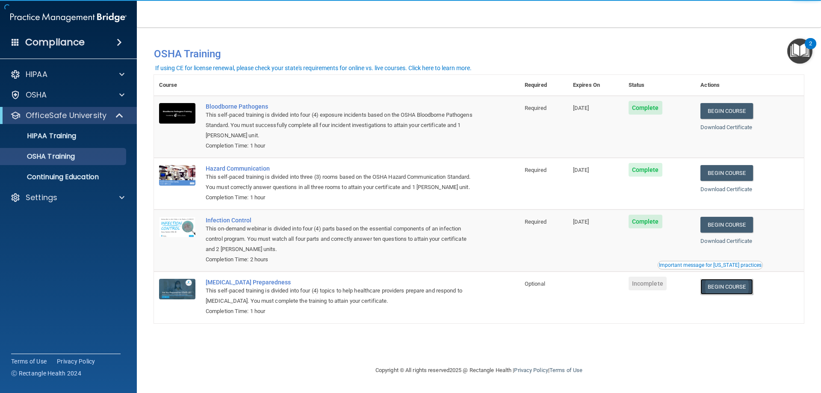
click at [723, 288] on link "Begin Course" at bounding box center [726, 287] width 52 height 16
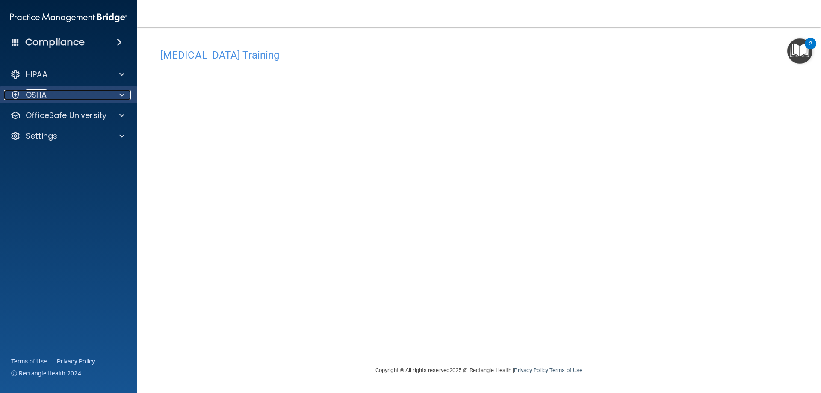
click at [25, 93] on div "OSHA" at bounding box center [57, 95] width 106 height 10
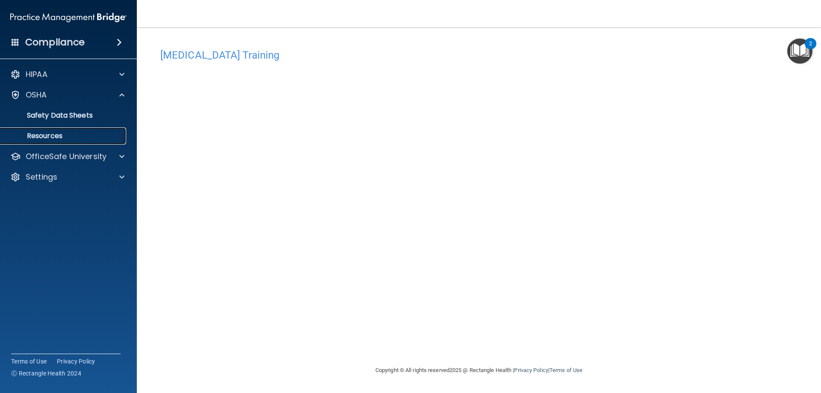
click at [46, 143] on link "Resources" at bounding box center [58, 135] width 135 height 17
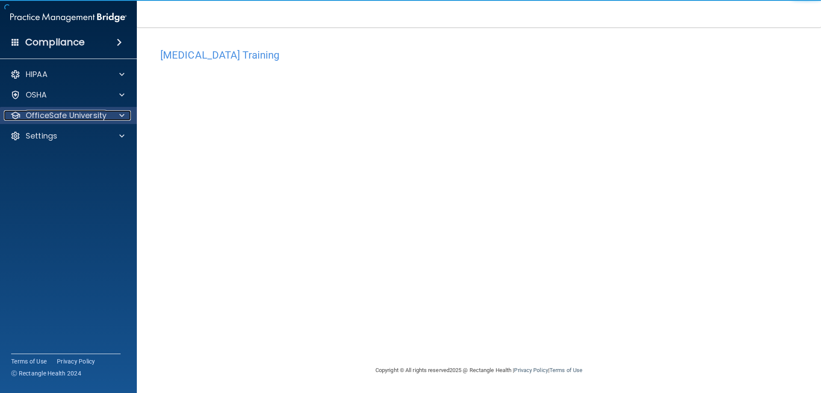
click at [42, 115] on p "OfficeSafe University" at bounding box center [66, 115] width 81 height 10
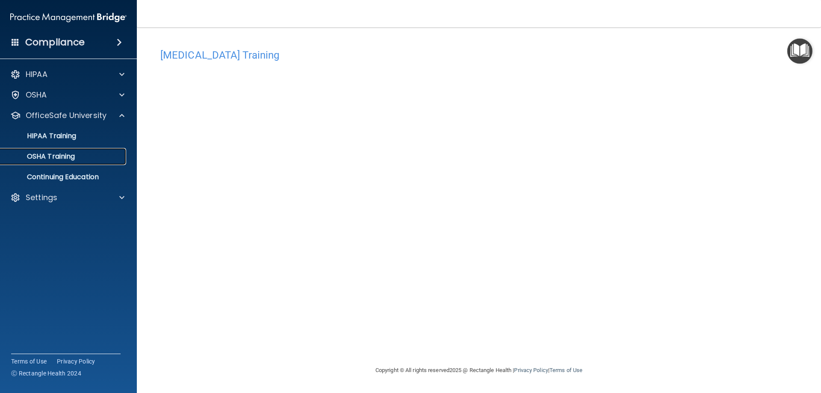
click at [57, 155] on p "OSHA Training" at bounding box center [40, 156] width 69 height 9
